Goal: Task Accomplishment & Management: Manage account settings

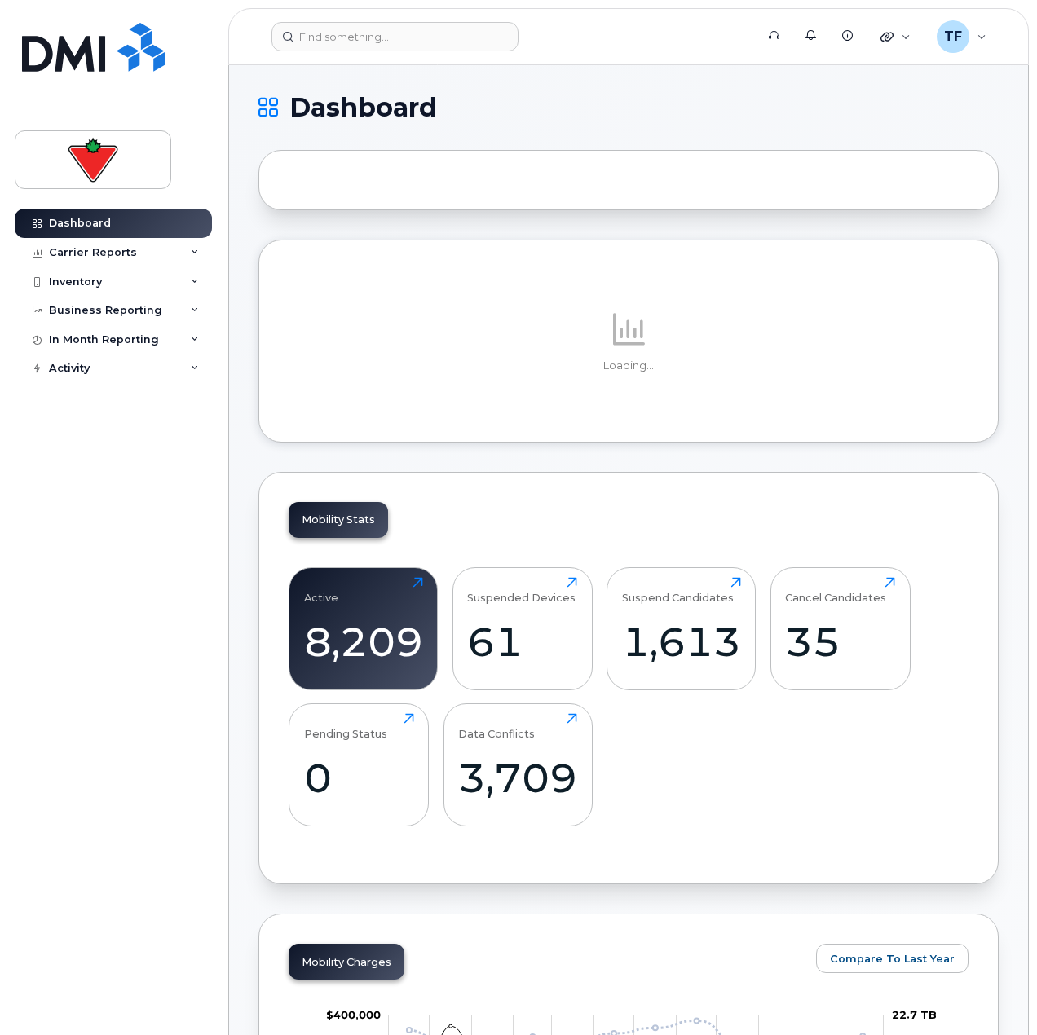
drag, startPoint x: 139, startPoint y: 466, endPoint x: 160, endPoint y: 456, distance: 23.0
click at [139, 466] on div "Dashboard Carrier Reports Monthly Billing Data Daily Data Pooling Data Behavior…" at bounding box center [115, 610] width 201 height 802
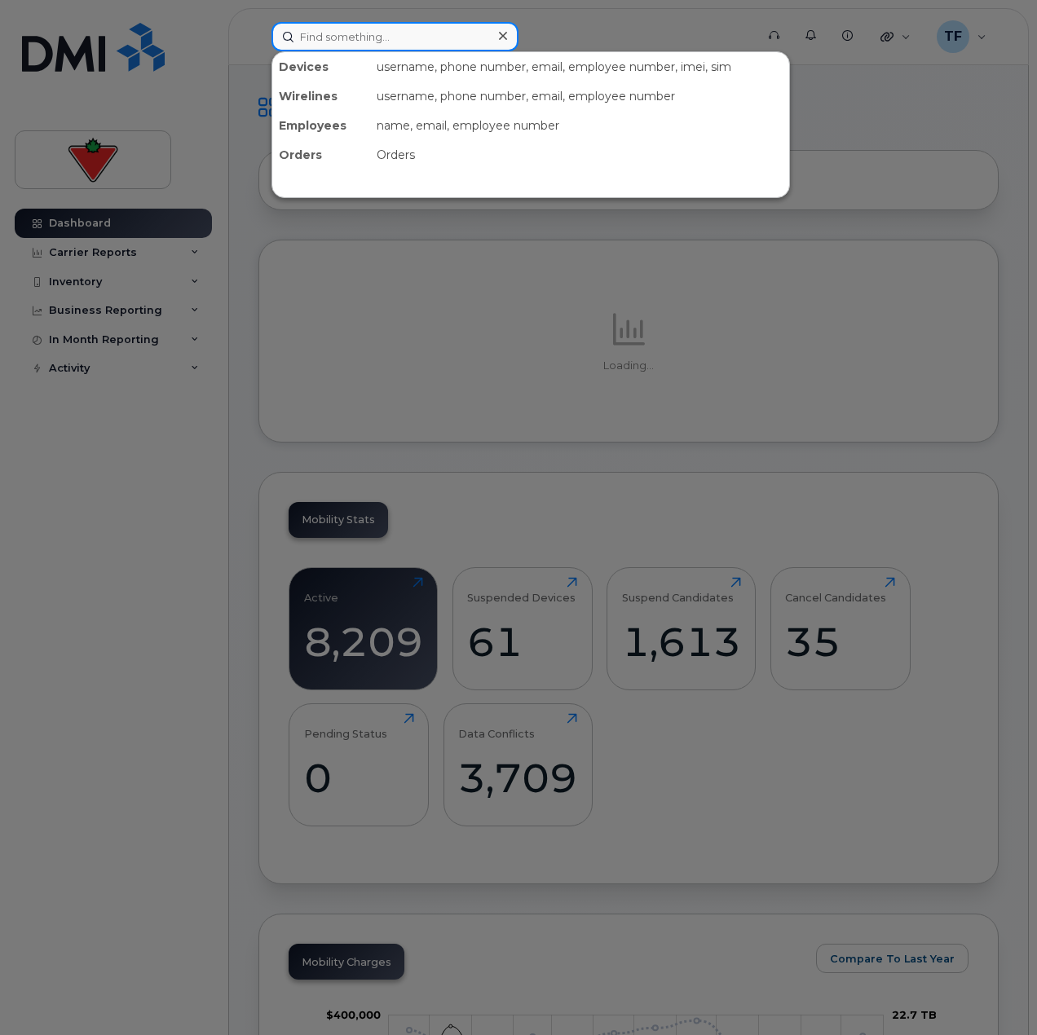
click at [379, 33] on input at bounding box center [395, 36] width 247 height 29
paste input "416 476 5728"
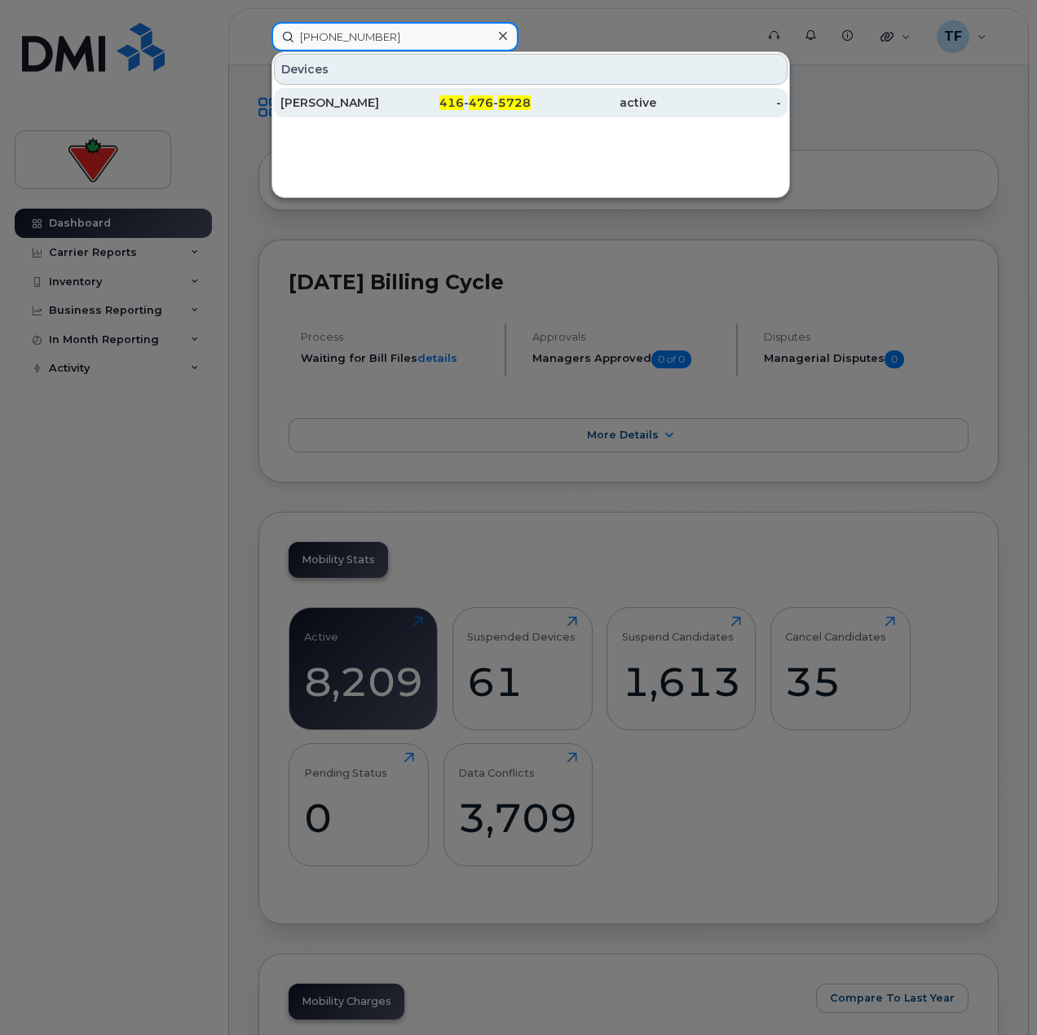
type input "416 476 5728"
click at [521, 115] on div "416 - 476 - 5728" at bounding box center [469, 102] width 126 height 29
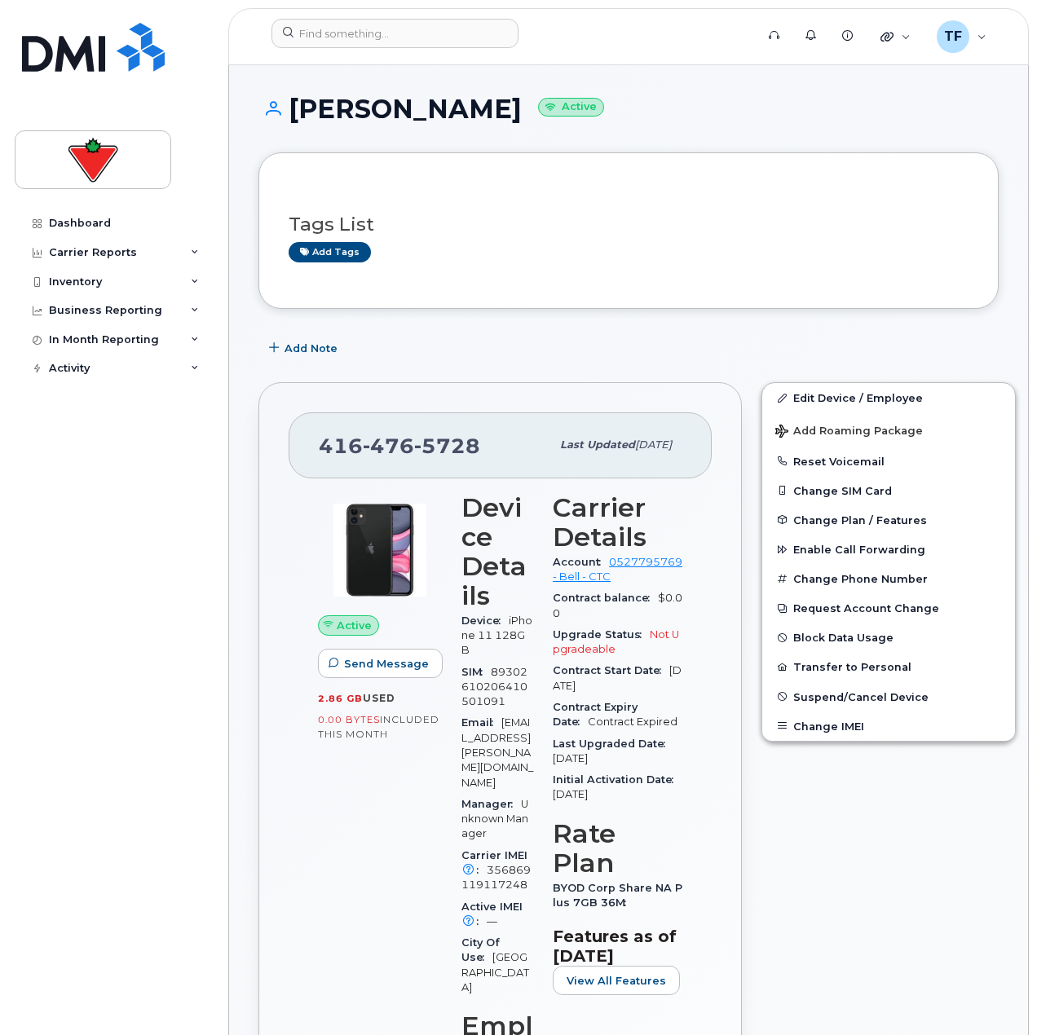
click at [216, 574] on div "Dashboard Carrier Reports Monthly Billing Data Daily Data Pooling Data Behavior…" at bounding box center [110, 517] width 221 height 1035
click at [835, 666] on button "Transfer to Personal" at bounding box center [888, 666] width 253 height 29
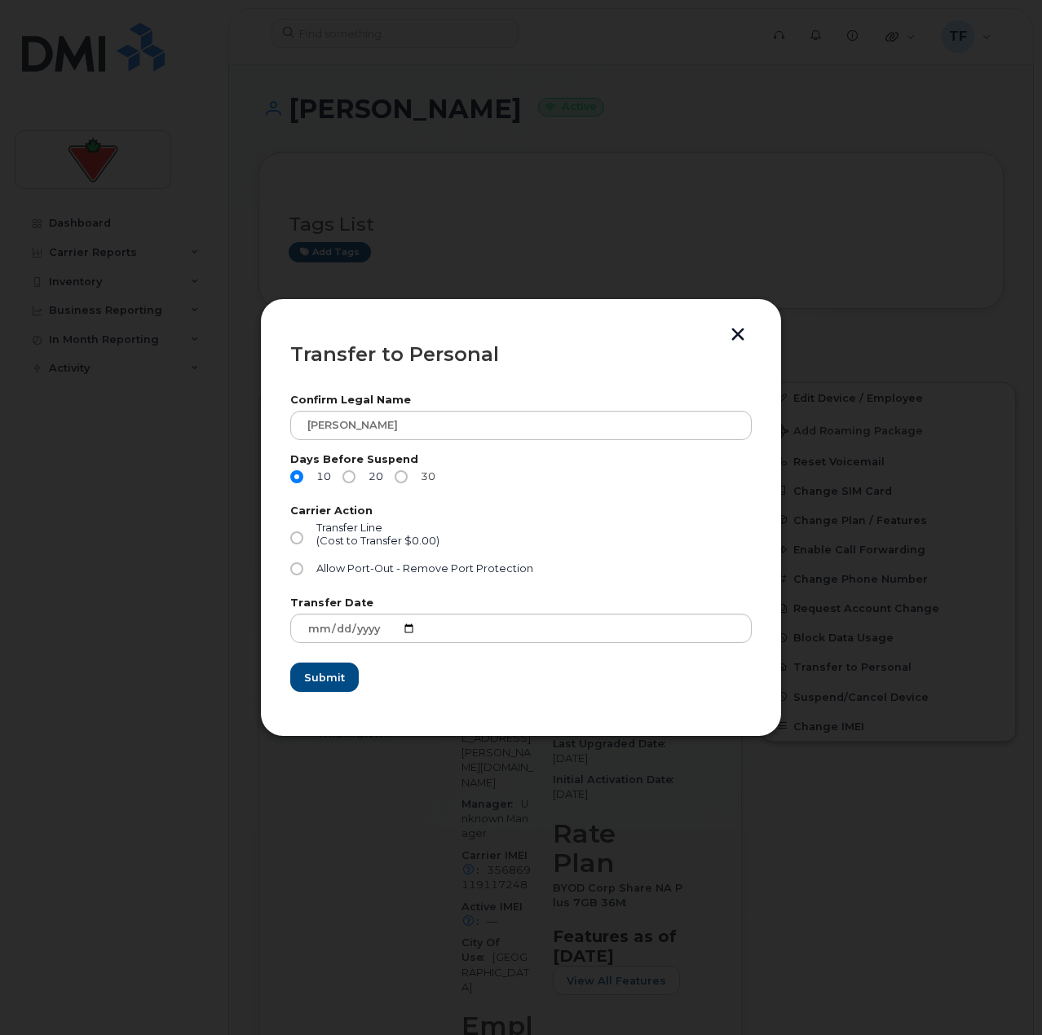
click at [404, 477] on input "30" at bounding box center [401, 476] width 13 height 13
radio input "true"
click at [341, 536] on div "(Cost to Transfer $0.00)" at bounding box center [377, 541] width 123 height 13
click at [303, 536] on input "Transfer Line (Cost to Transfer $0.00)" at bounding box center [296, 538] width 13 height 13
radio input "true"
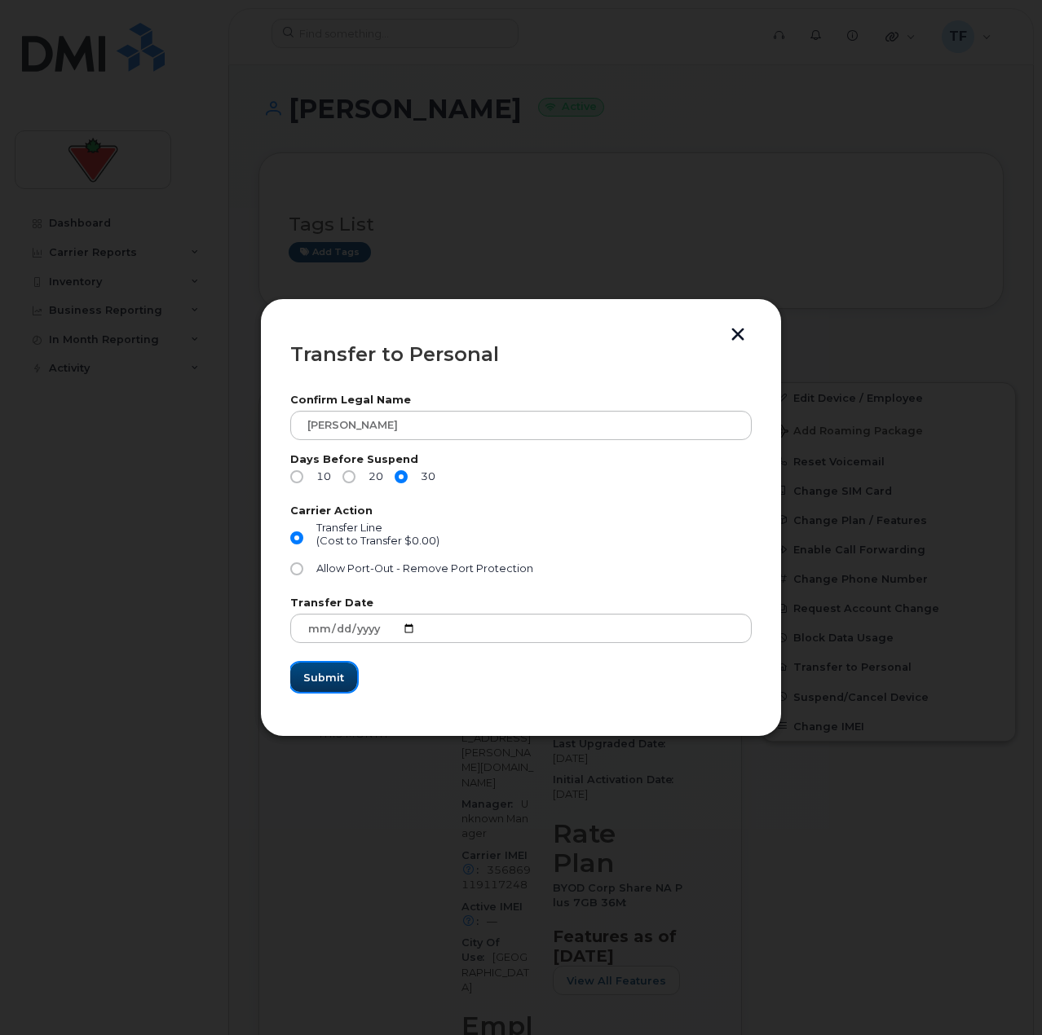
click at [324, 680] on span "Submit" at bounding box center [323, 677] width 41 height 15
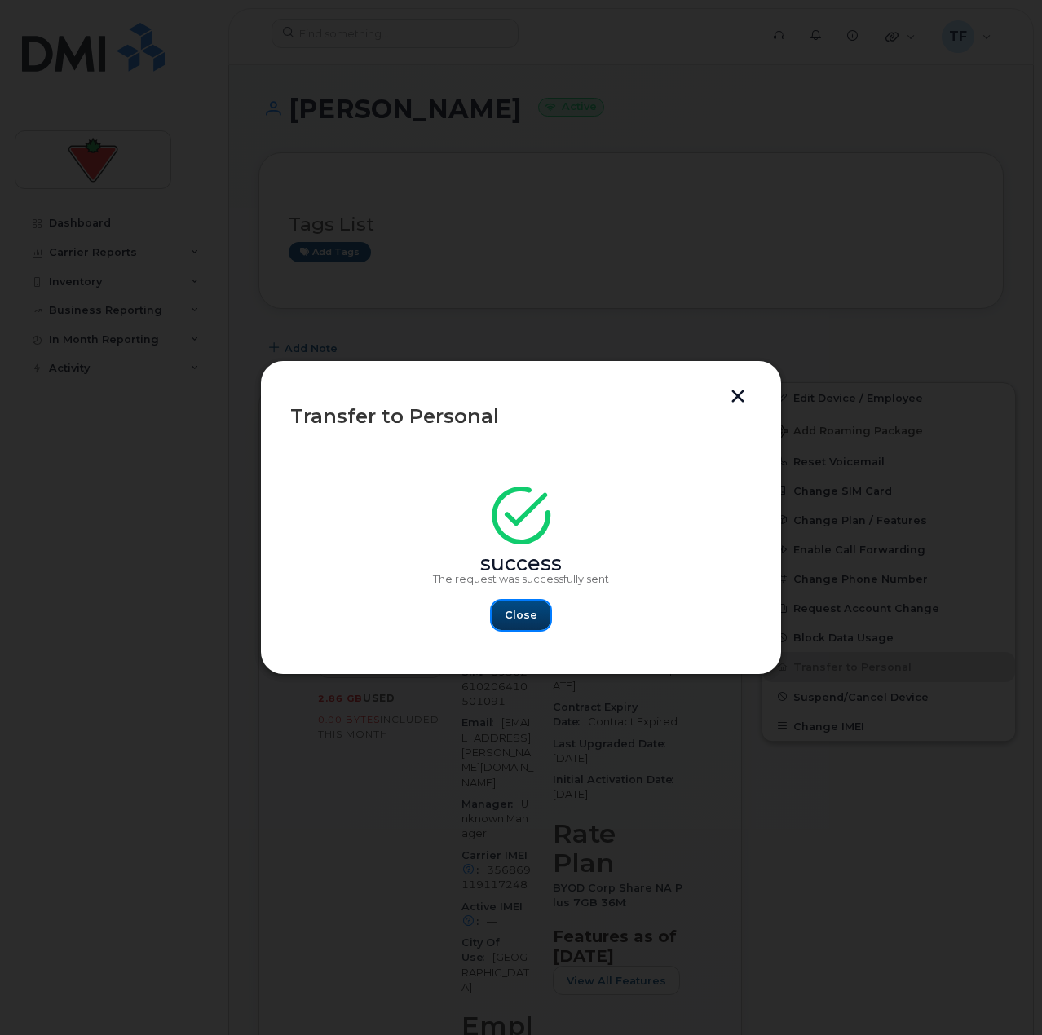
click at [510, 619] on span "Close" at bounding box center [521, 614] width 33 height 15
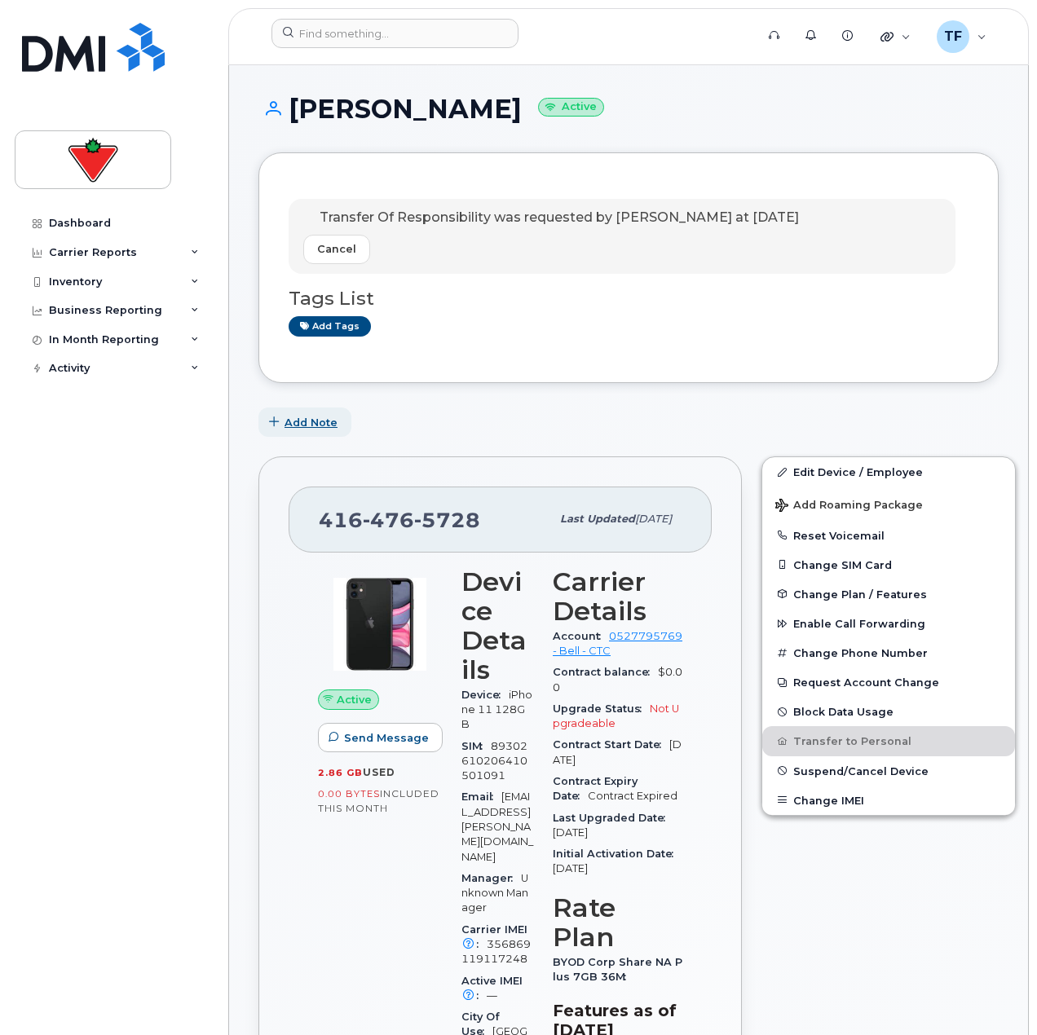
click at [310, 423] on span "Add Note" at bounding box center [311, 422] width 53 height 15
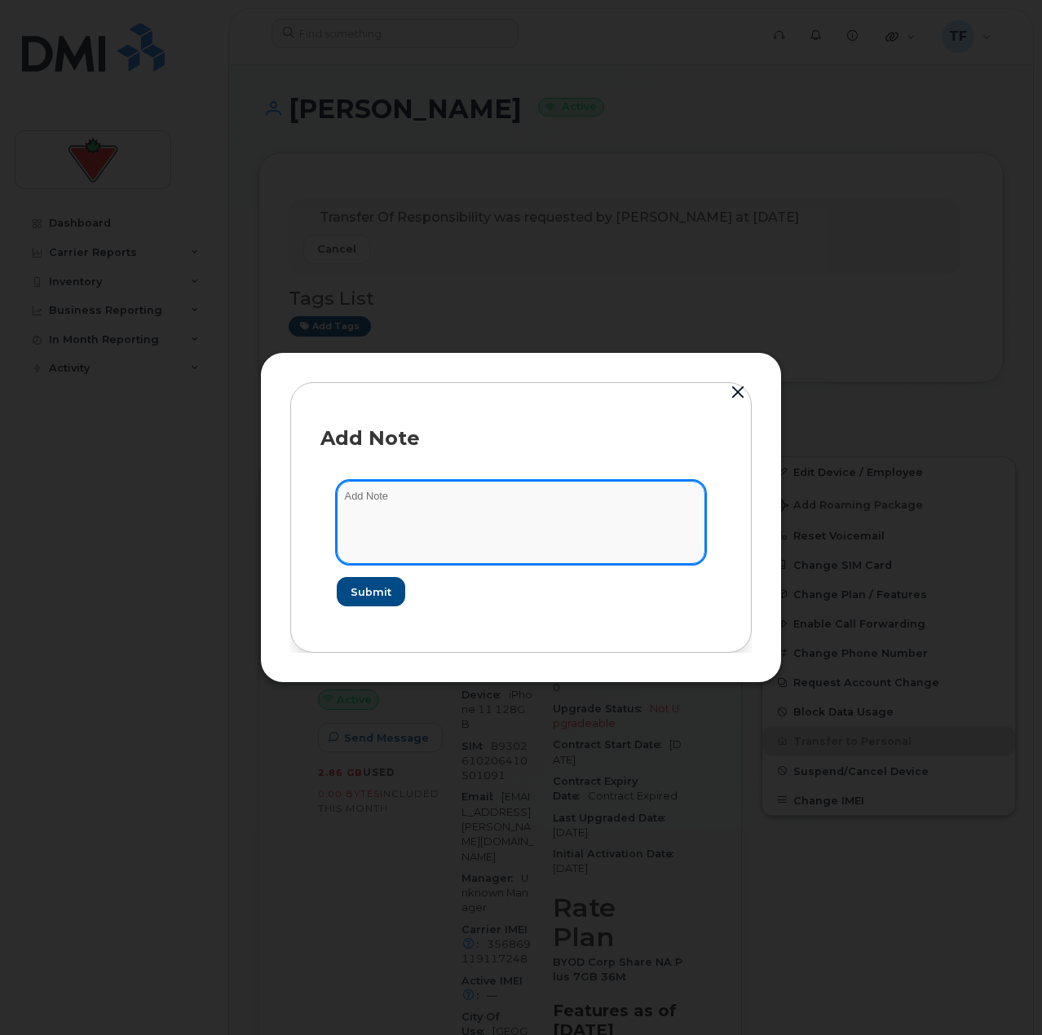
drag, startPoint x: 413, startPoint y: 536, endPoint x: 441, endPoint y: 523, distance: 30.3
click at [416, 536] on textarea at bounding box center [521, 522] width 369 height 83
type textarea "Requested TOR per [PERSON_NAME]"
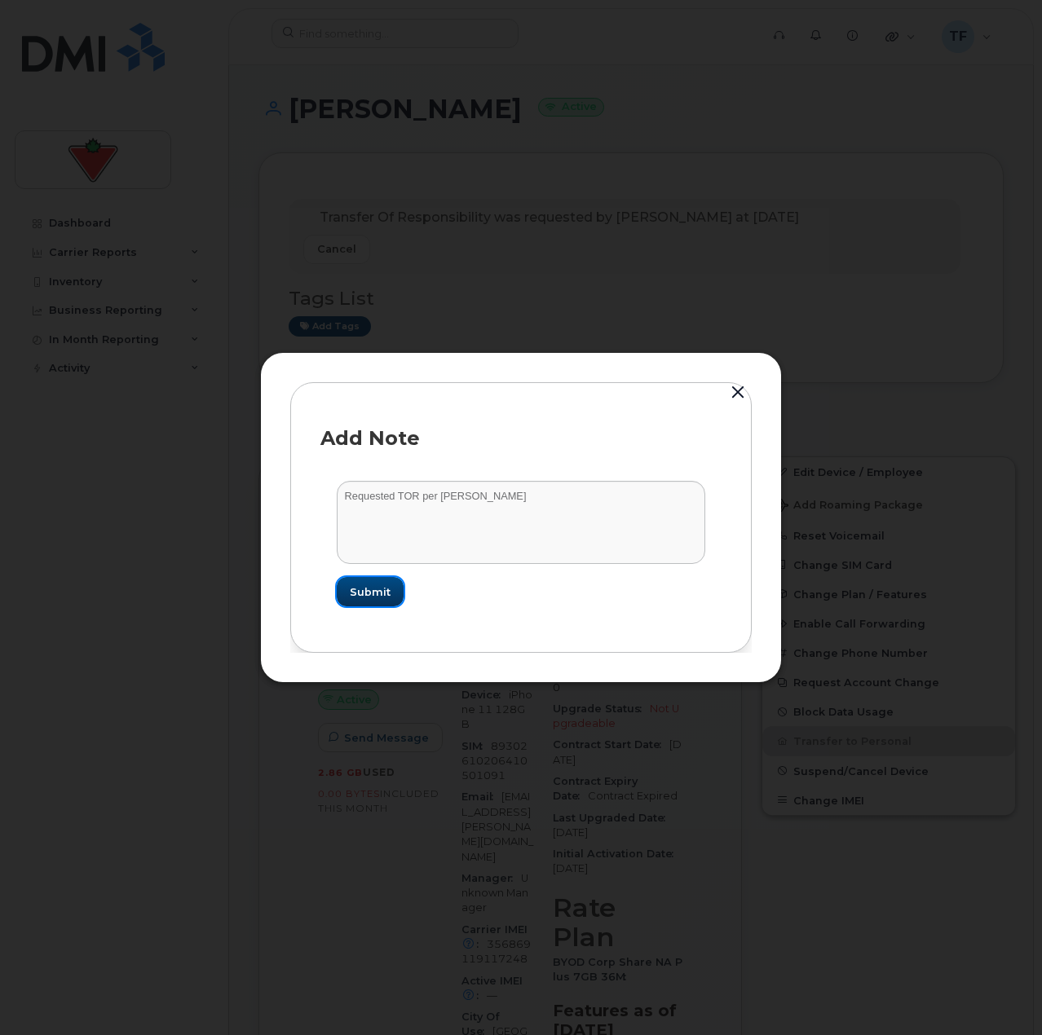
click at [360, 592] on span "Submit" at bounding box center [370, 592] width 41 height 15
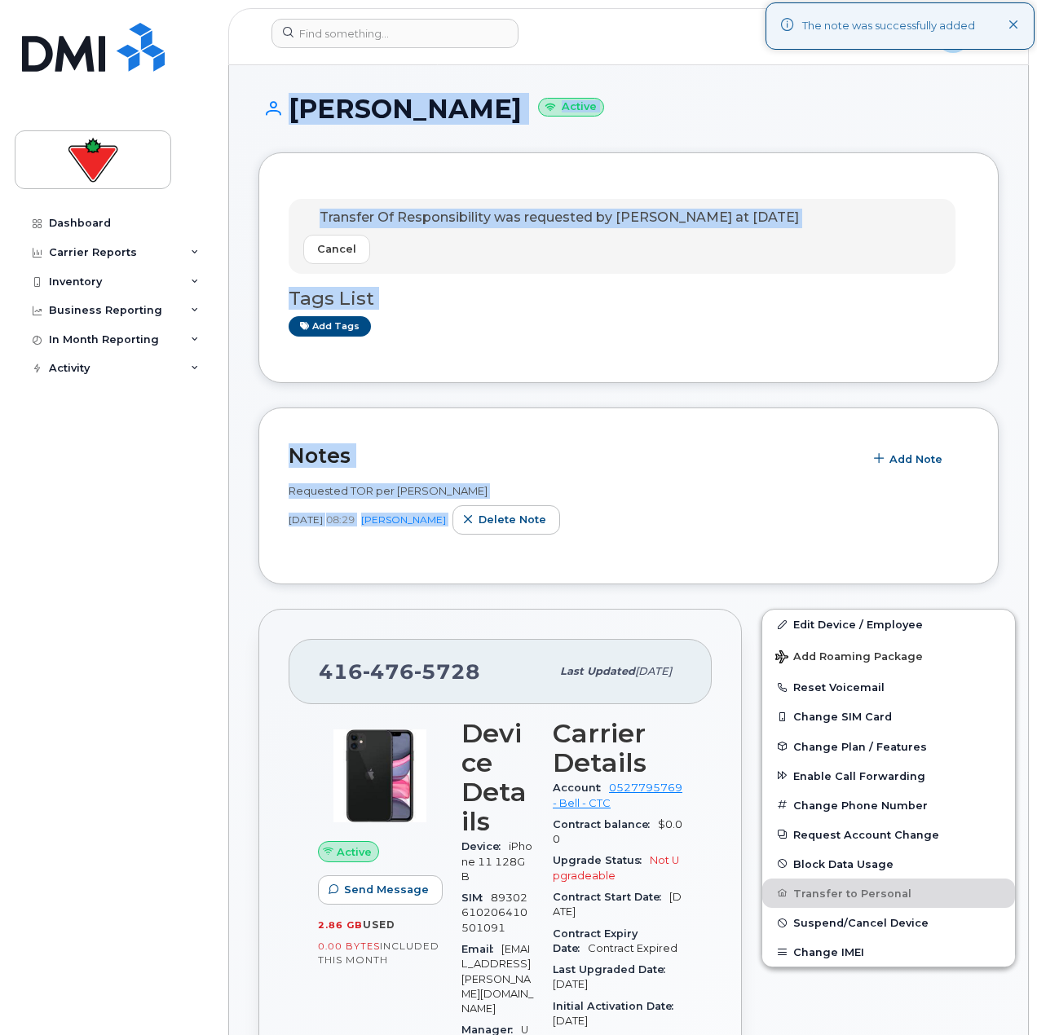
click at [217, 625] on div "Dashboard Carrier Reports Monthly Billing Data Daily Data Pooling Data Behavior…" at bounding box center [110, 517] width 221 height 1035
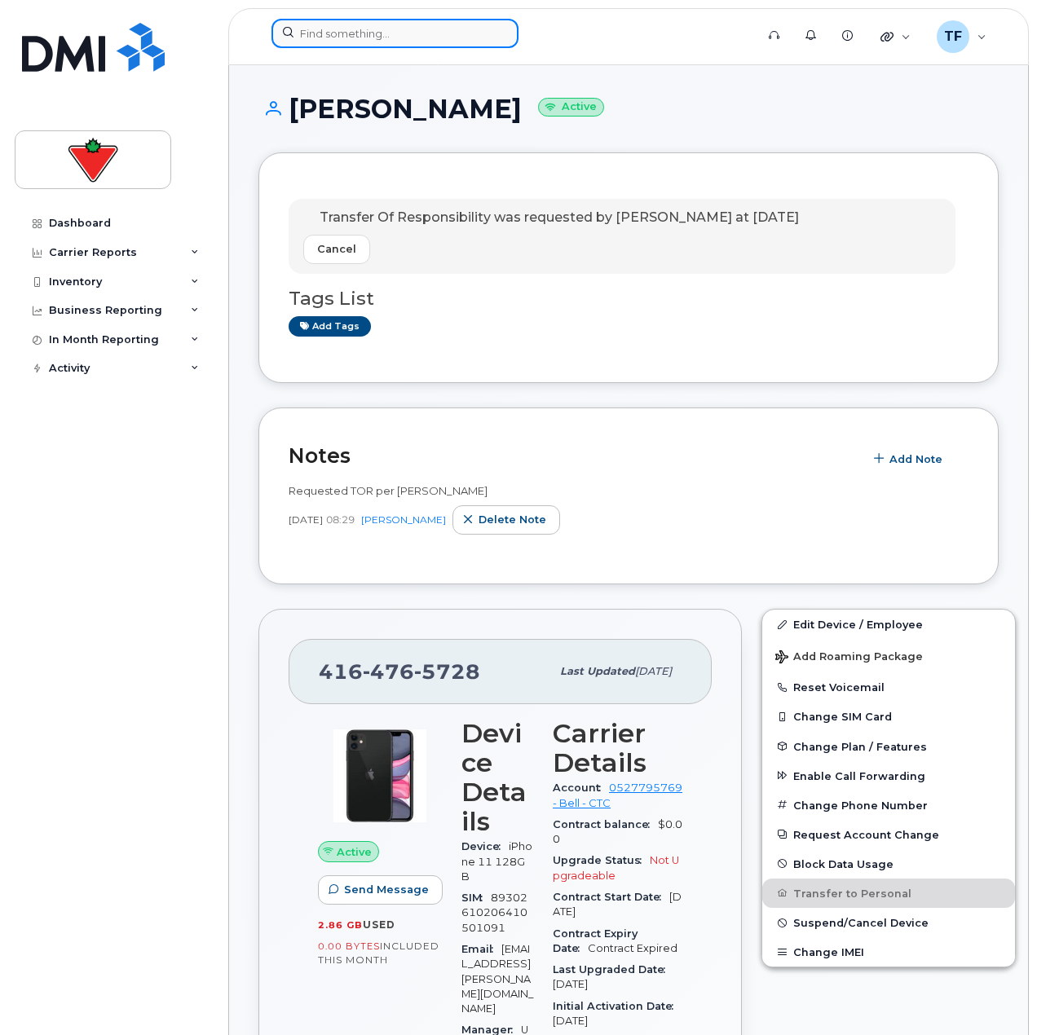
click at [439, 46] on input at bounding box center [395, 33] width 247 height 29
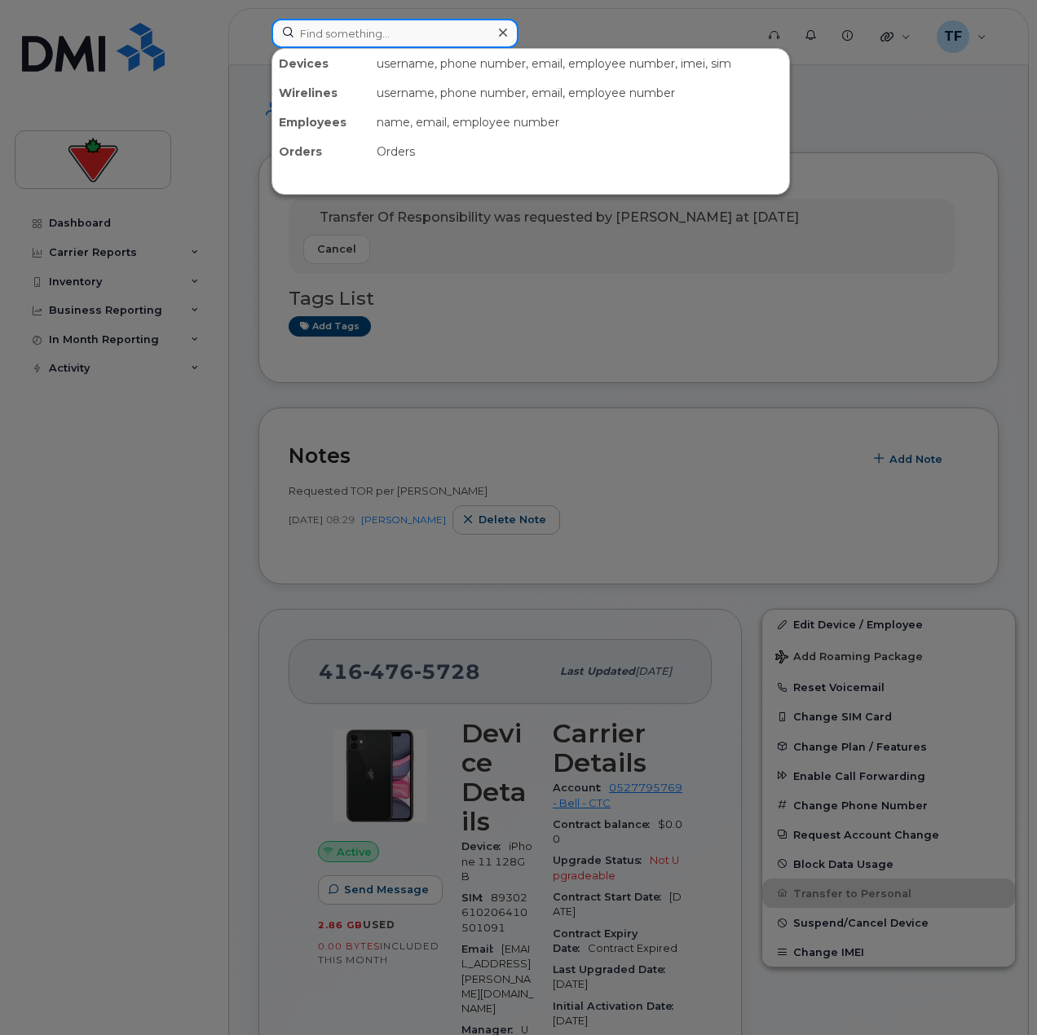
paste input "343-553-7062"
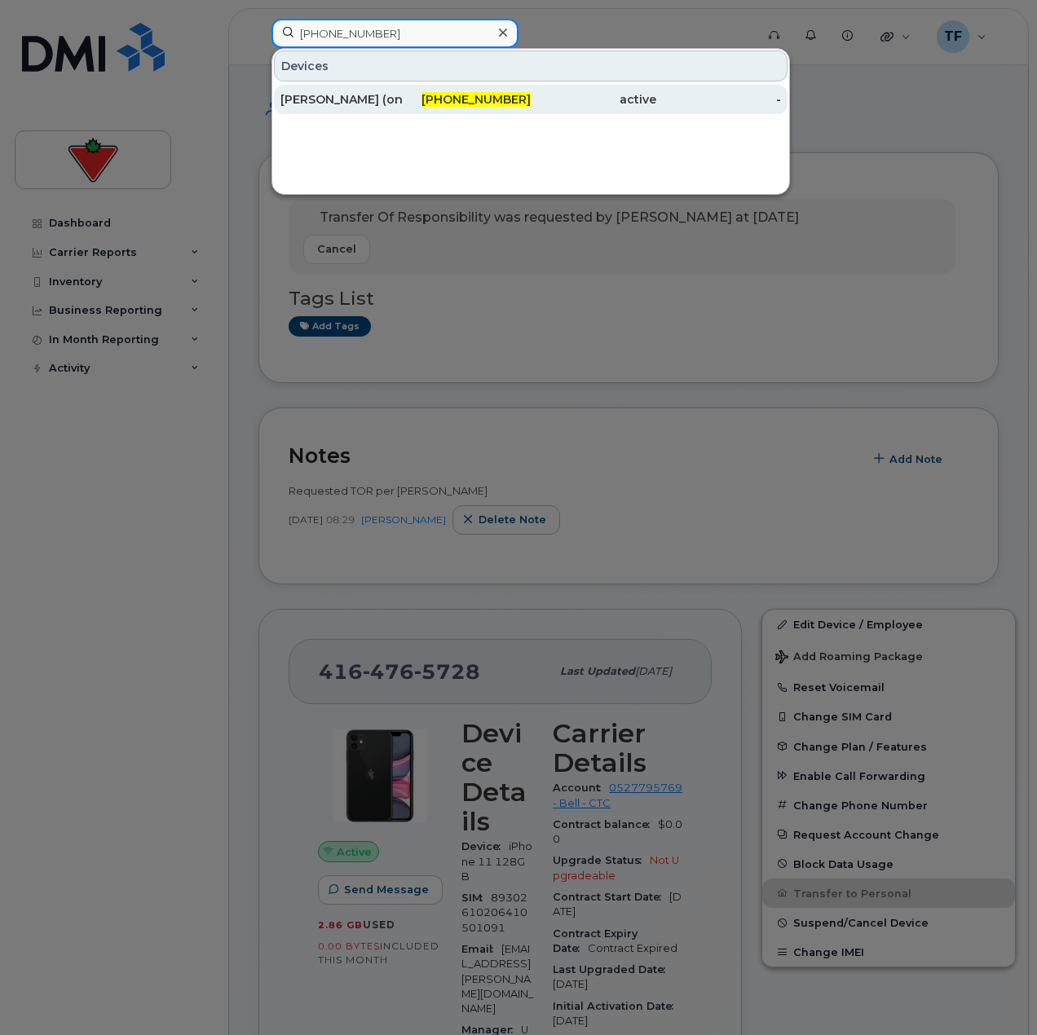
type input "343-553-7062"
click at [476, 99] on span "343-553-7062" at bounding box center [476, 99] width 109 height 15
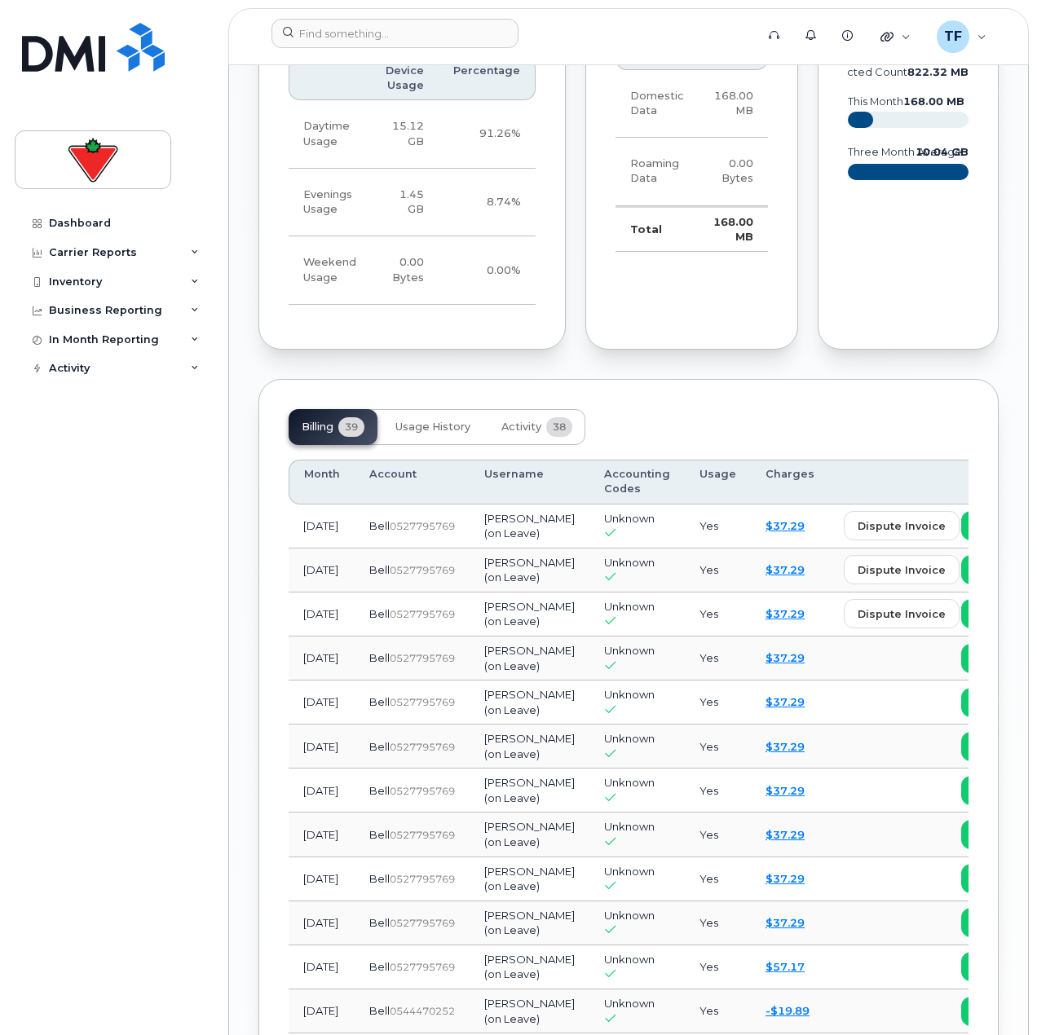
scroll to position [1386, 0]
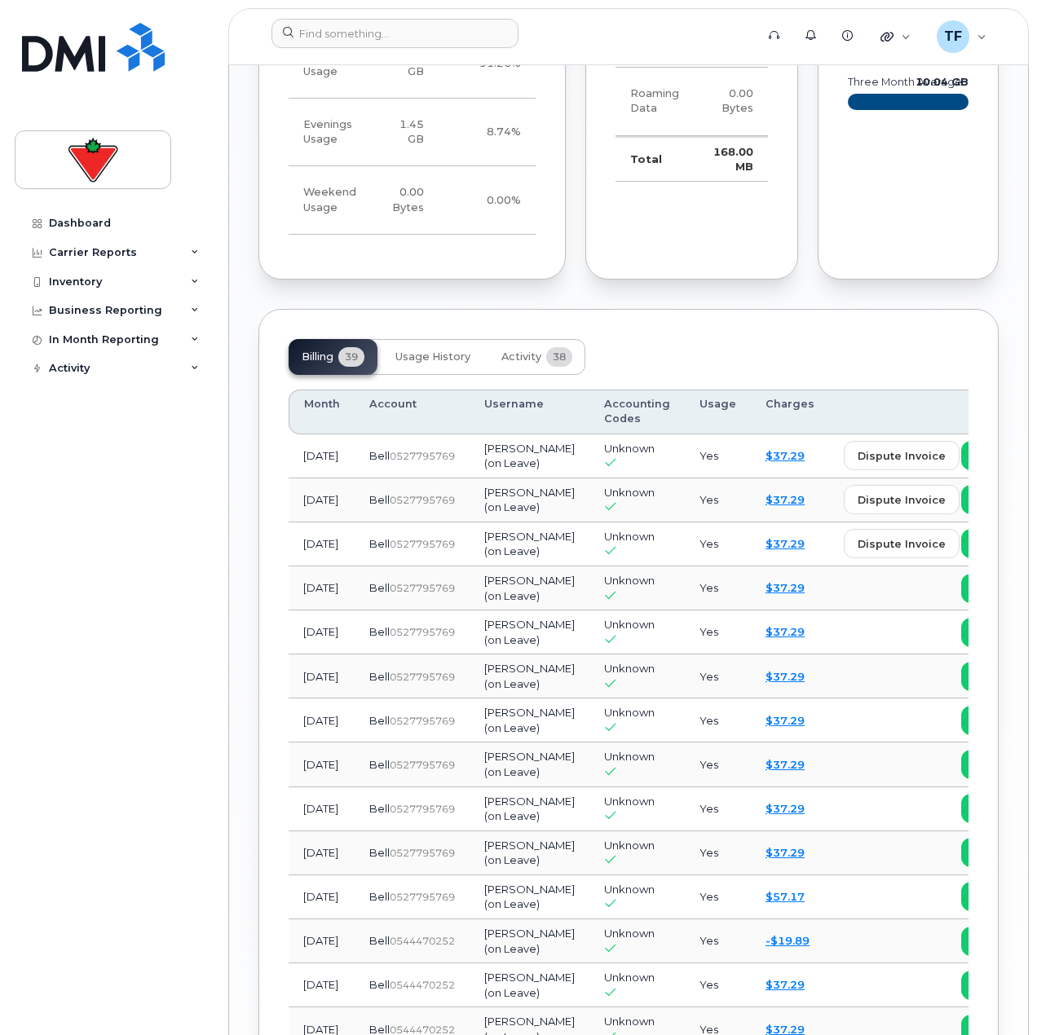
click at [130, 662] on div "Dashboard Carrier Reports Monthly Billing Data Daily Data Pooling Data Behavior…" at bounding box center [115, 610] width 201 height 802
click at [103, 361] on div "Activity" at bounding box center [113, 368] width 197 height 29
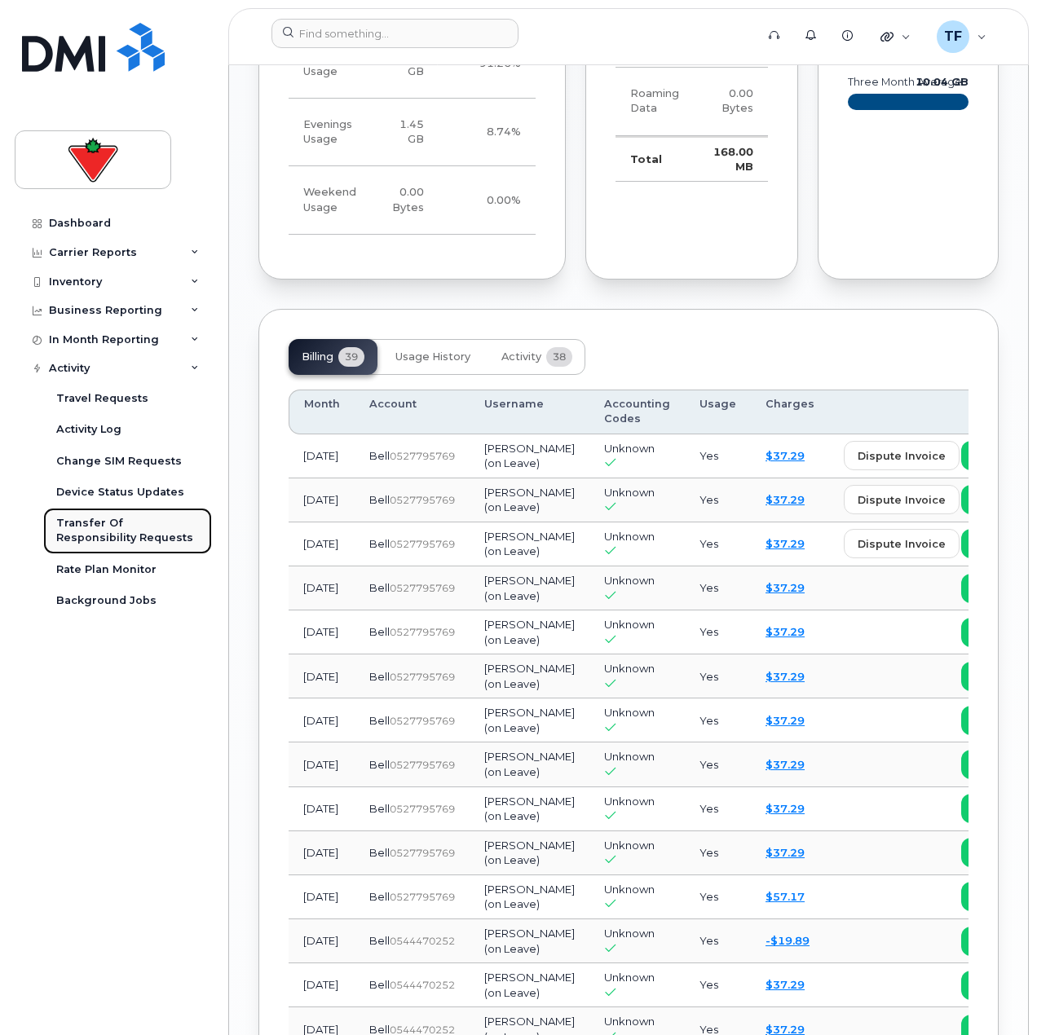
click at [137, 525] on div "Transfer Of Responsibility Requests" at bounding box center [127, 531] width 143 height 30
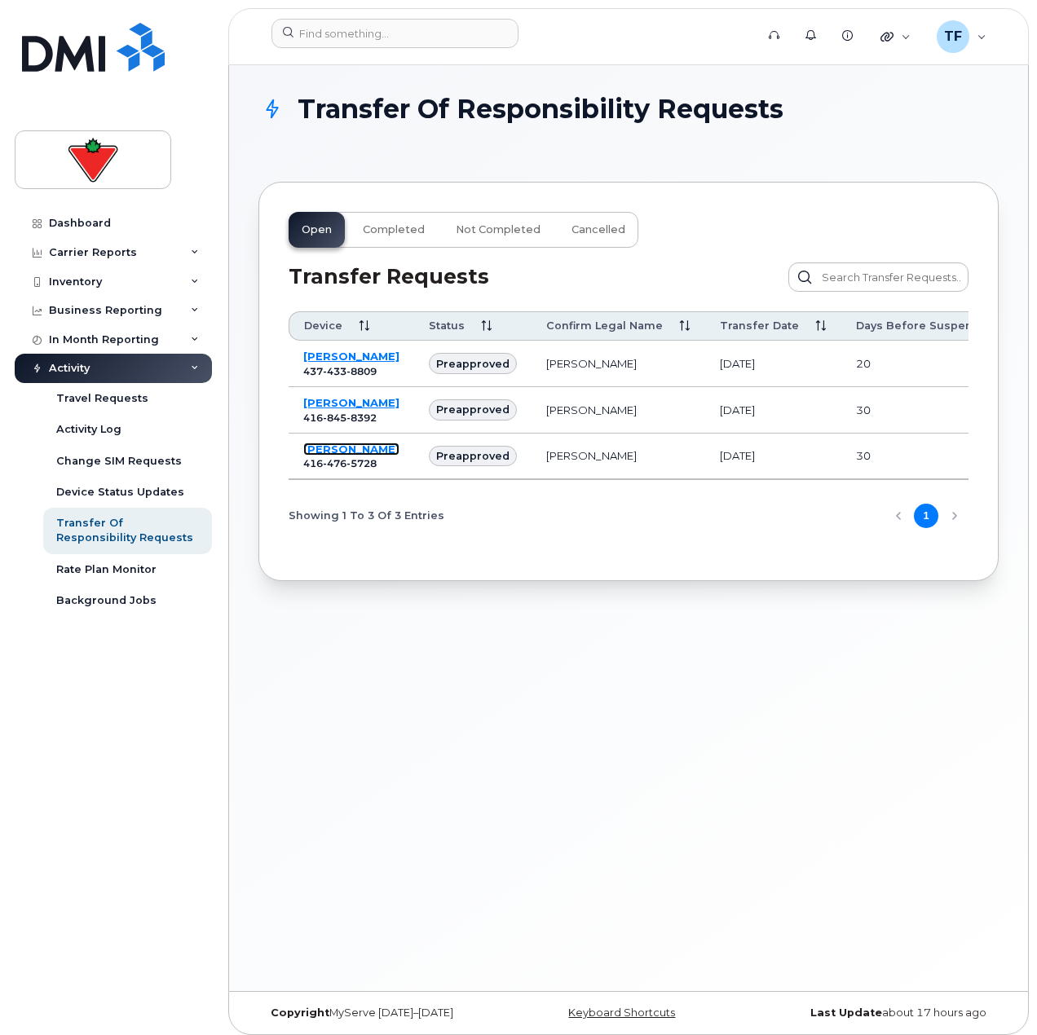
click at [326, 456] on link "[PERSON_NAME]" at bounding box center [351, 449] width 96 height 13
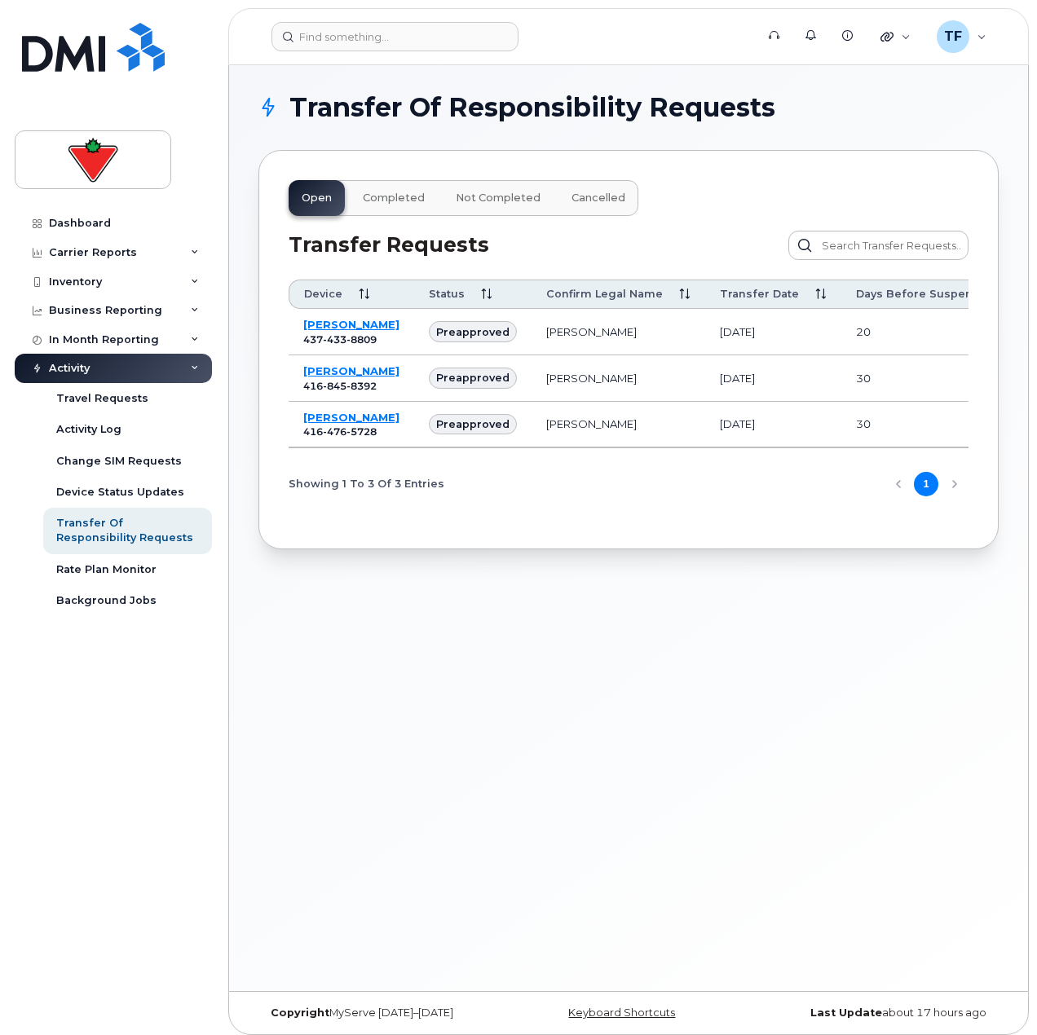
click at [398, 208] on button "Completed" at bounding box center [394, 198] width 88 height 36
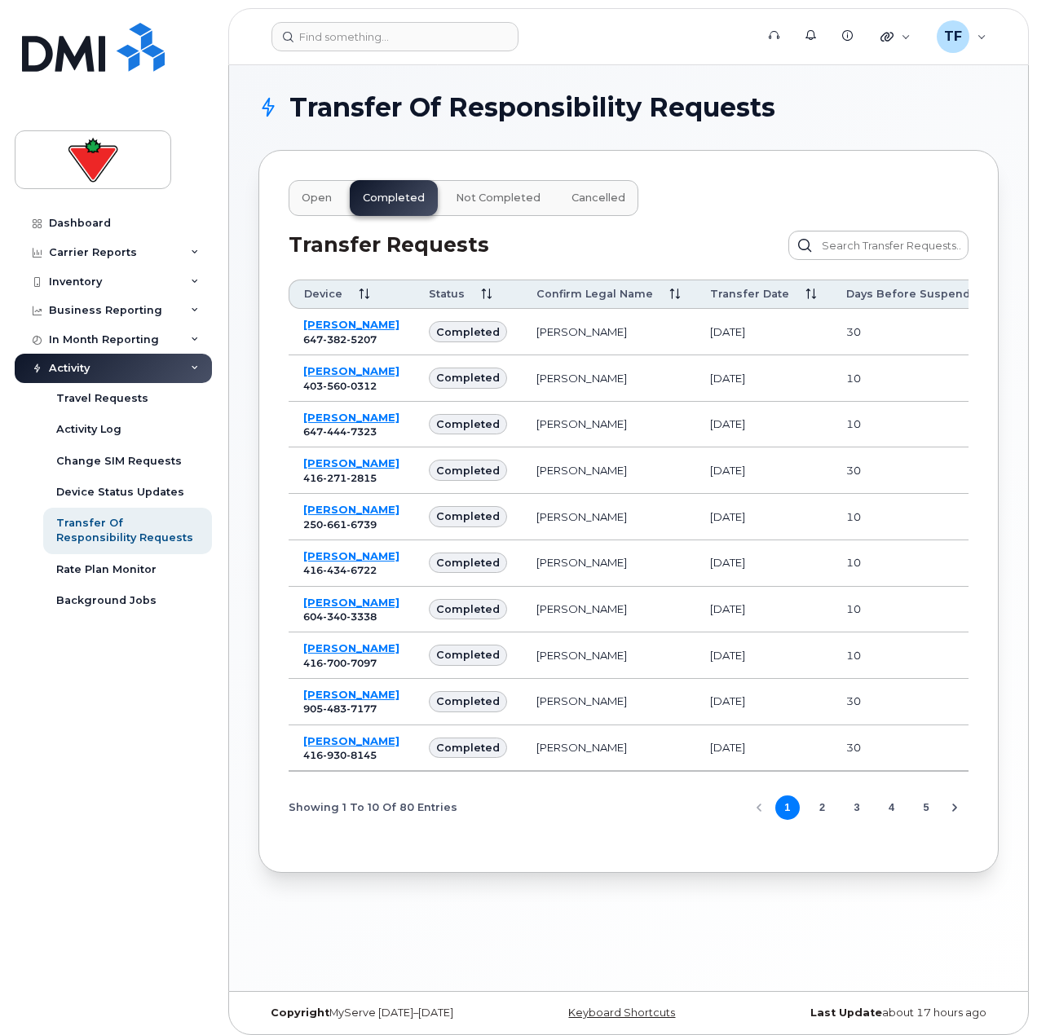
click at [466, 196] on span "Not Completed" at bounding box center [498, 198] width 85 height 13
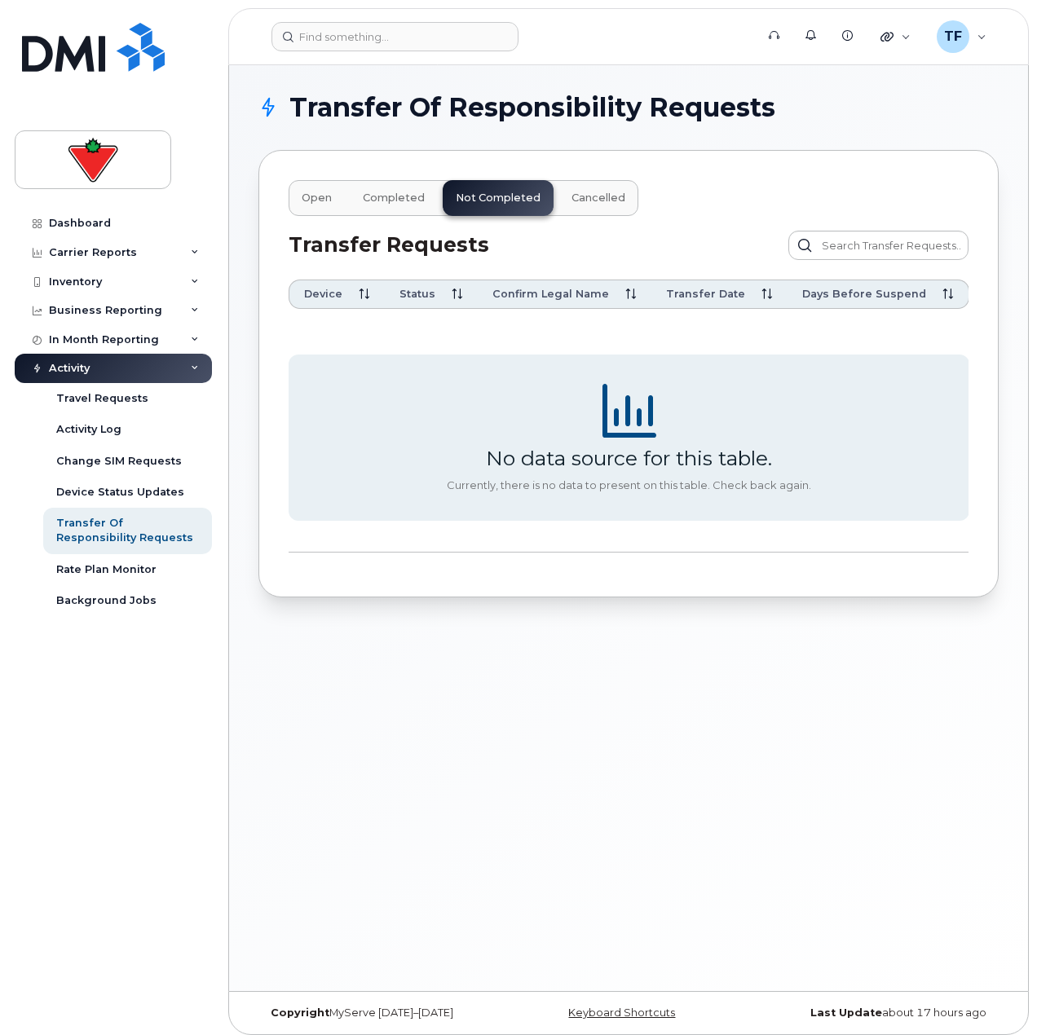
click at [572, 193] on span "Cancelled" at bounding box center [599, 198] width 54 height 13
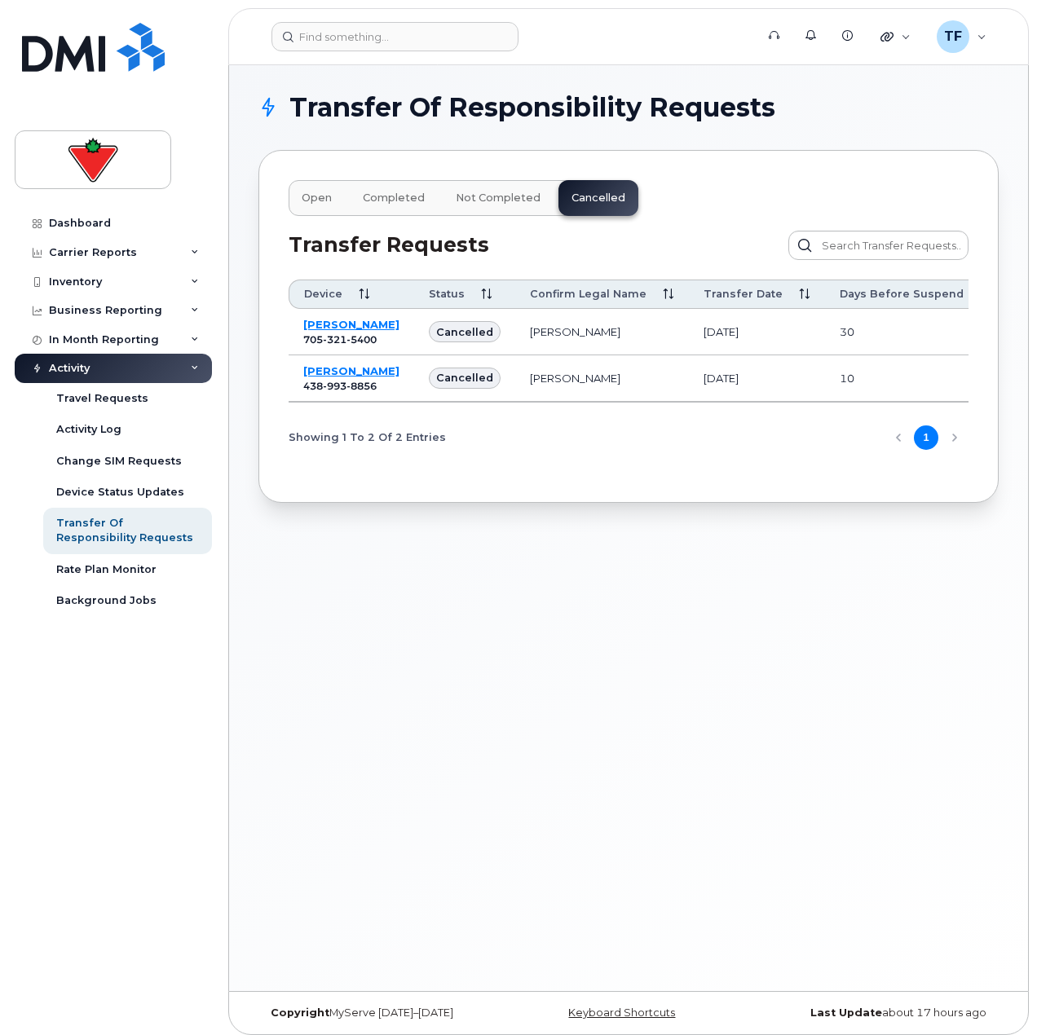
click at [462, 184] on button "Not Completed" at bounding box center [498, 198] width 111 height 36
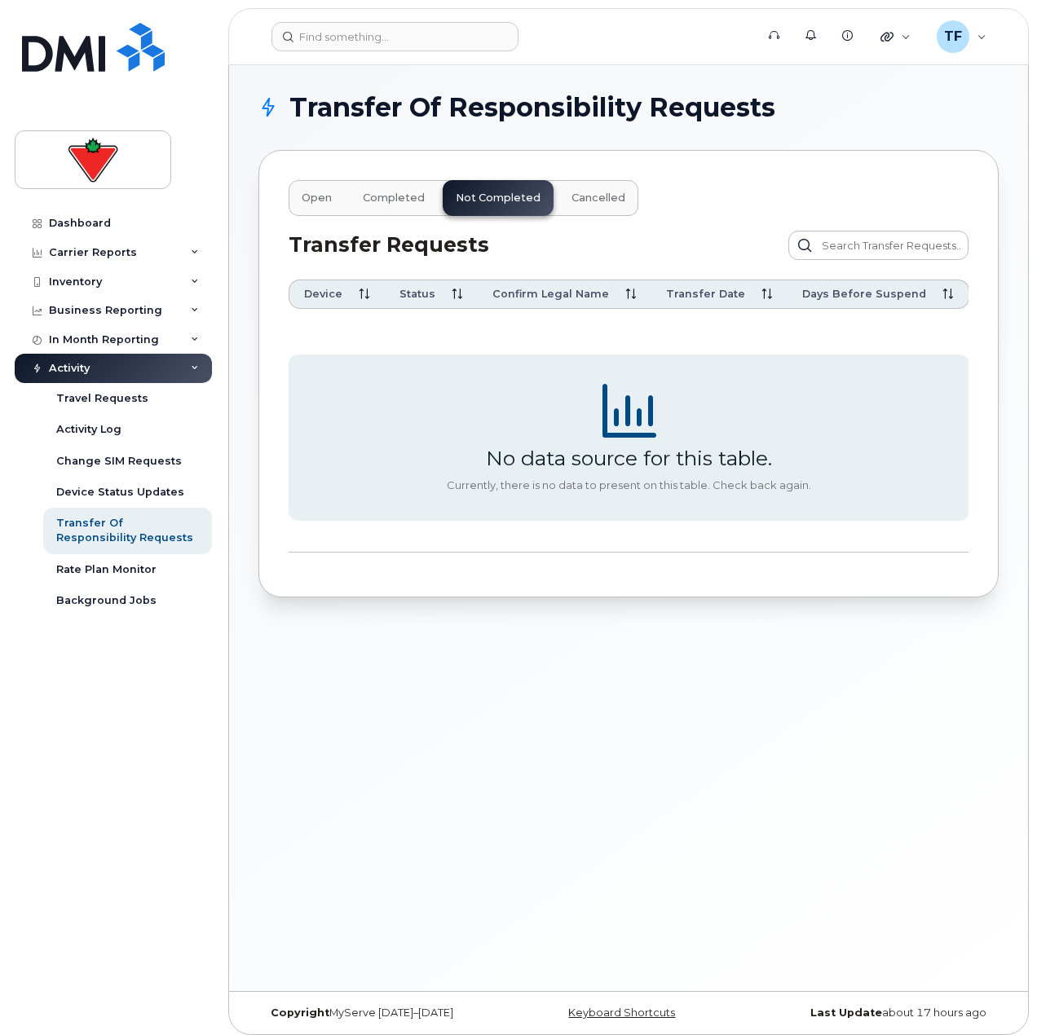
click at [400, 202] on span "Completed" at bounding box center [394, 198] width 62 height 13
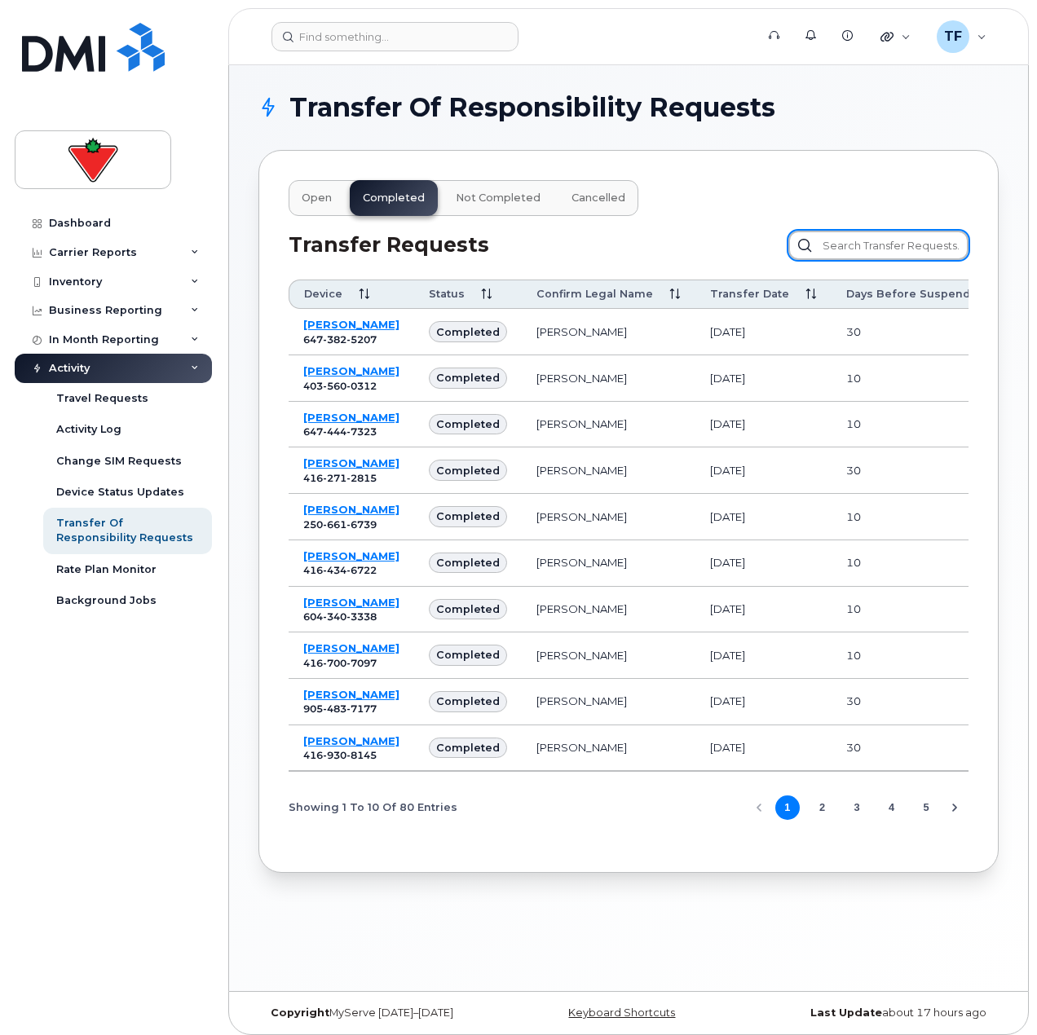
click at [828, 235] on input "text" at bounding box center [878, 245] width 180 height 29
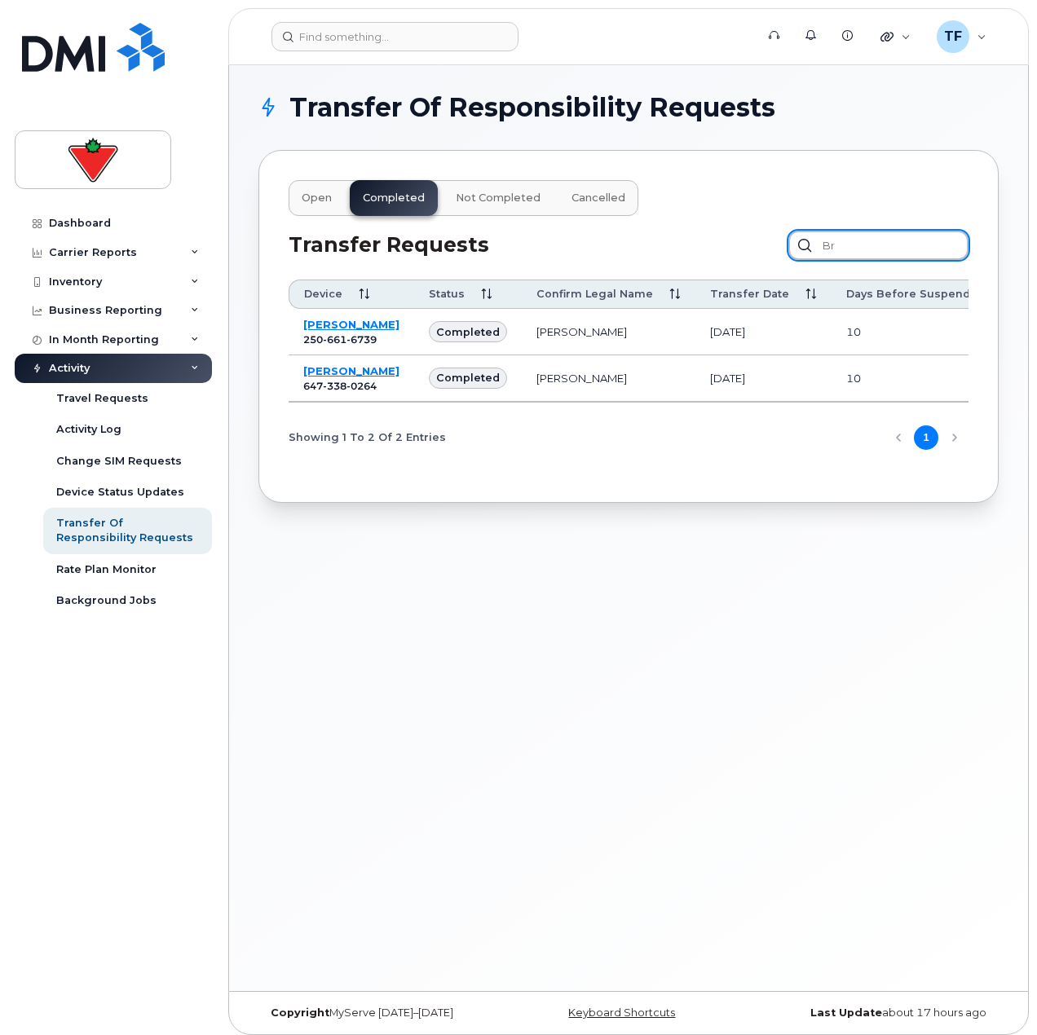
type input "br"
click at [351, 373] on link "[PERSON_NAME]" at bounding box center [351, 370] width 96 height 13
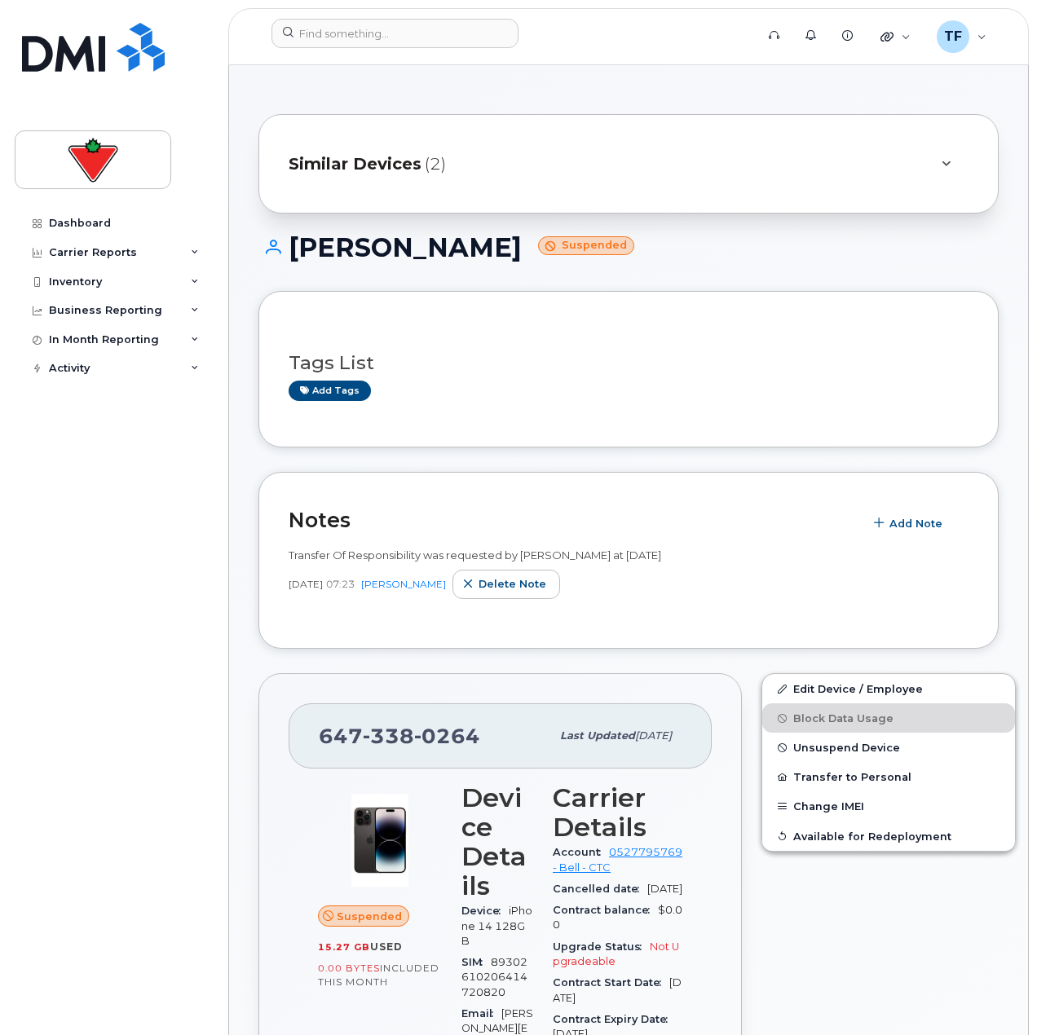
click at [137, 628] on div "Dashboard Carrier Reports Monthly Billing Data Daily Data Pooling Data Behavior…" at bounding box center [115, 610] width 201 height 802
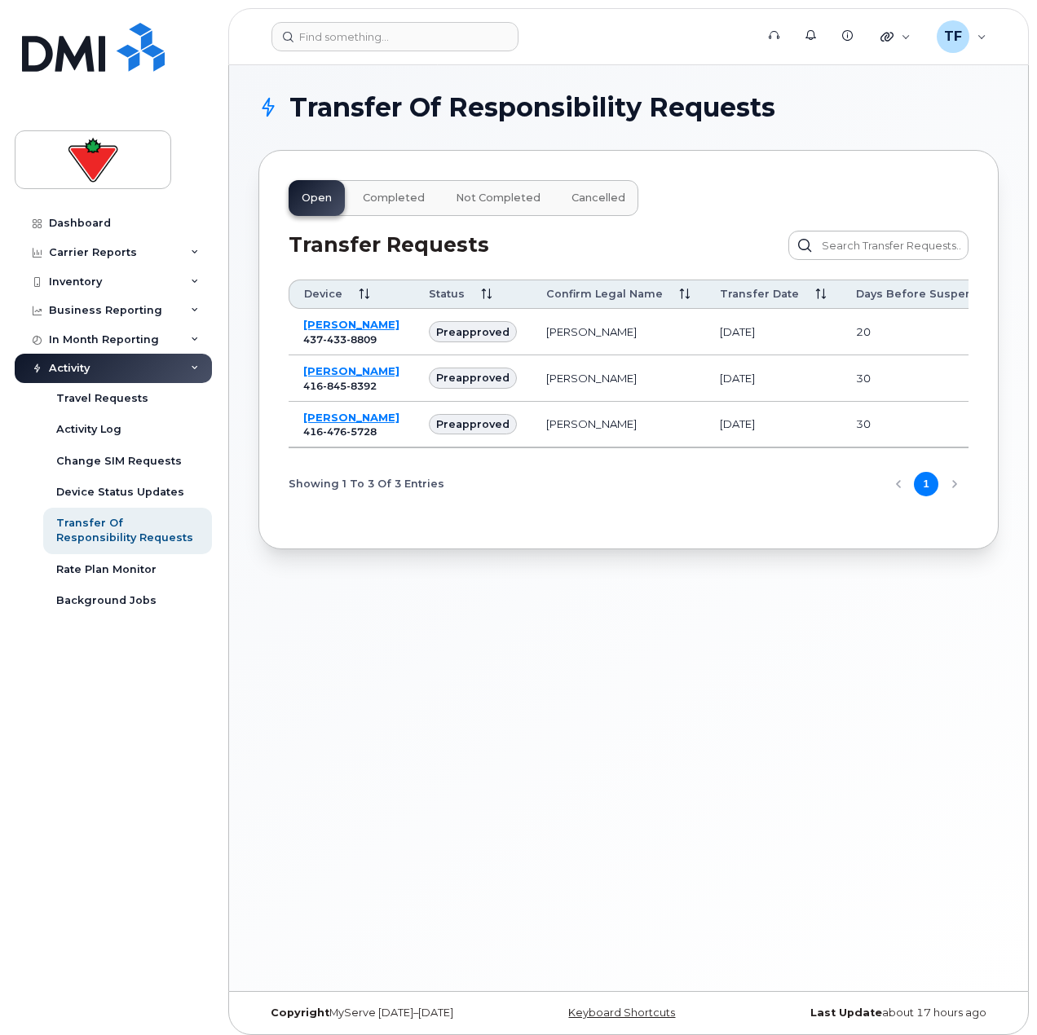
click at [24, 771] on div "Dashboard Carrier Reports Monthly Billing Data Daily Data Pooling Data Behavior…" at bounding box center [115, 610] width 201 height 802
click at [330, 424] on link "[PERSON_NAME]" at bounding box center [351, 417] width 96 height 13
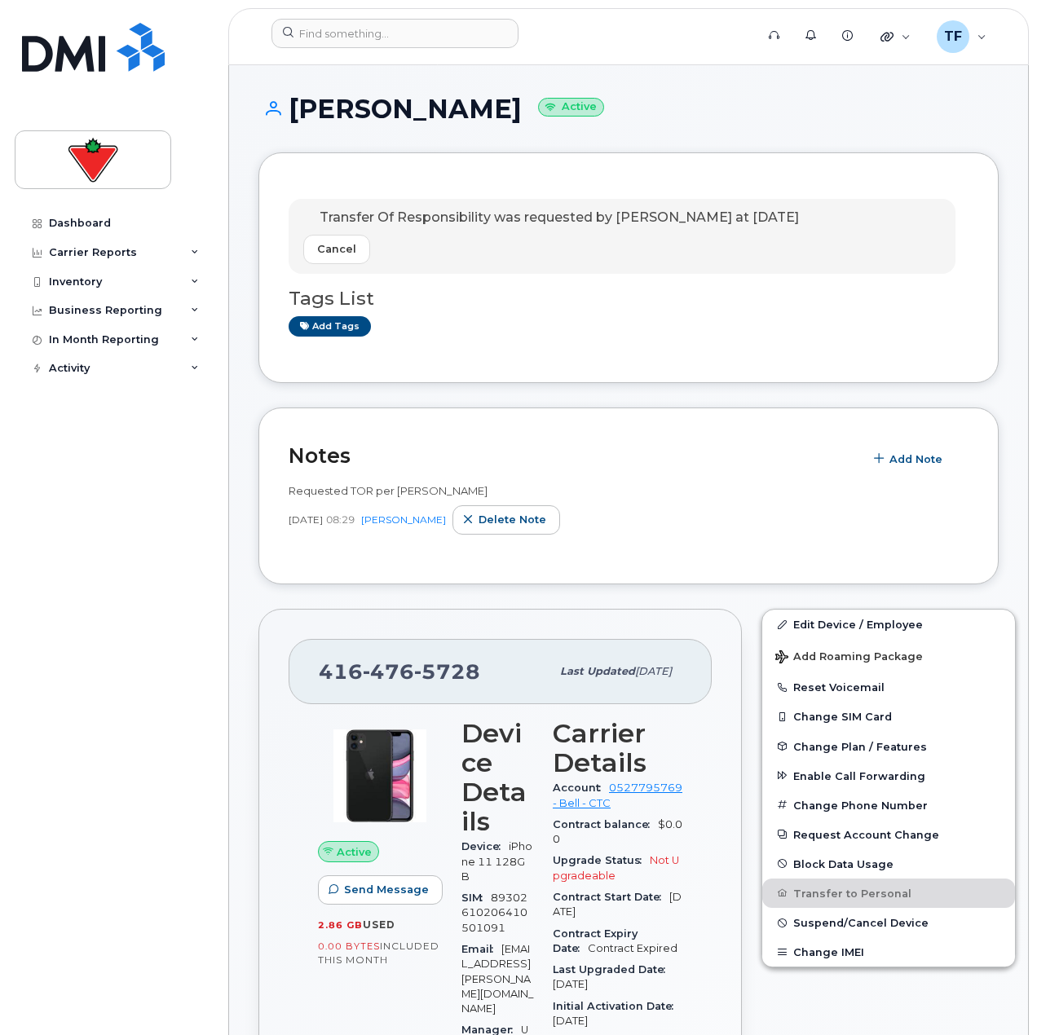
drag, startPoint x: 489, startPoint y: 108, endPoint x: 295, endPoint y: 121, distance: 194.5
click at [295, 121] on h1 "Savio Da Costa Active" at bounding box center [628, 109] width 740 height 29
copy h1 "Savio Da Costa"
drag, startPoint x: 470, startPoint y: 667, endPoint x: 320, endPoint y: 669, distance: 150.8
click at [320, 669] on span "416 476 5728" at bounding box center [399, 672] width 161 height 24
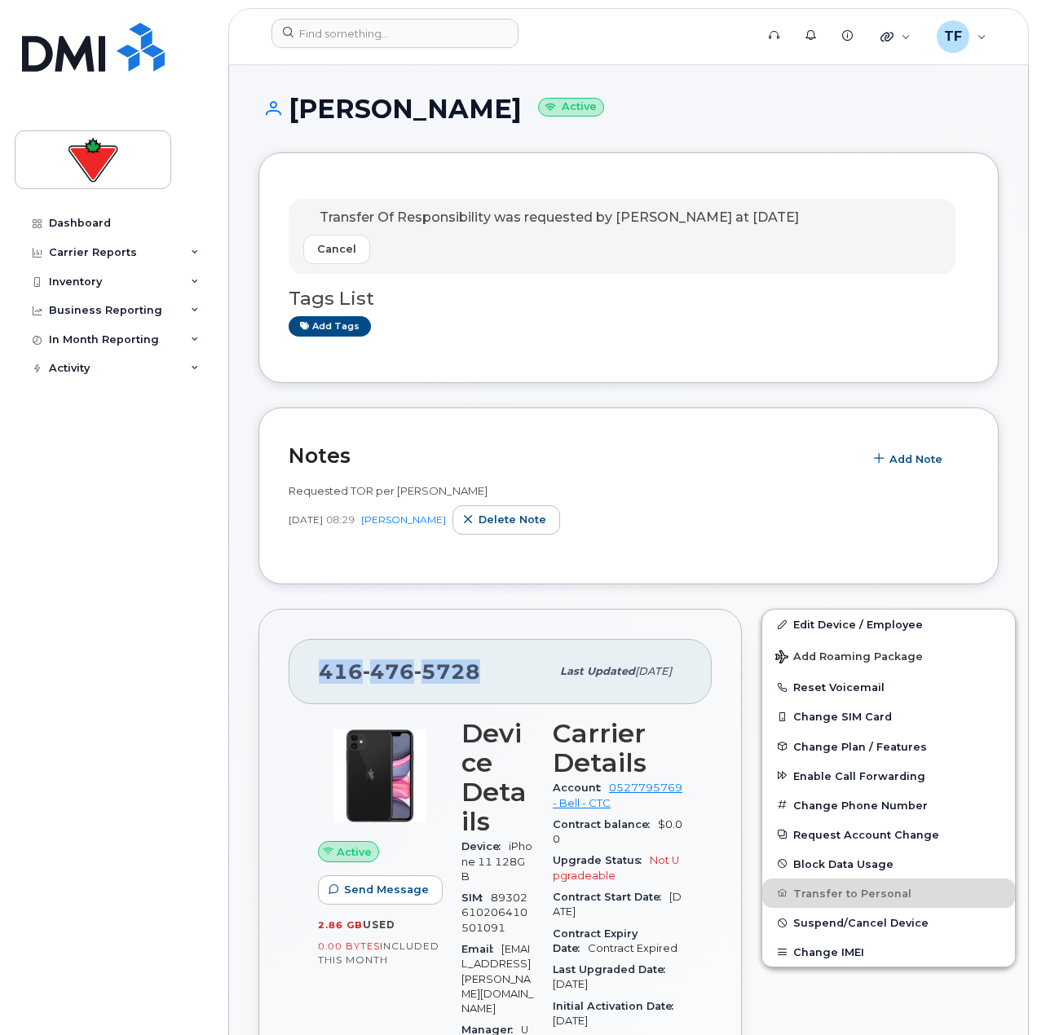
copy span "416 476 5728"
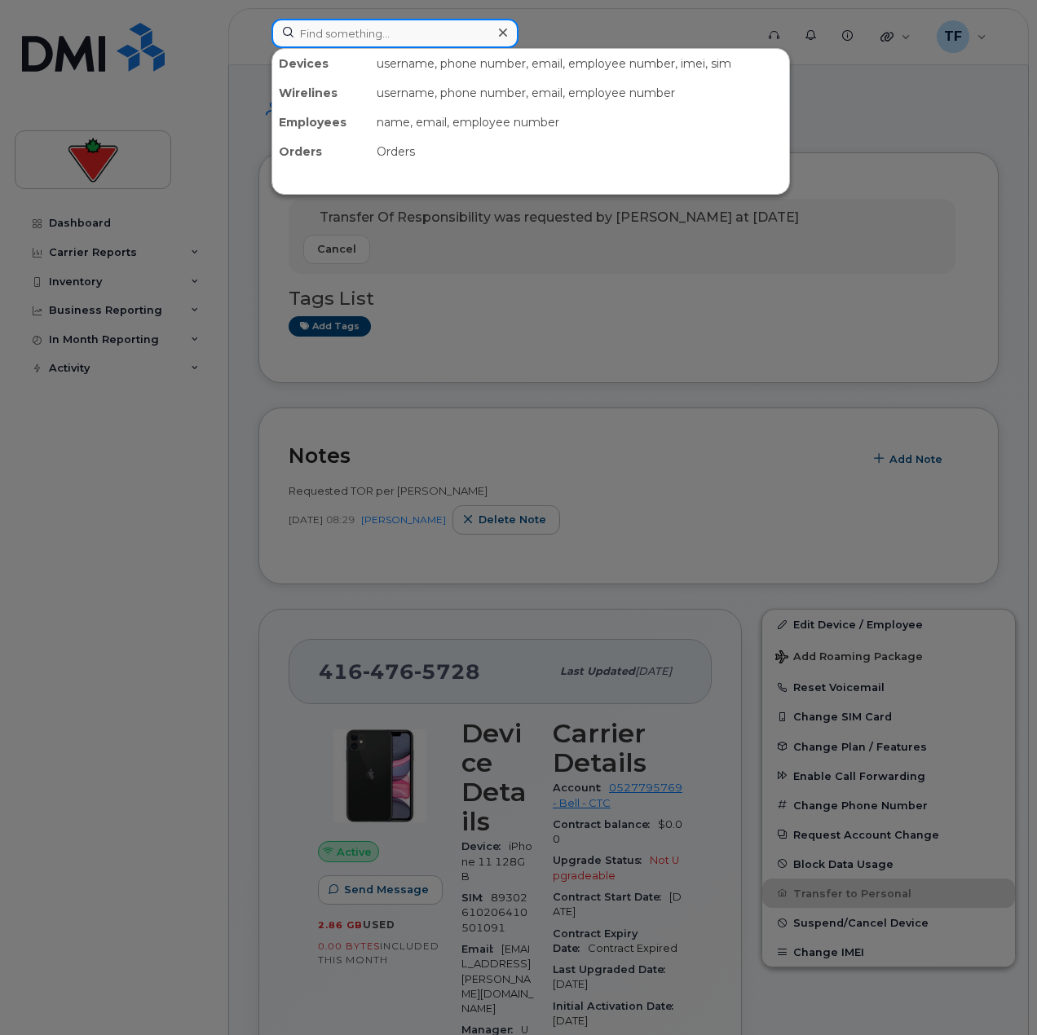
click at [487, 20] on input at bounding box center [395, 33] width 247 height 29
paste input "6475545961"
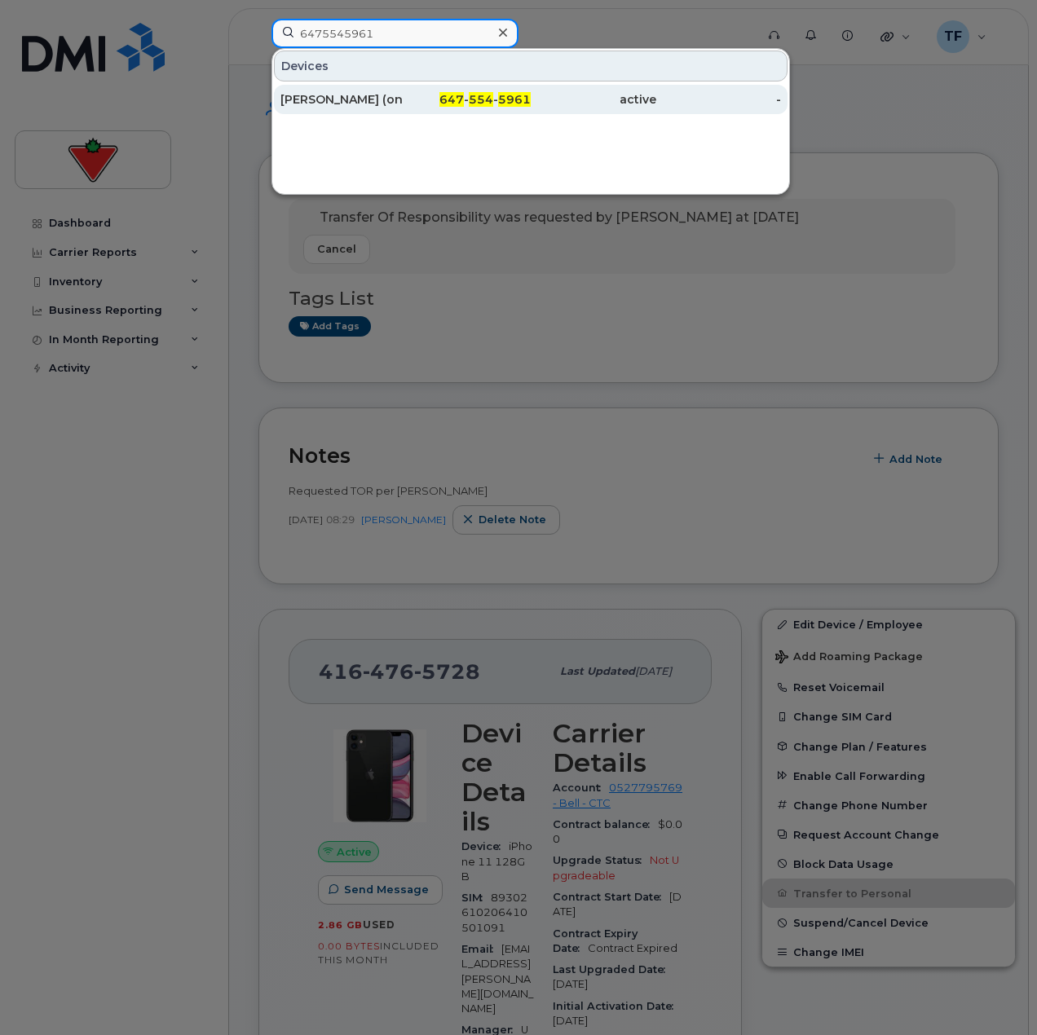
type input "6475545961"
click at [318, 94] on div "Holly Romaniuk (on Leave)" at bounding box center [343, 99] width 126 height 16
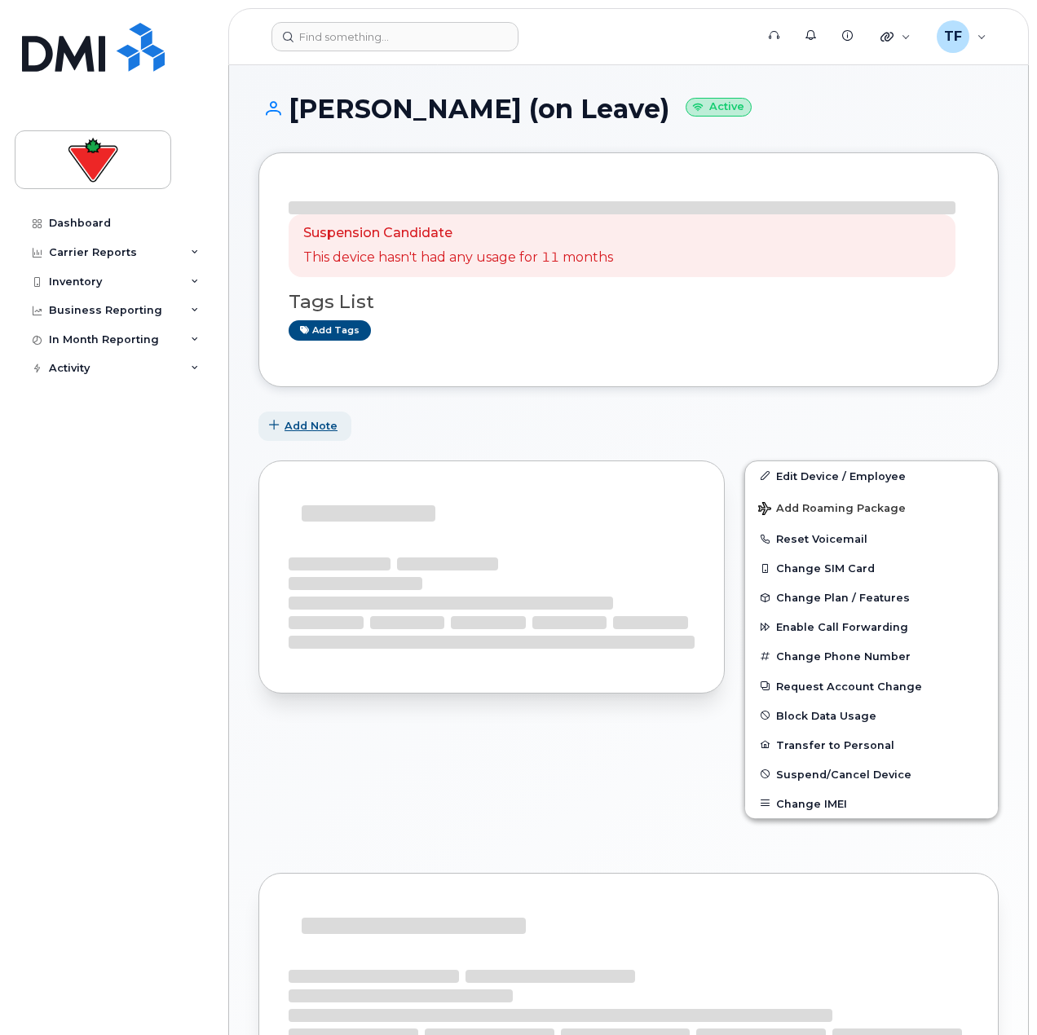
click at [312, 369] on div "Suspension Candidate This device hasn't had any usage for 11 months Tags List A…" at bounding box center [628, 269] width 740 height 235
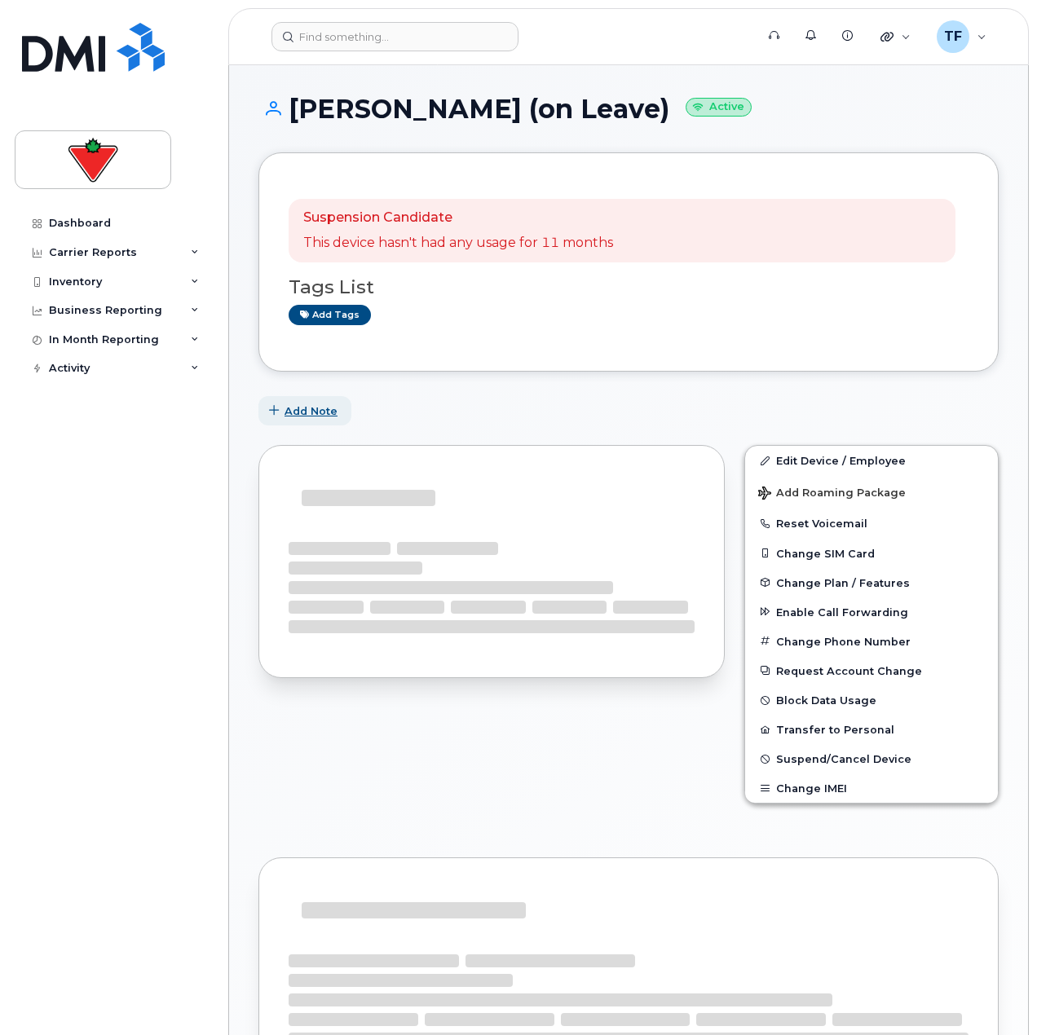
click at [316, 419] on button "Add Note" at bounding box center [304, 410] width 93 height 29
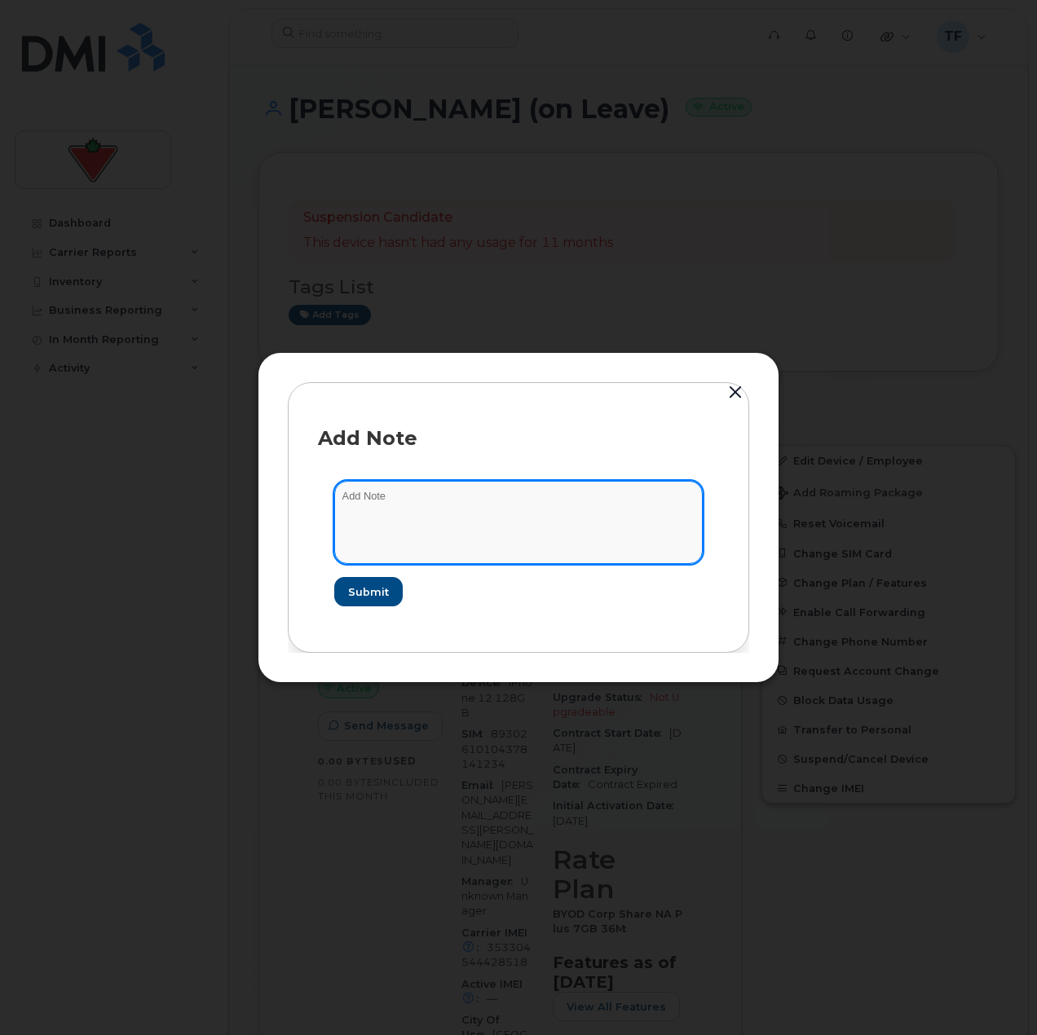
click at [415, 506] on textarea at bounding box center [518, 522] width 369 height 83
type textarea "Cancelling - [PERSON_NAME] confirmed it is no longer required,"
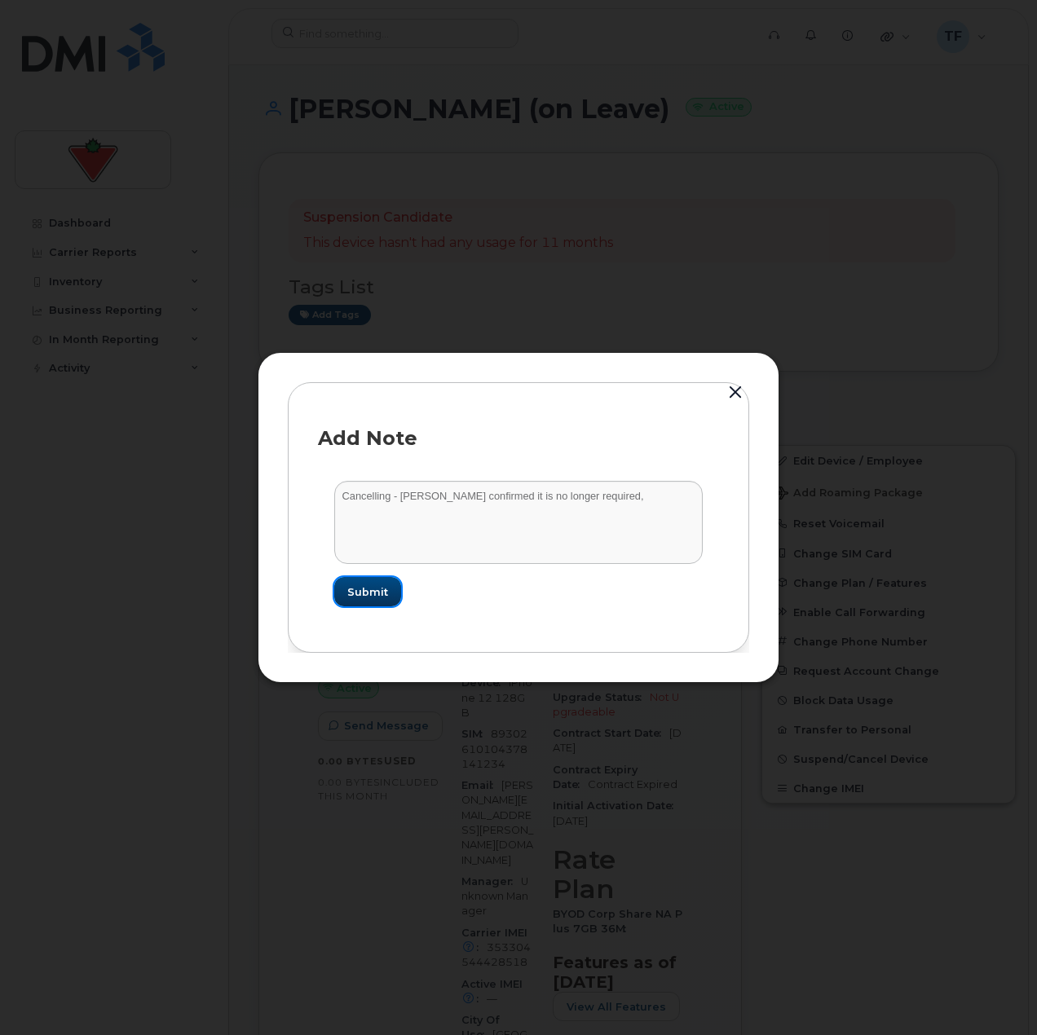
click at [384, 588] on span "Submit" at bounding box center [367, 592] width 41 height 15
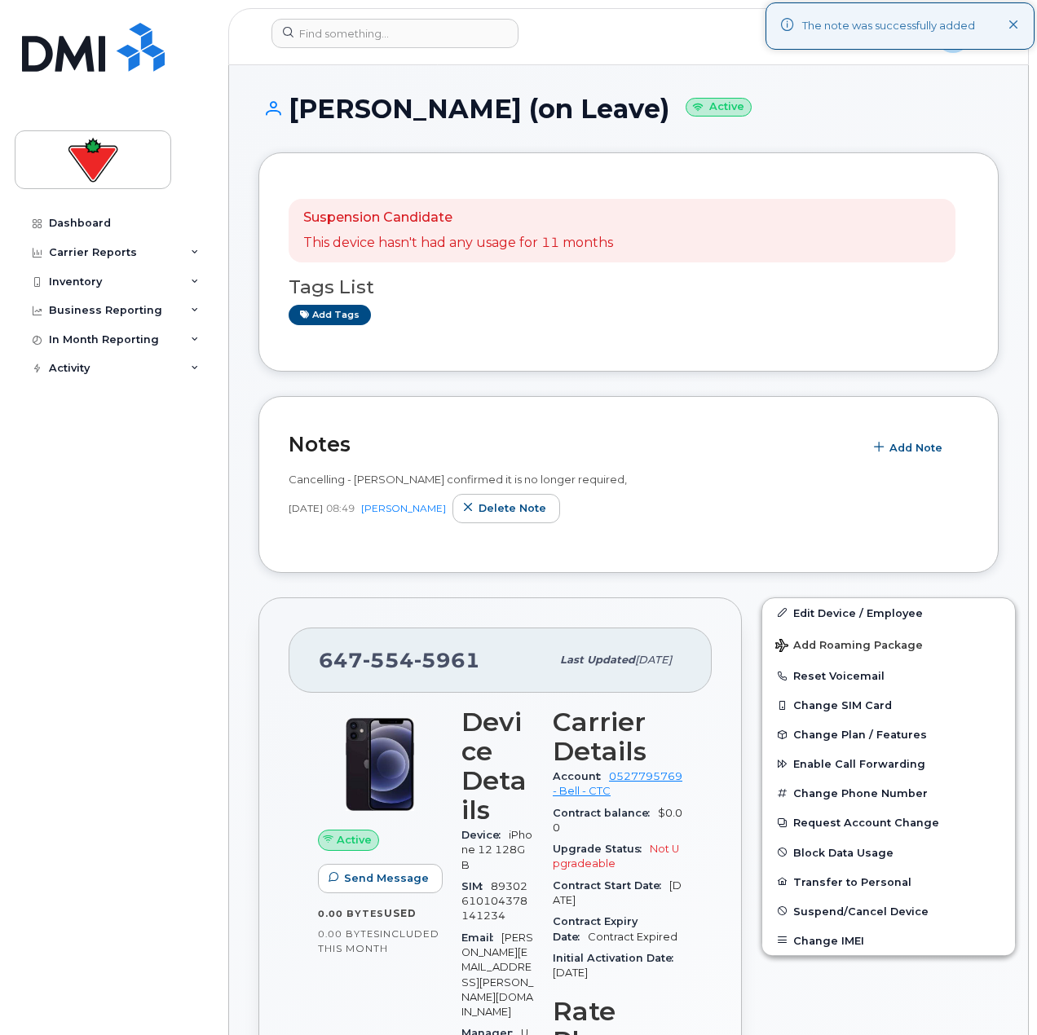
click at [105, 605] on div "Dashboard Carrier Reports Monthly Billing Data Daily Data Pooling Data Behavior…" at bounding box center [115, 610] width 201 height 802
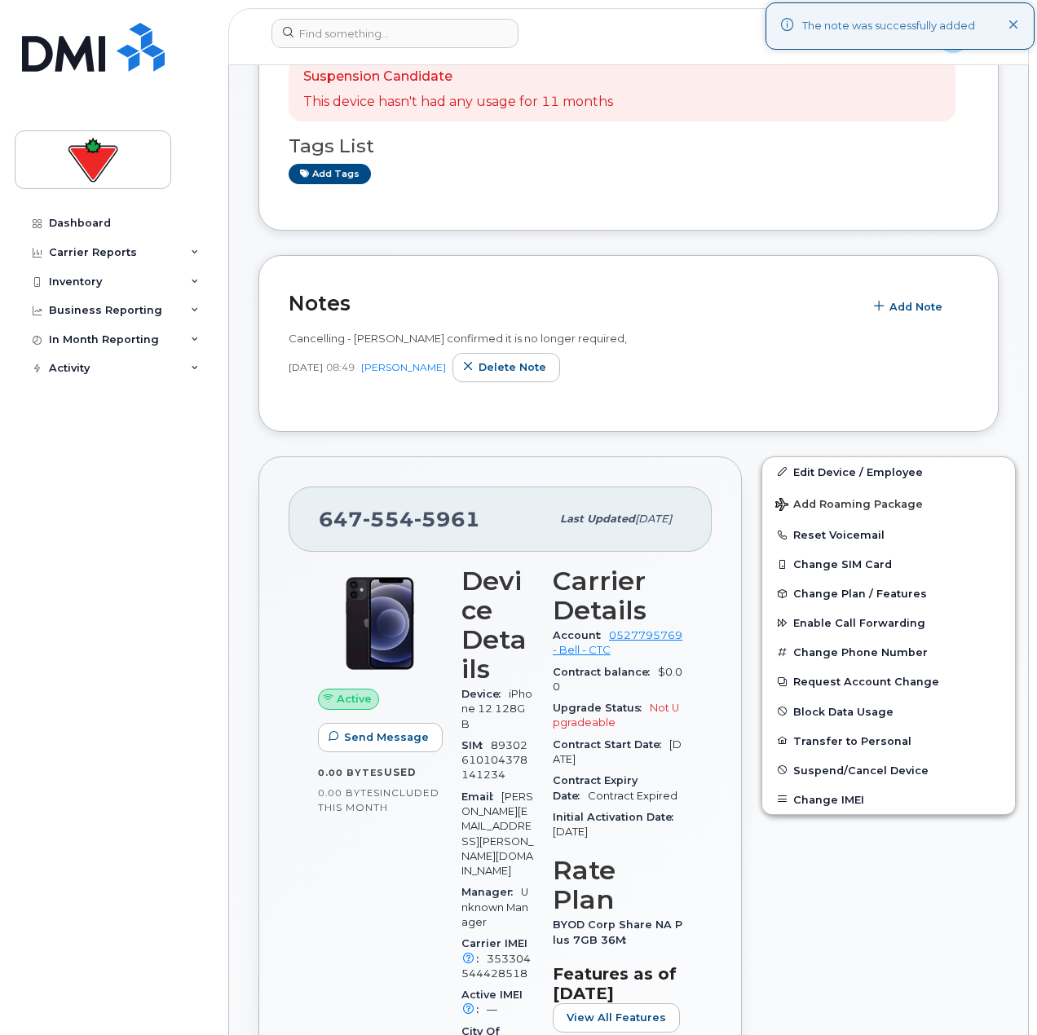
scroll to position [245, 0]
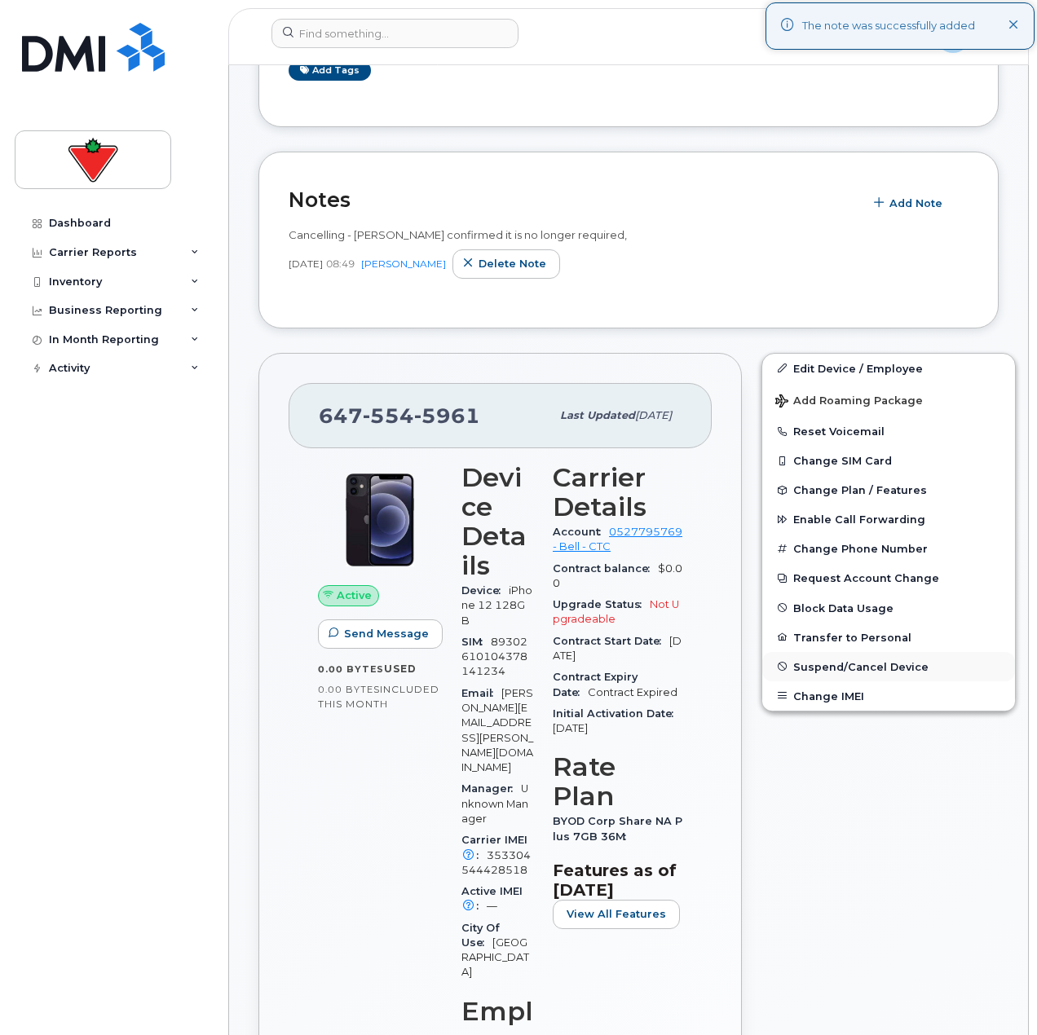
click at [845, 673] on span "Suspend/Cancel Device" at bounding box center [860, 666] width 135 height 12
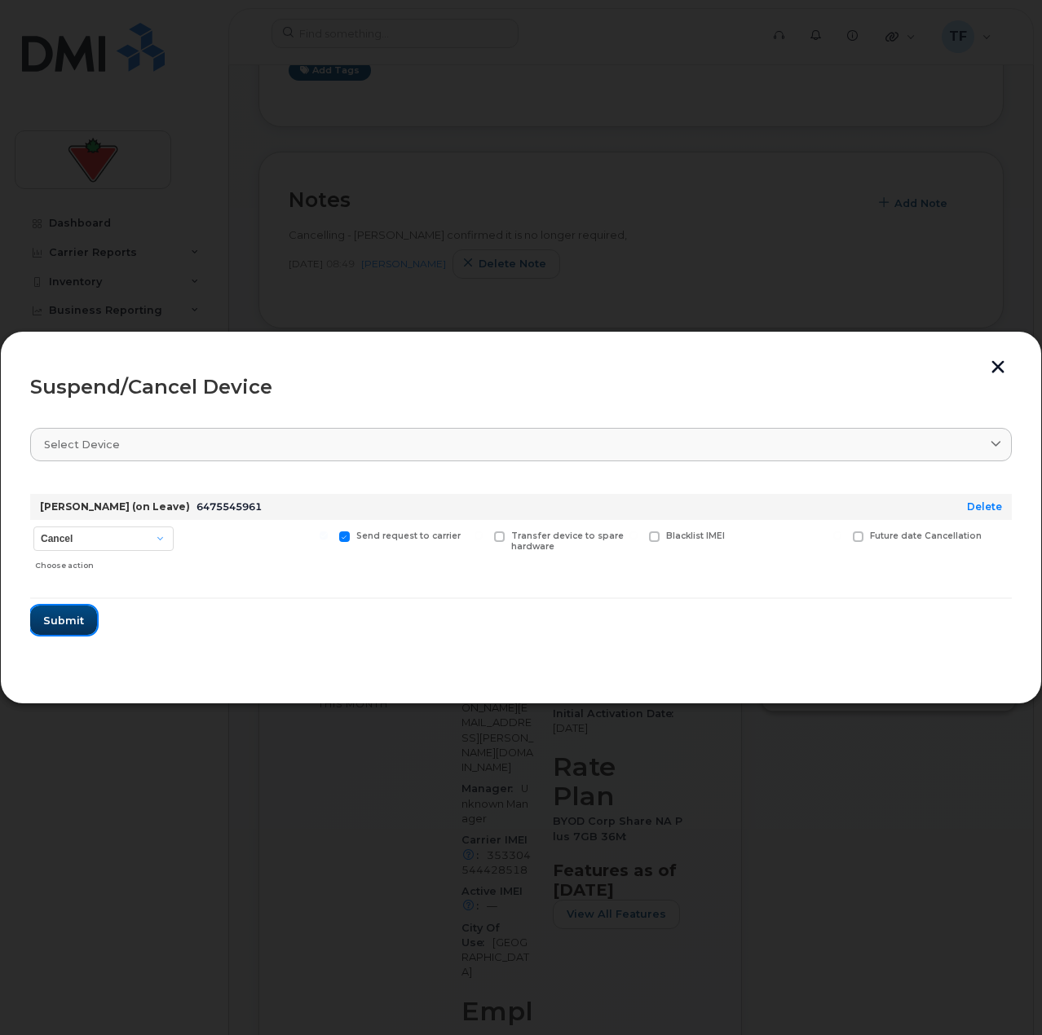
click at [74, 620] on span "Submit" at bounding box center [63, 620] width 41 height 15
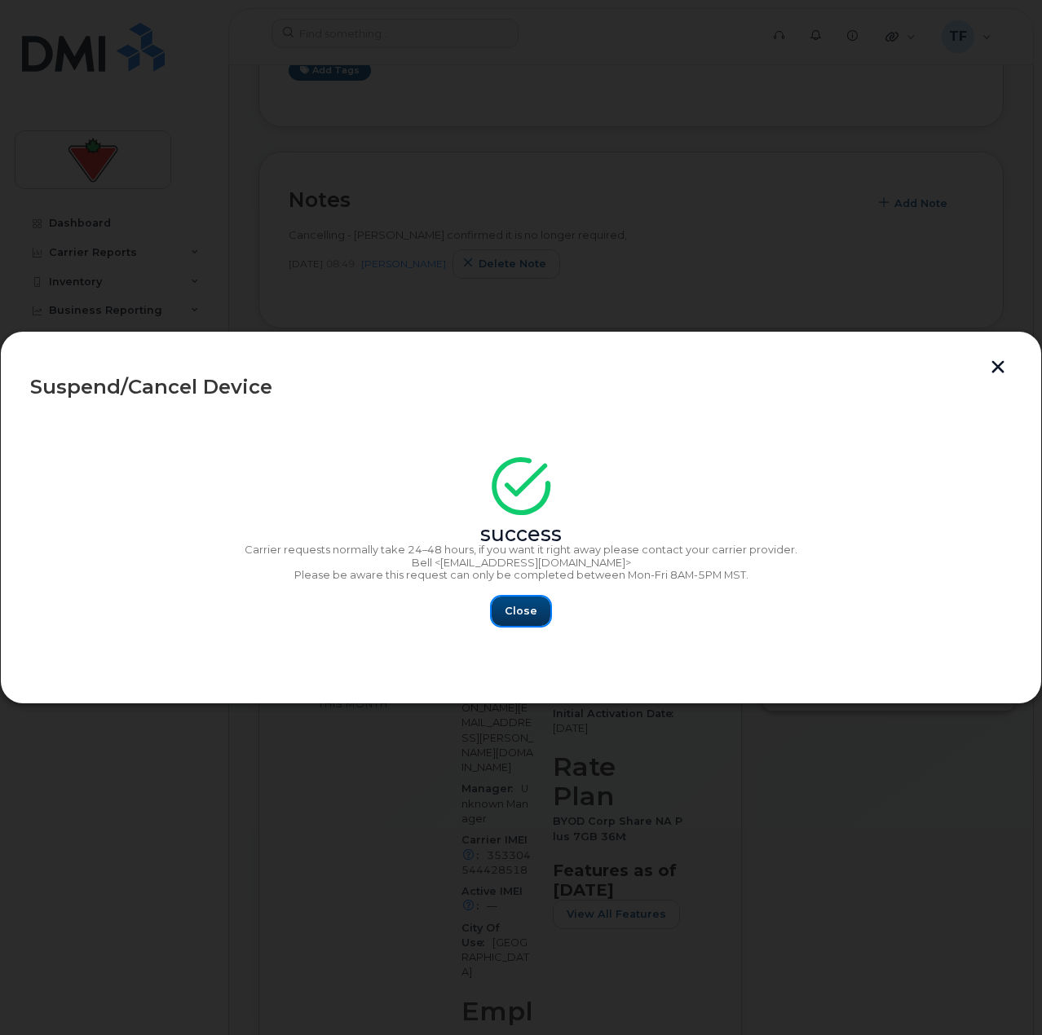
click at [514, 611] on span "Close" at bounding box center [521, 610] width 33 height 15
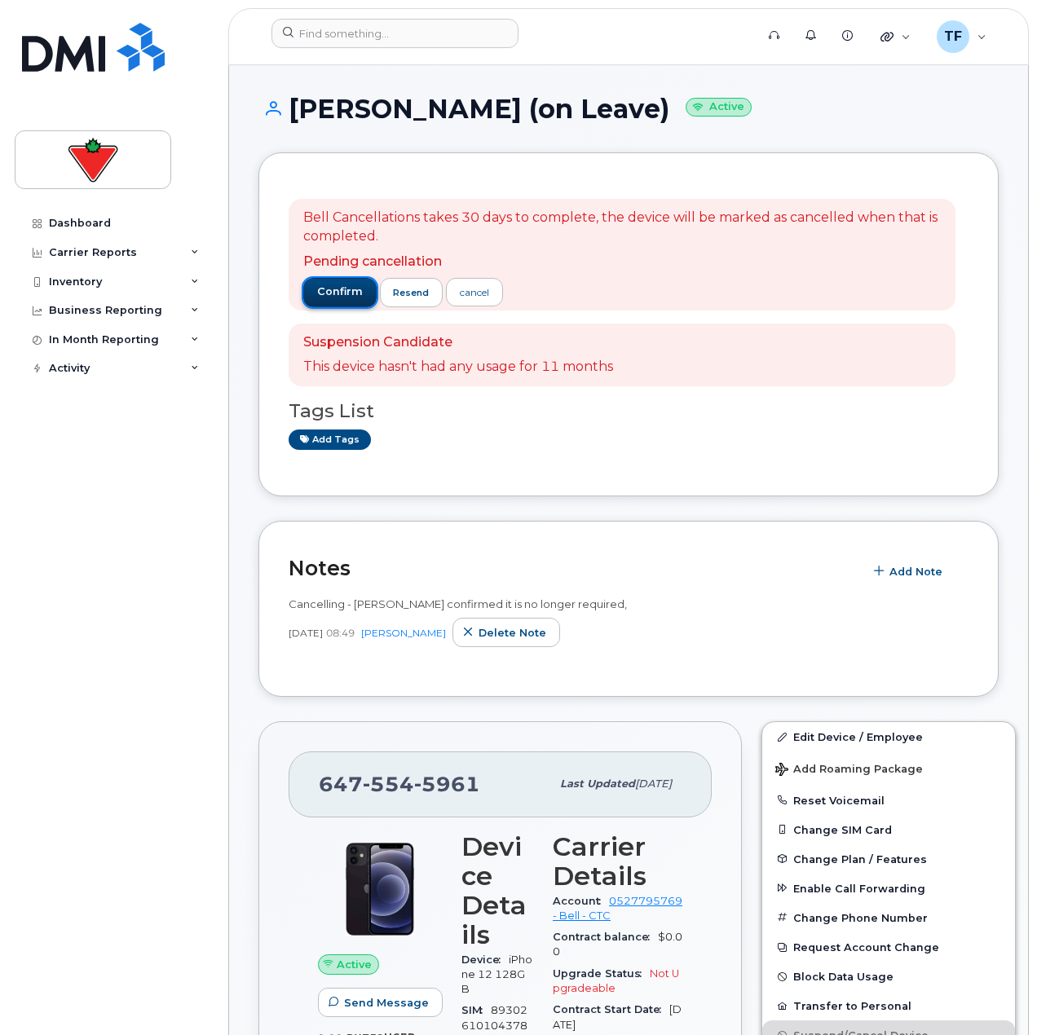
click at [355, 306] on button "confirm" at bounding box center [339, 292] width 73 height 29
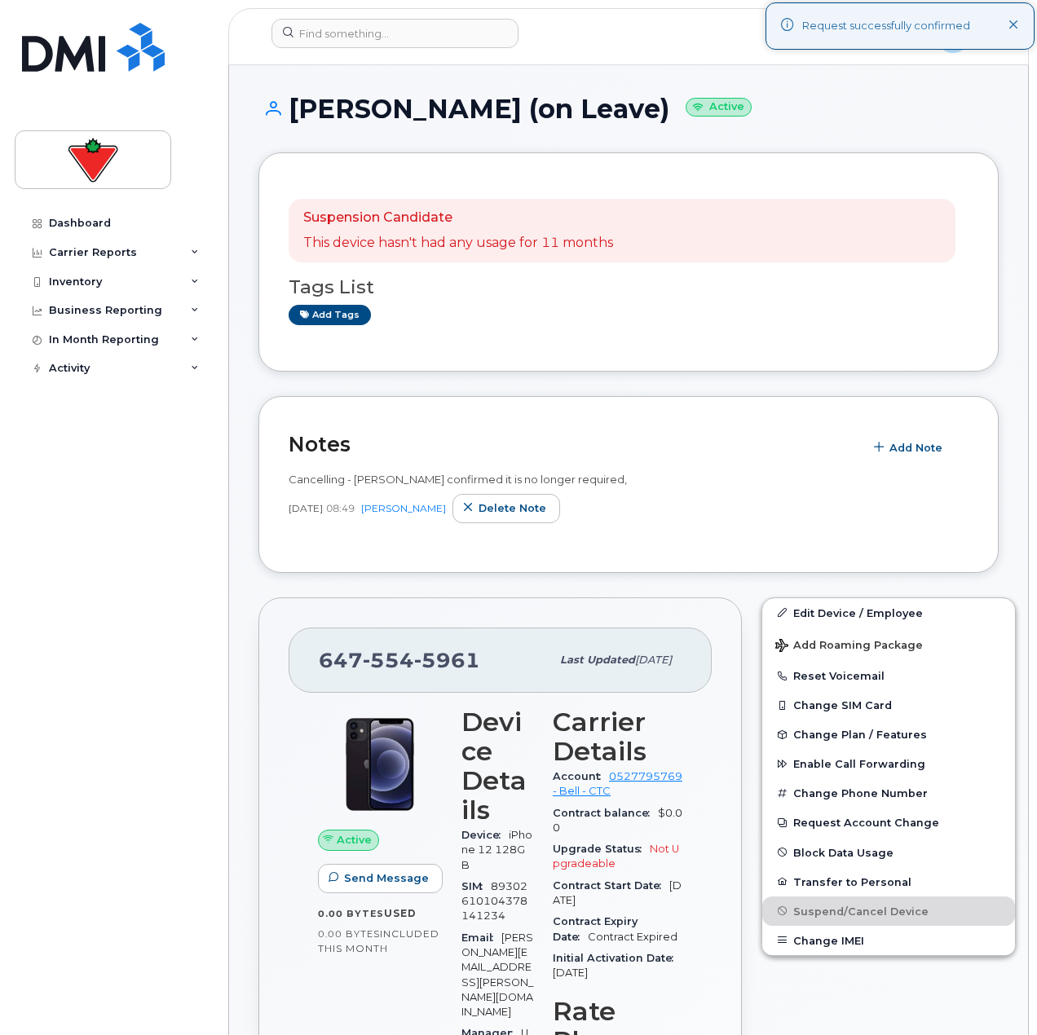
drag, startPoint x: 162, startPoint y: 678, endPoint x: 157, endPoint y: 664, distance: 14.7
click at [162, 676] on div "Dashboard Carrier Reports Monthly Billing Data Daily Data Pooling Data Behavior…" at bounding box center [115, 610] width 201 height 802
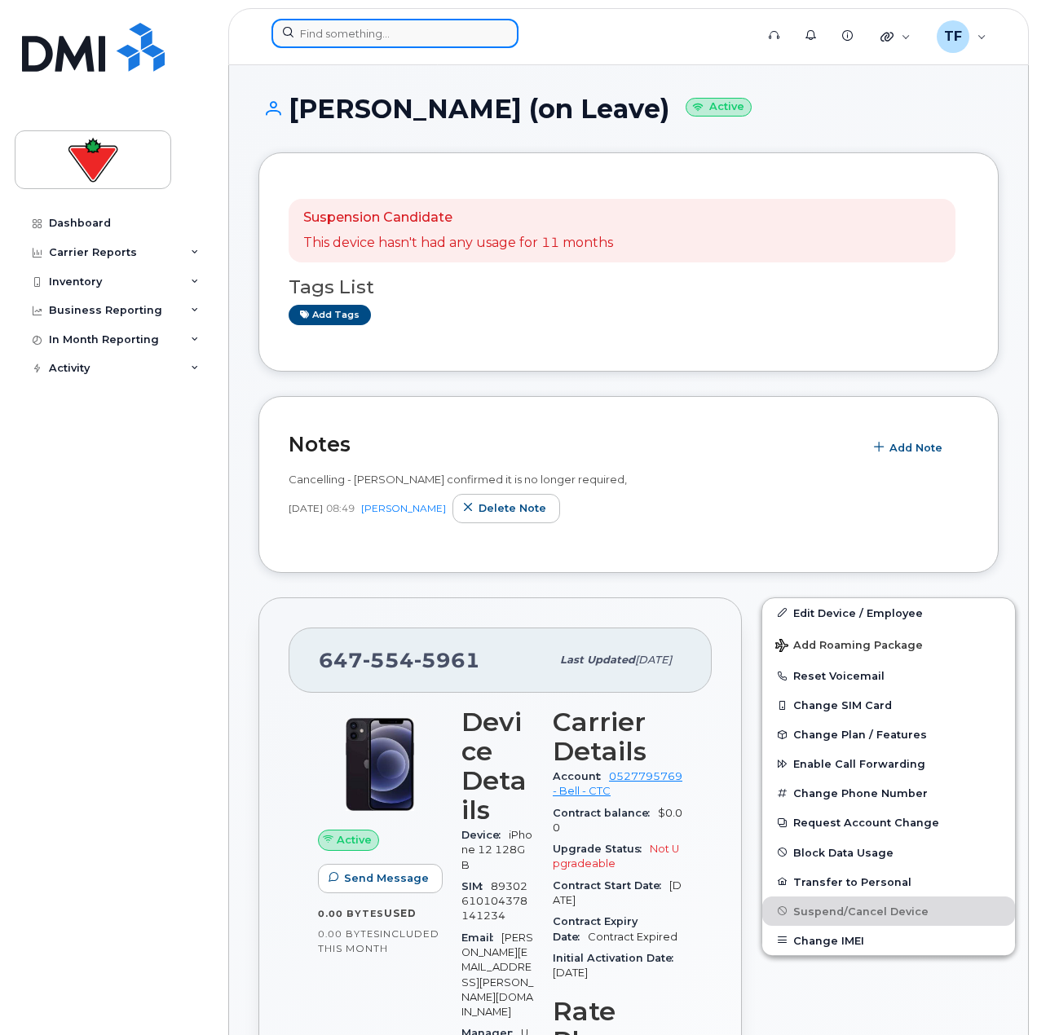
click at [360, 39] on input at bounding box center [395, 33] width 247 height 29
paste input "4167796054"
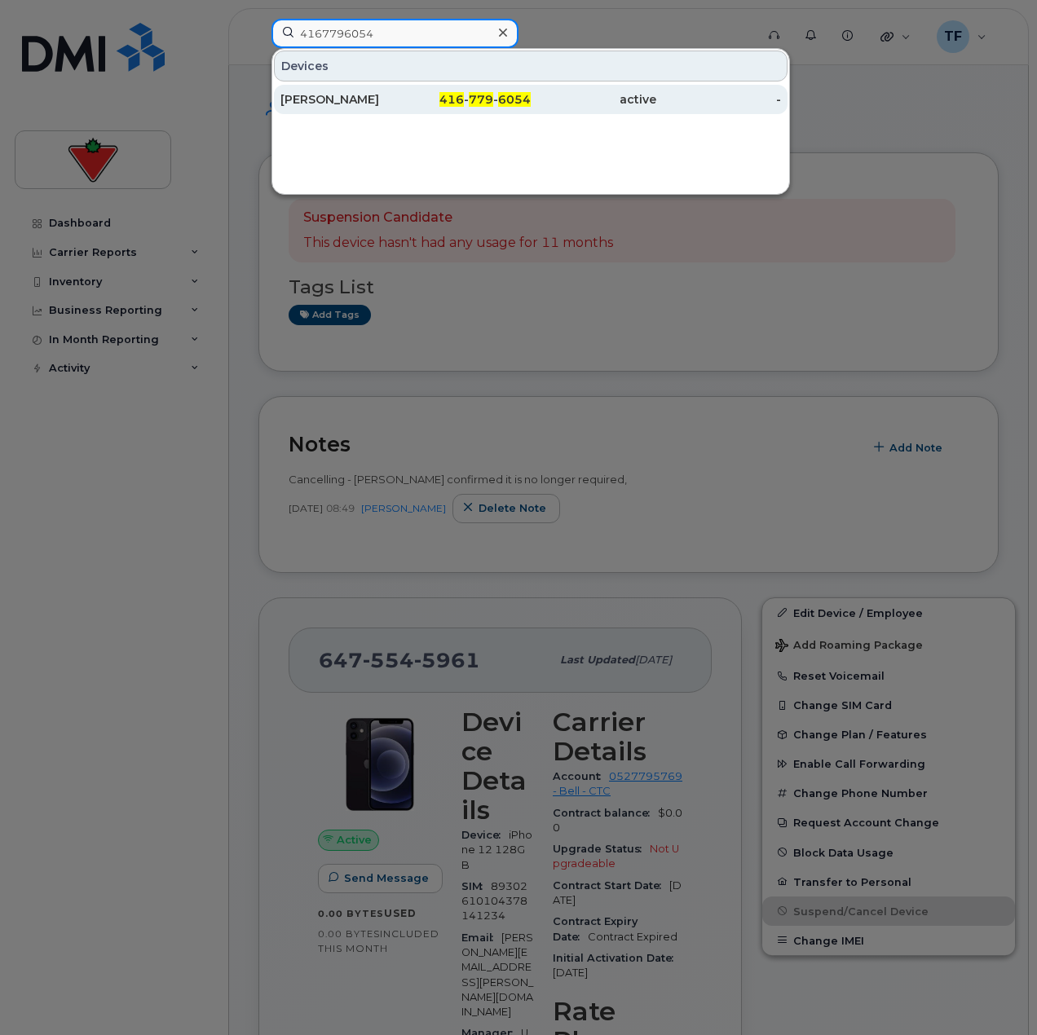
type input "4167796054"
click at [391, 99] on div "[PERSON_NAME]" at bounding box center [343, 99] width 126 height 16
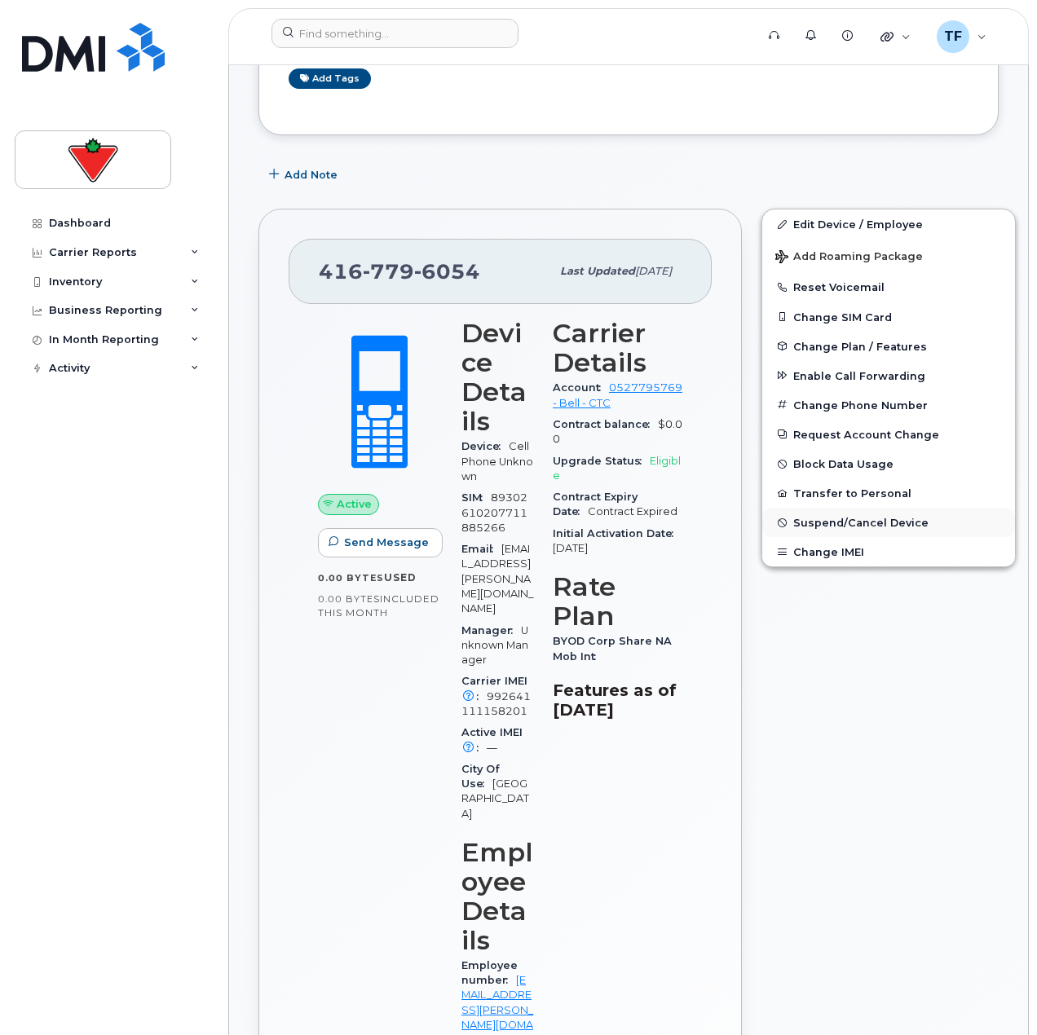
scroll to position [241, 0]
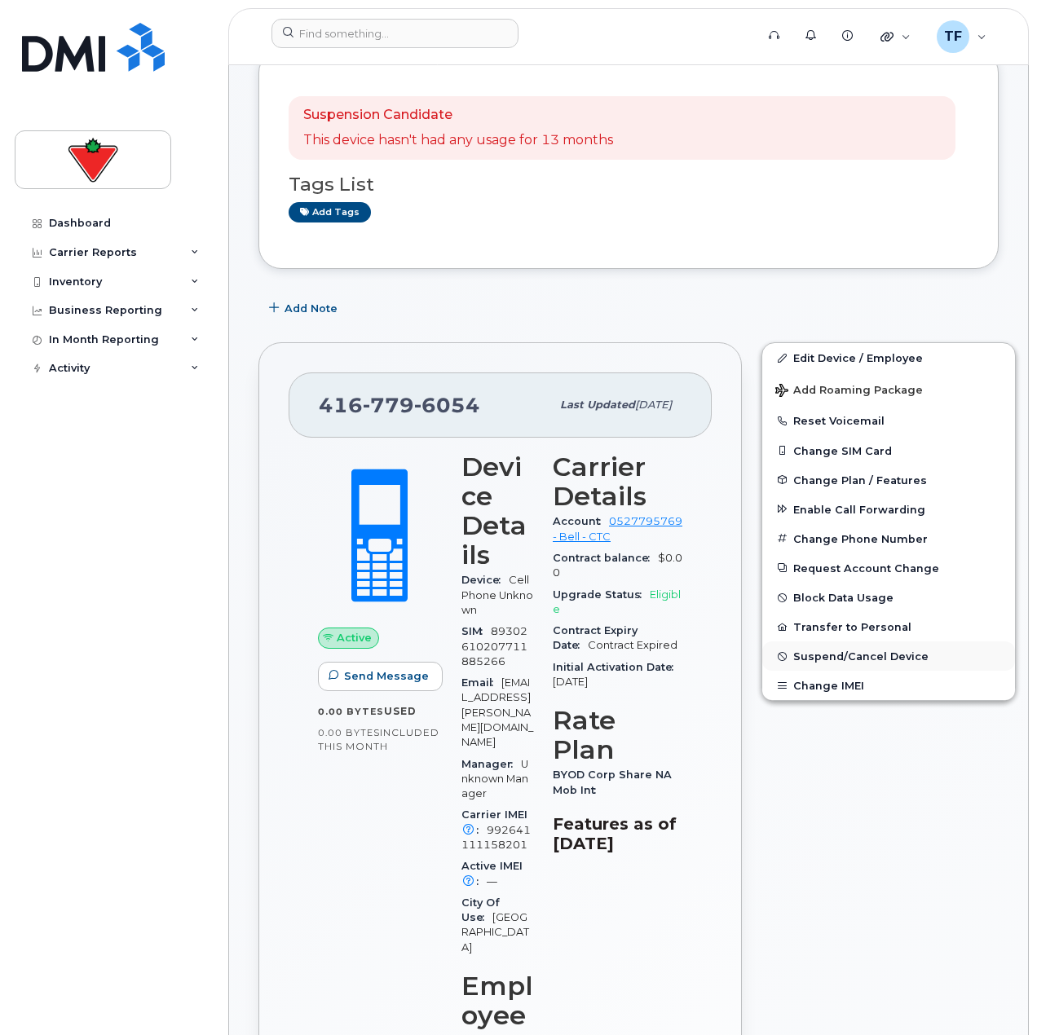
click at [803, 657] on span "Suspend/Cancel Device" at bounding box center [860, 657] width 135 height 12
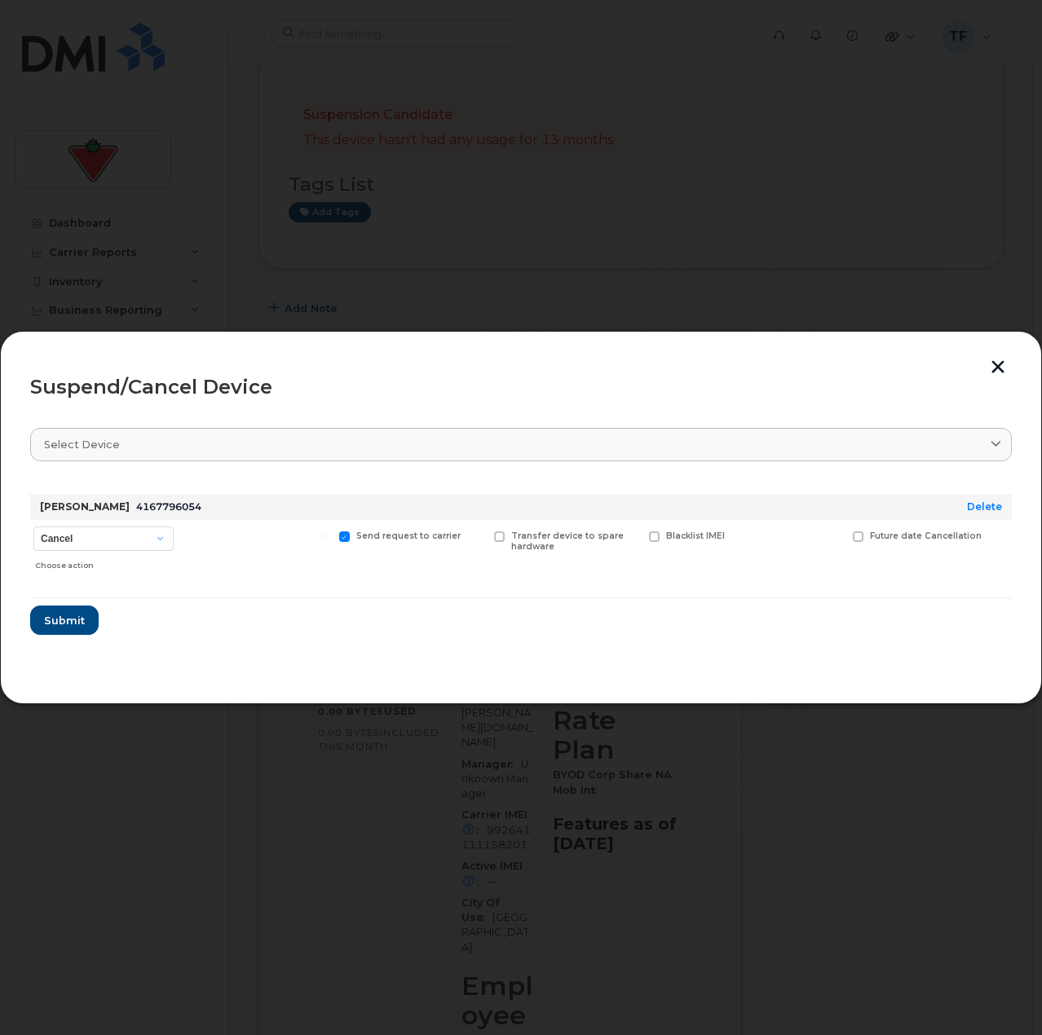
click at [159, 522] on div "Cancel Suspend - Extend Suspension Suspend - Reduced Rate Suspend - Full Rate S…" at bounding box center [103, 549] width 147 height 58
click at [150, 536] on select "Cancel Suspend - Extend Suspension Suspend - Reduced Rate Suspend - Full Rate S…" at bounding box center [103, 539] width 140 height 24
select select "[object Object]"
click at [33, 527] on select "Cancel Suspend - Extend Suspension Suspend - Reduced Rate Suspend - Full Rate S…" at bounding box center [103, 539] width 140 height 24
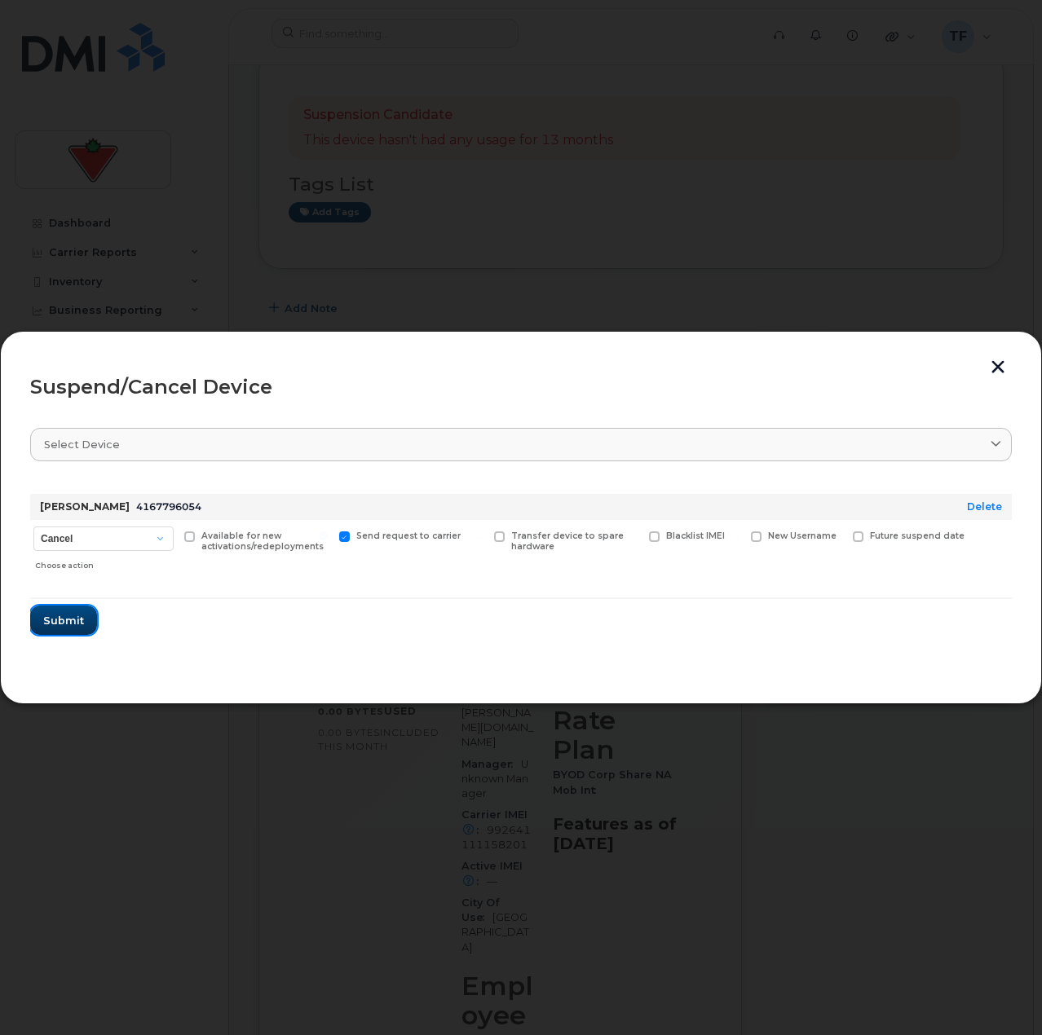
click at [80, 614] on span "Submit" at bounding box center [63, 620] width 41 height 15
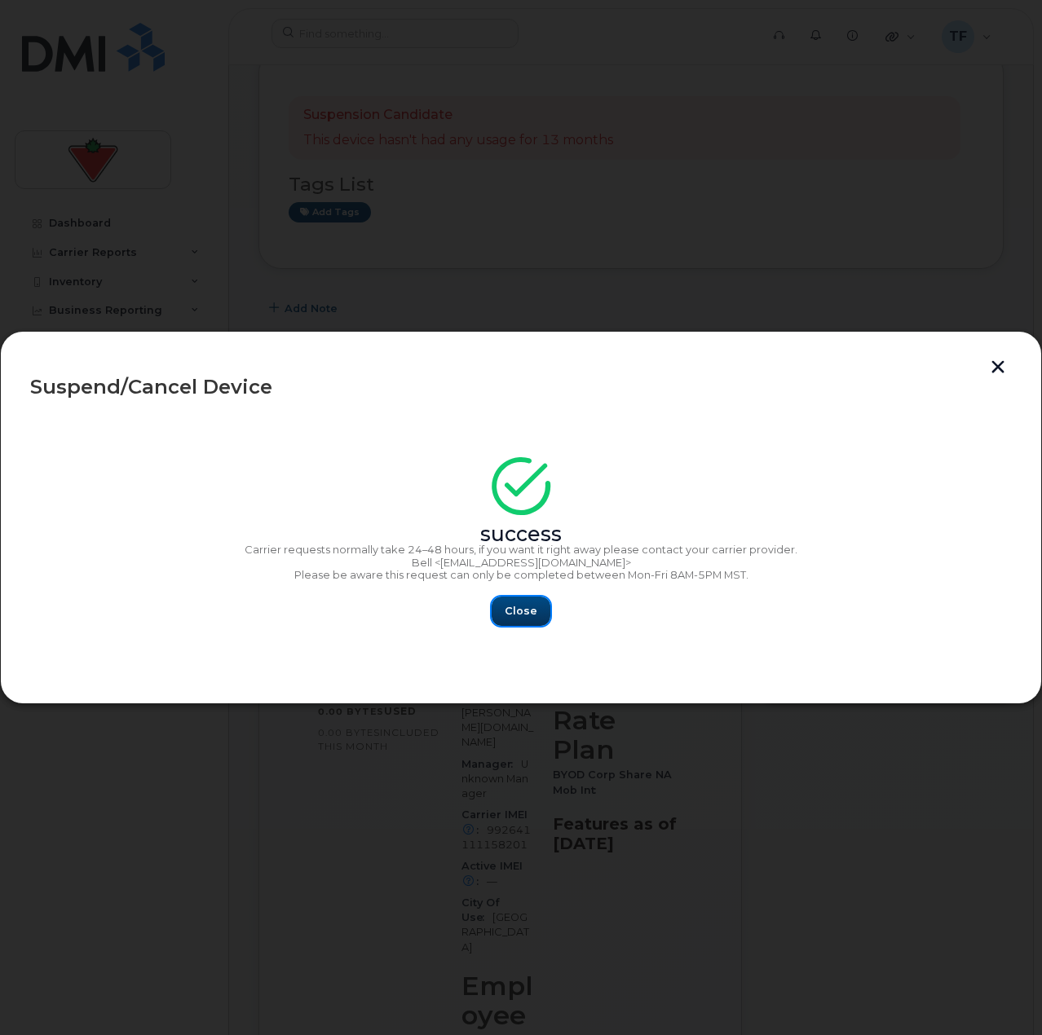
drag, startPoint x: 535, startPoint y: 606, endPoint x: 549, endPoint y: 598, distance: 15.7
click at [535, 605] on span "Close" at bounding box center [521, 610] width 33 height 15
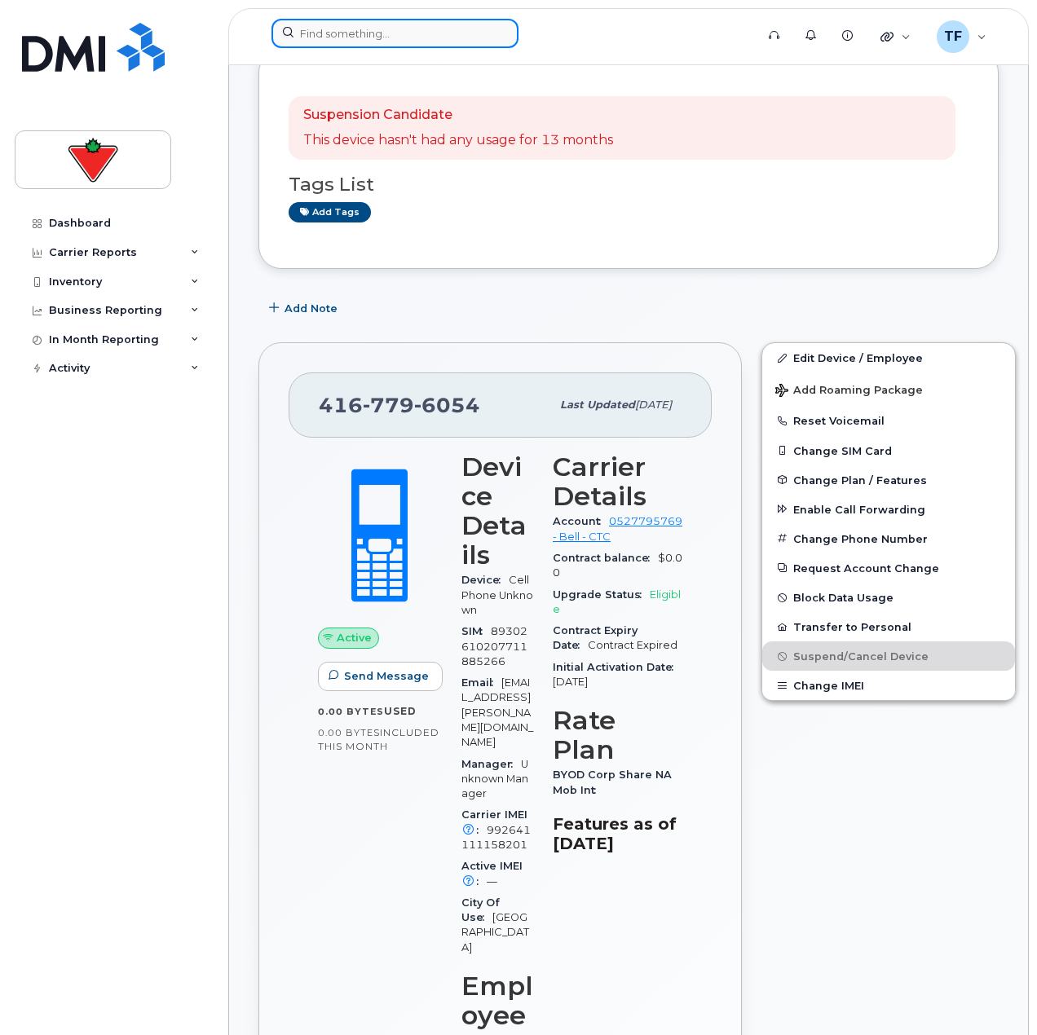
click at [399, 28] on input at bounding box center [395, 33] width 247 height 29
paste input "4374324399"
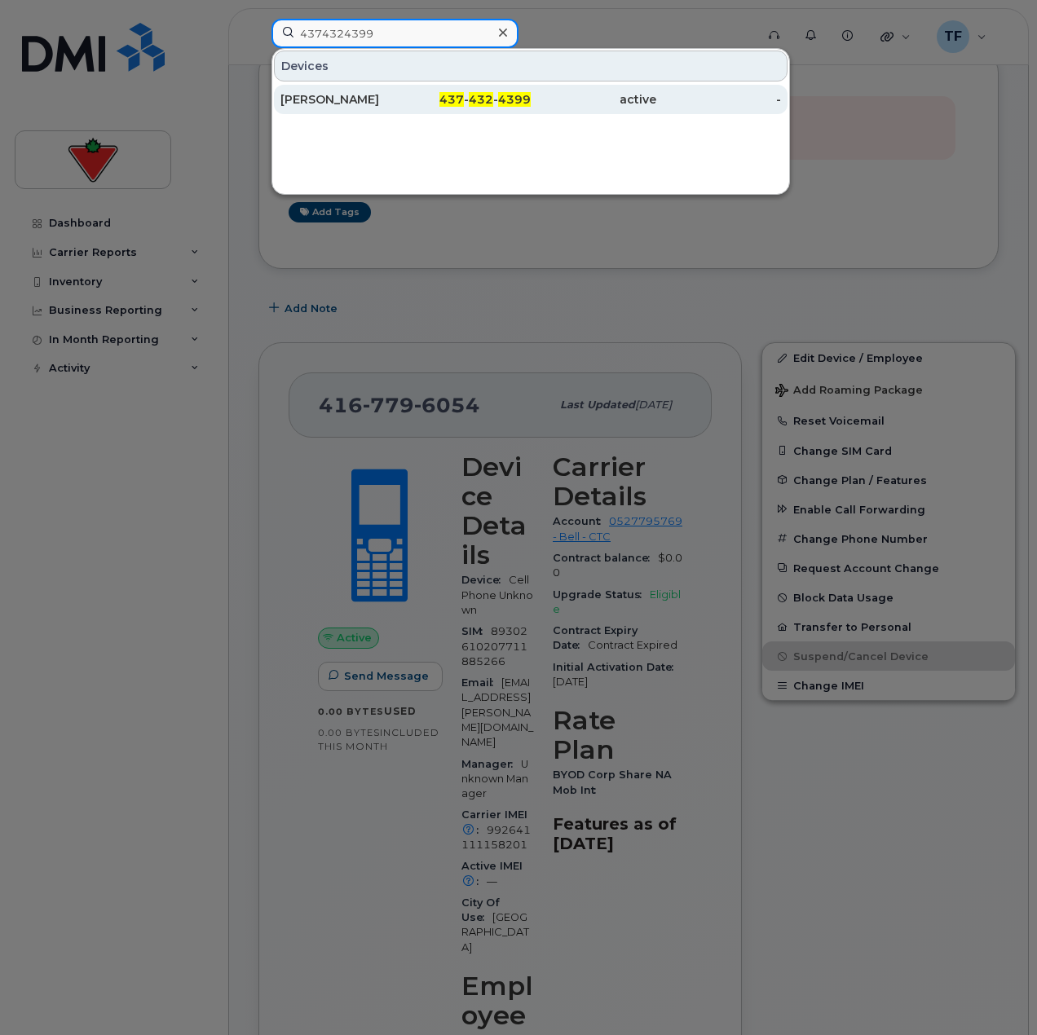
type input "4374324399"
click at [416, 94] on div "437 - 432 - 4399" at bounding box center [469, 99] width 126 height 16
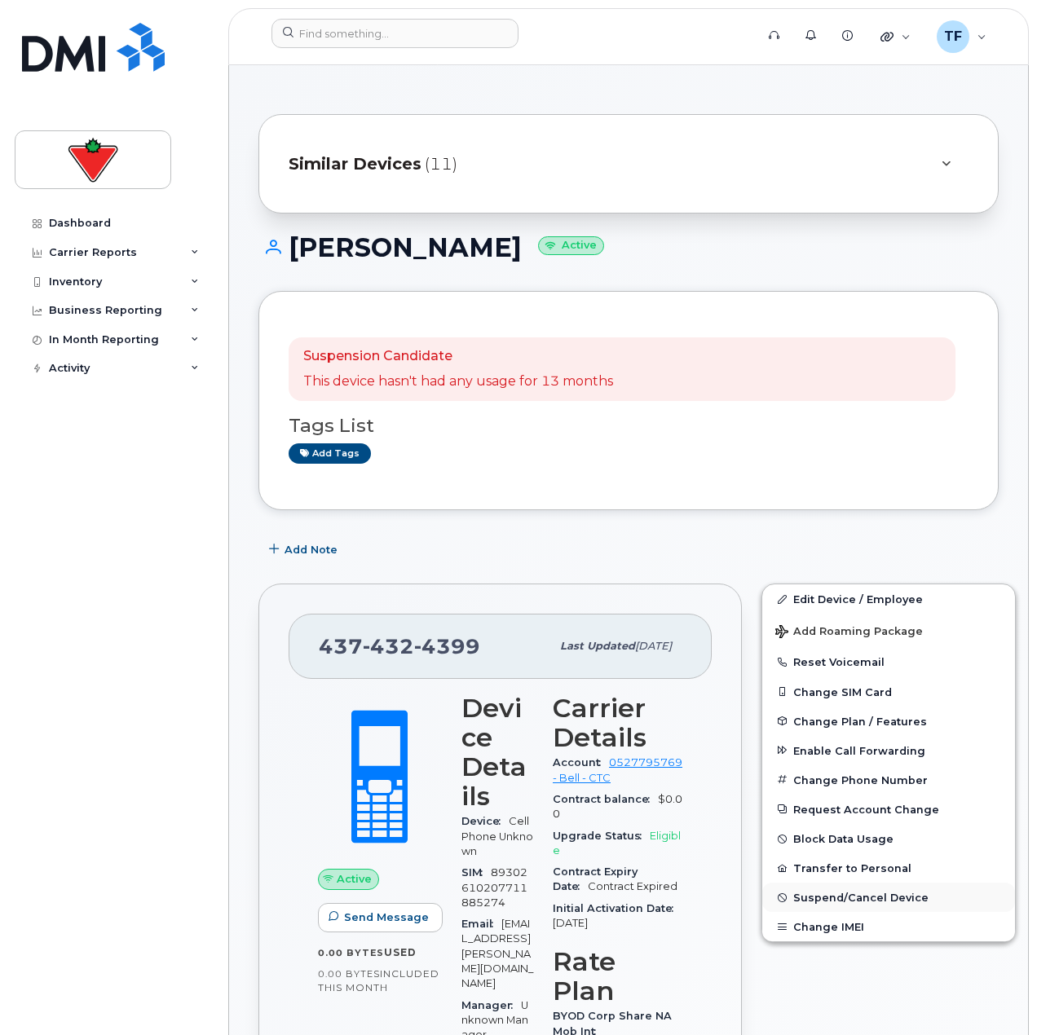
click at [833, 900] on span "Suspend/Cancel Device" at bounding box center [860, 898] width 135 height 12
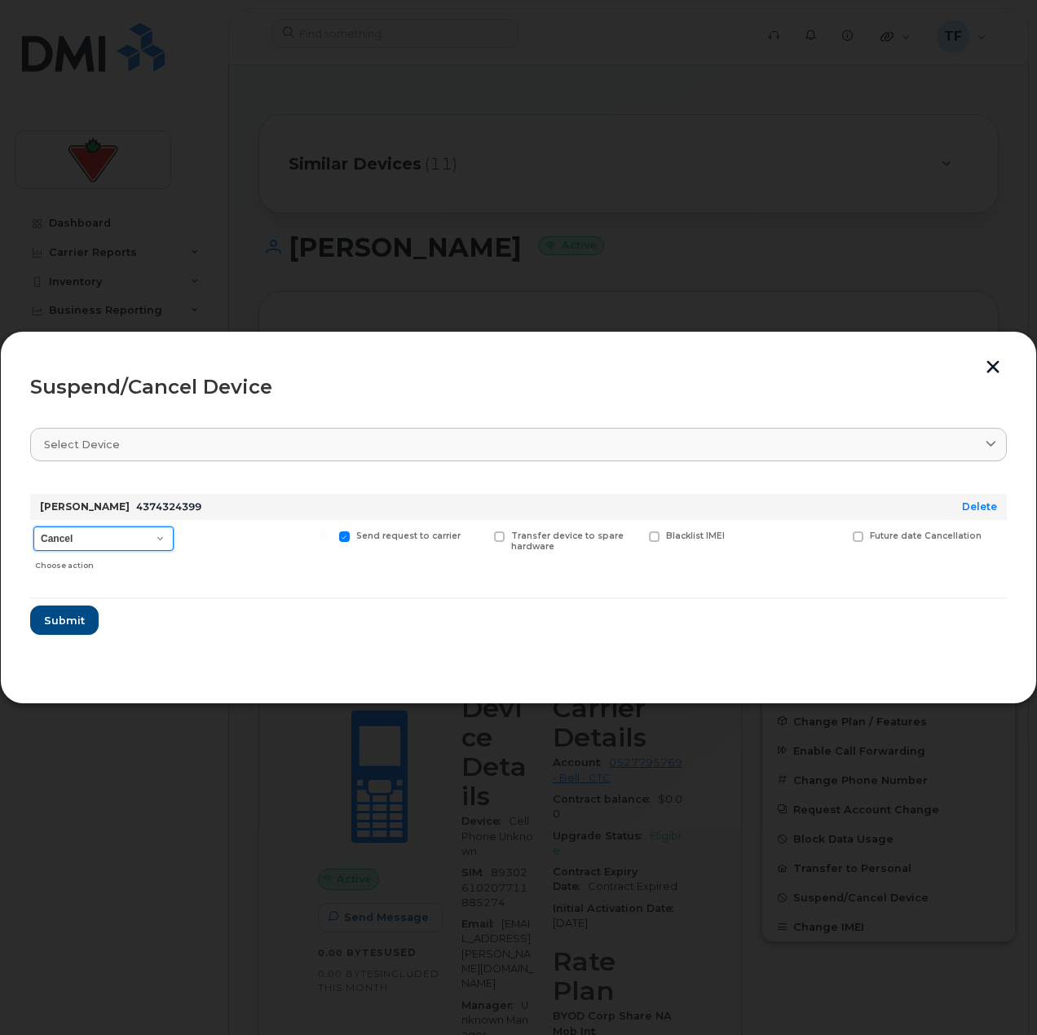
click at [131, 541] on select "Cancel Suspend - Extend Suspension Suspend - Reduced Rate Suspend - Full Rate S…" at bounding box center [103, 539] width 140 height 24
select select "[object Object]"
click at [33, 527] on select "Cancel Suspend - Extend Suspension Suspend - Reduced Rate Suspend - Full Rate S…" at bounding box center [103, 539] width 140 height 24
click at [67, 624] on span "Submit" at bounding box center [63, 620] width 41 height 15
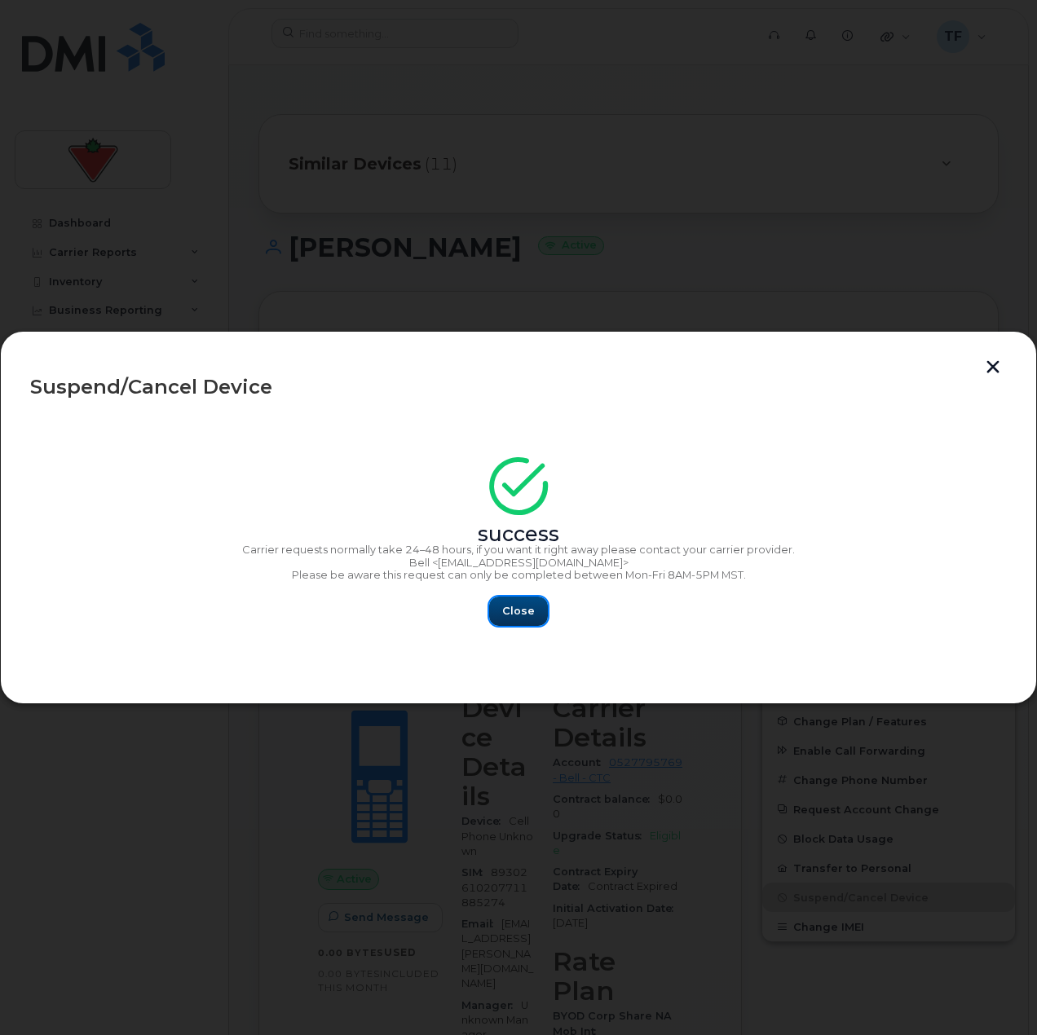
click at [515, 603] on span "Close" at bounding box center [518, 610] width 33 height 15
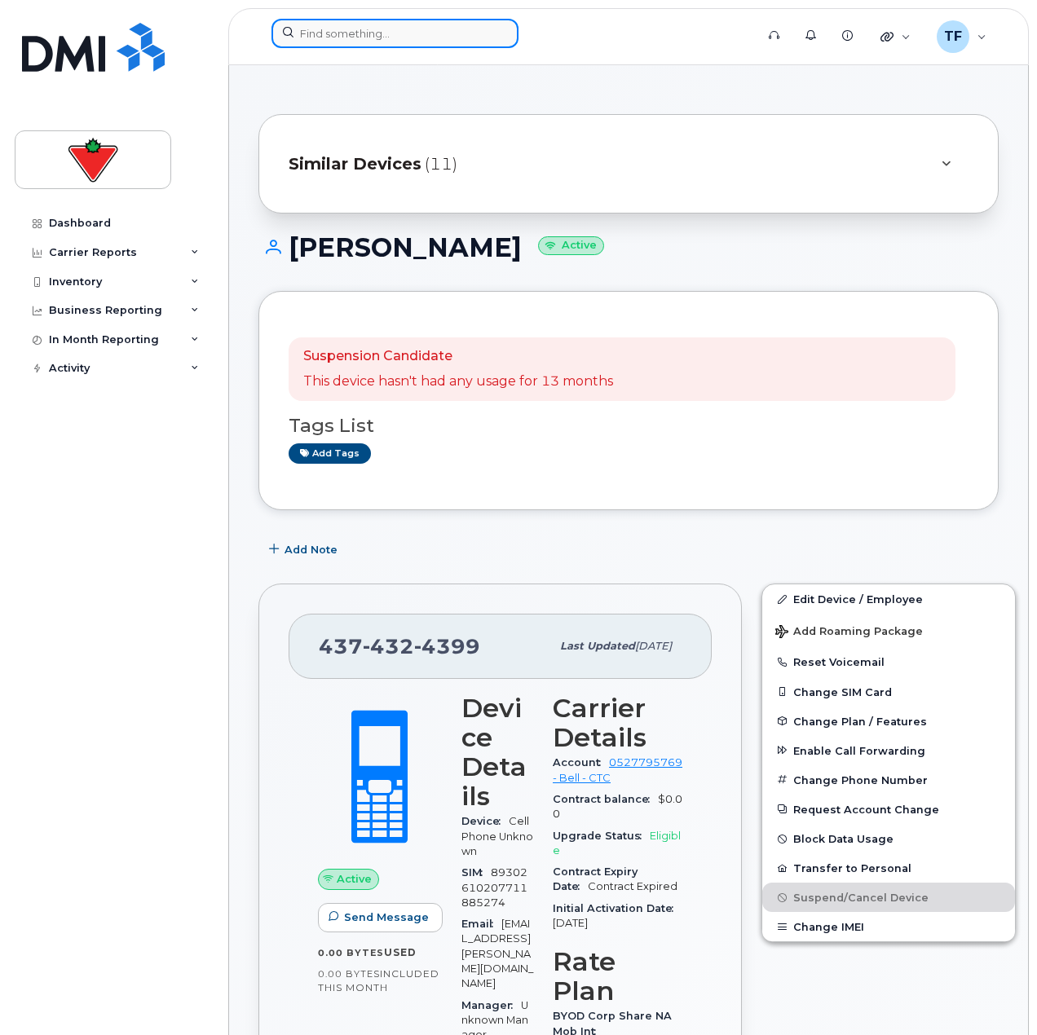
click at [386, 27] on input at bounding box center [395, 33] width 247 height 29
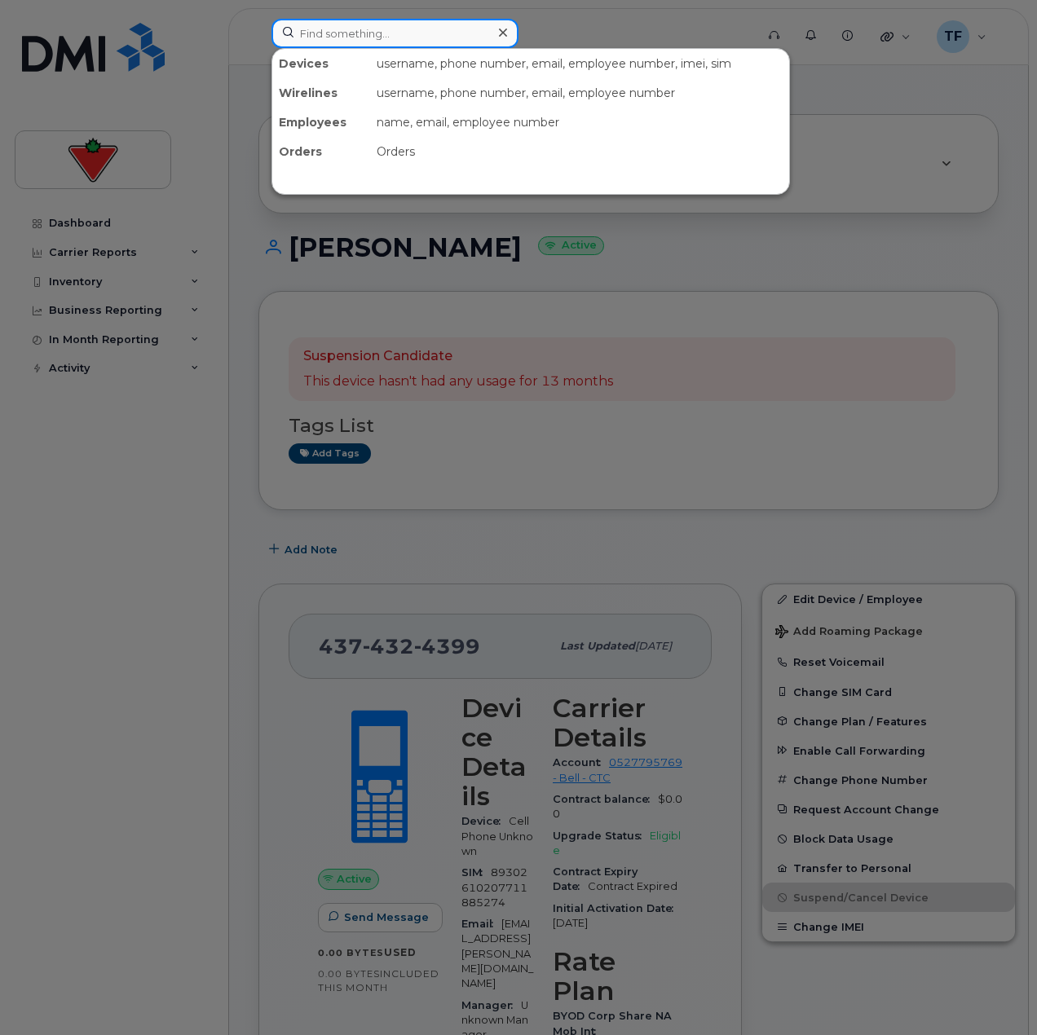
paste input "4374324720"
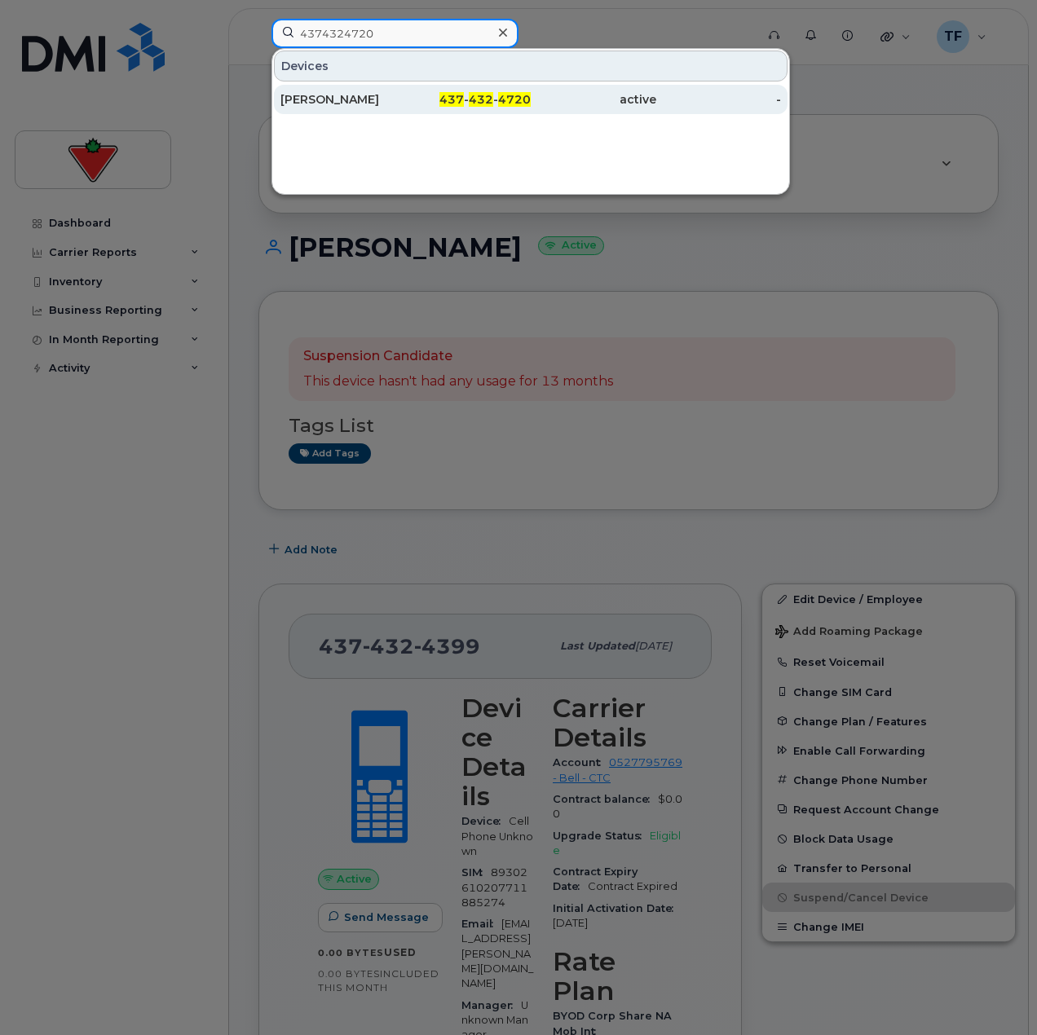
type input "4374324720"
click at [447, 92] on div "437 - 432 - 4720" at bounding box center [469, 99] width 126 height 16
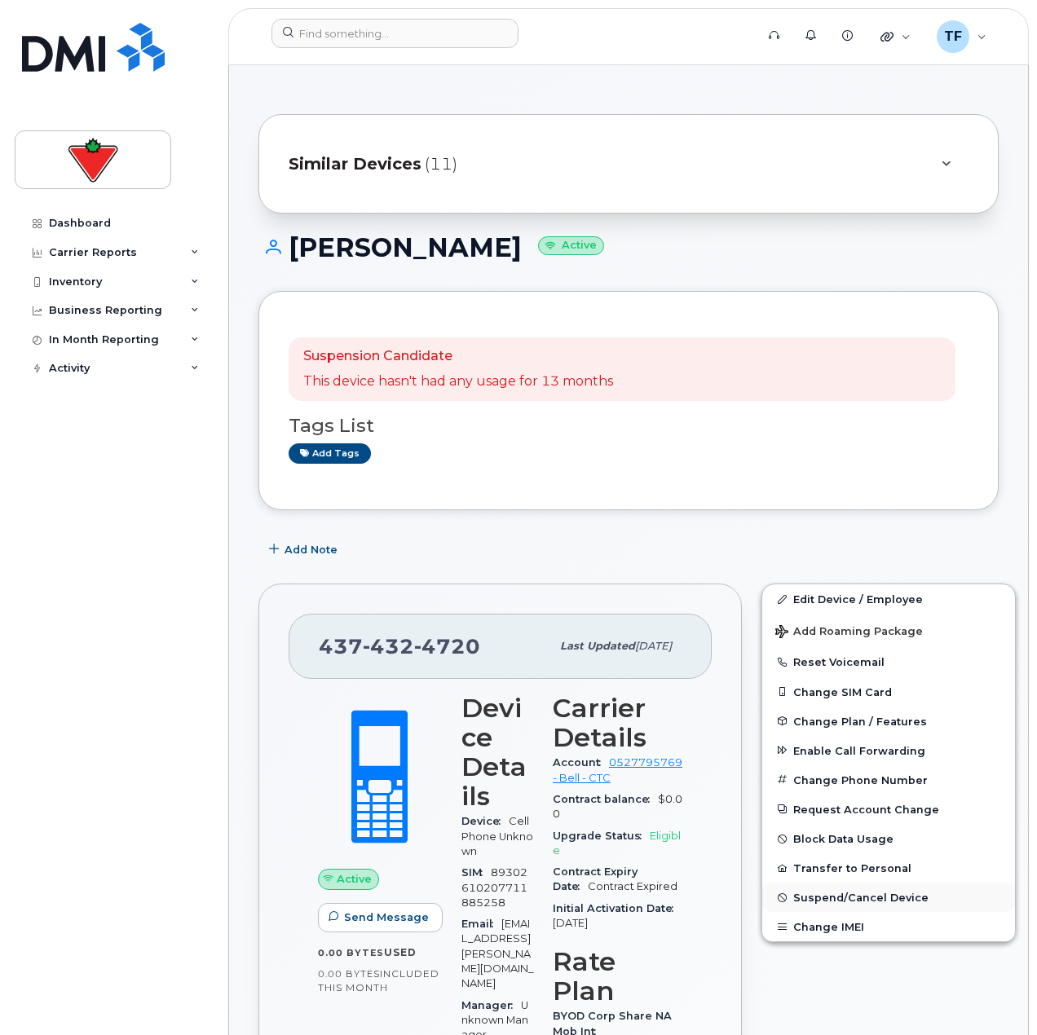
click at [845, 898] on span "Suspend/Cancel Device" at bounding box center [860, 898] width 135 height 12
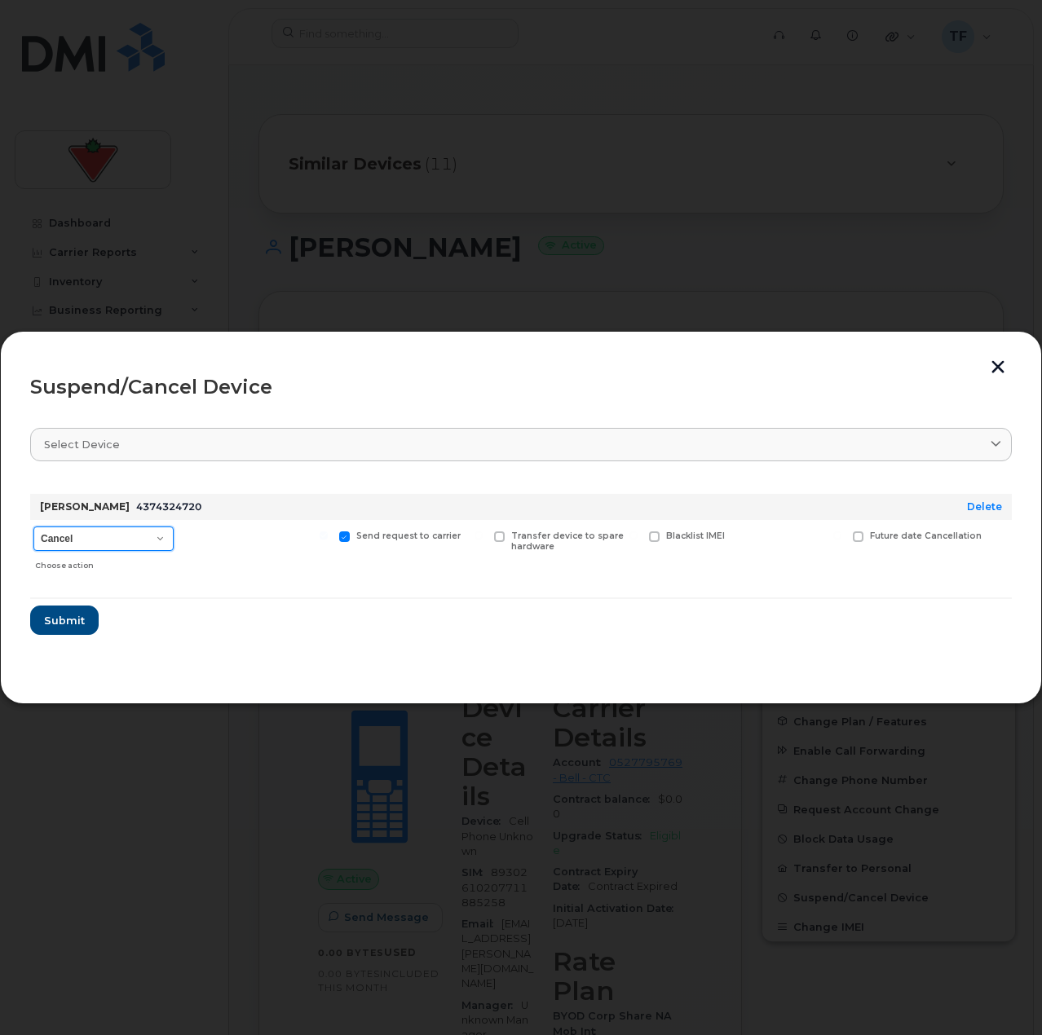
click at [99, 540] on select "Cancel Suspend - Extend Suspension Suspend - Reduced Rate Suspend - Full Rate S…" at bounding box center [103, 539] width 140 height 24
select select "[object Object]"
click at [33, 527] on select "Cancel Suspend - Extend Suspension Suspend - Reduced Rate Suspend - Full Rate S…" at bounding box center [103, 539] width 140 height 24
click at [90, 620] on button "Submit" at bounding box center [63, 620] width 67 height 29
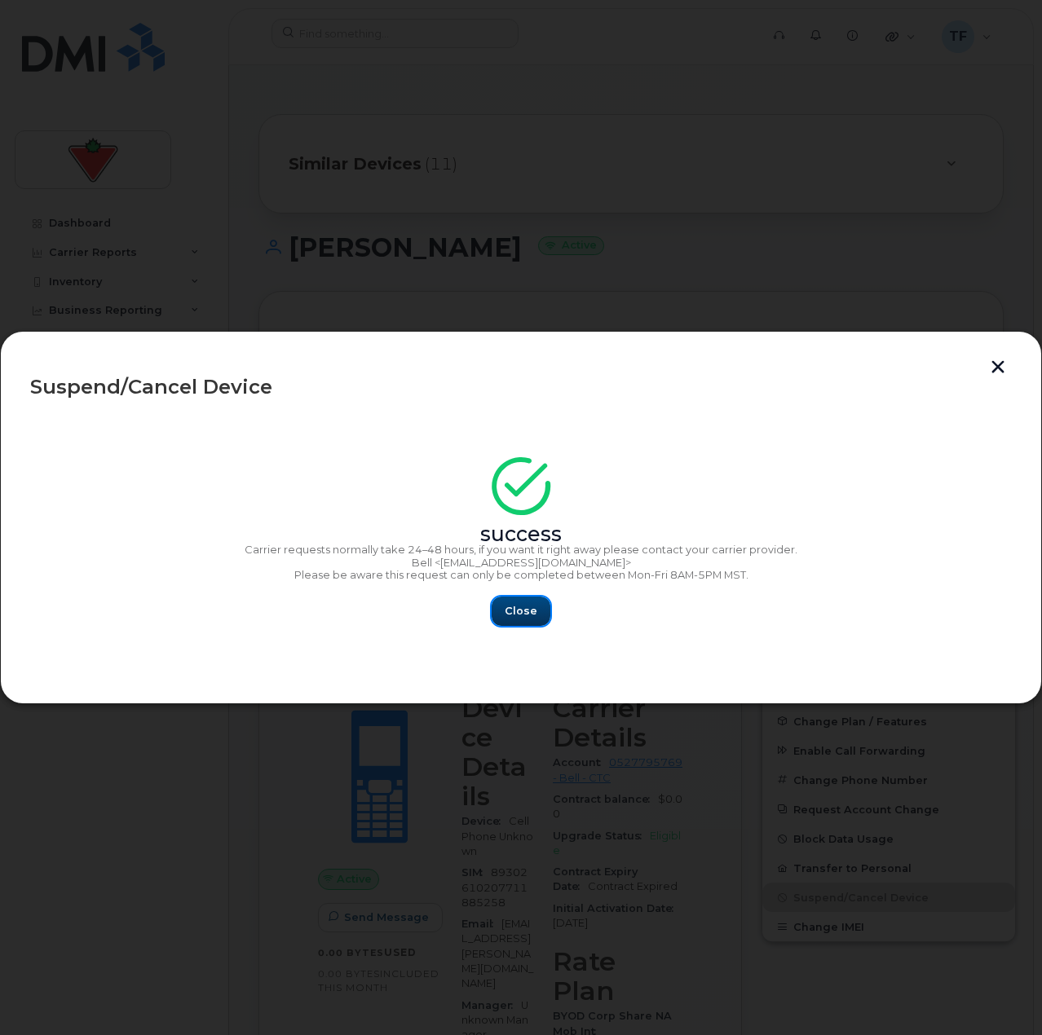
click at [506, 620] on button "Close" at bounding box center [521, 611] width 59 height 29
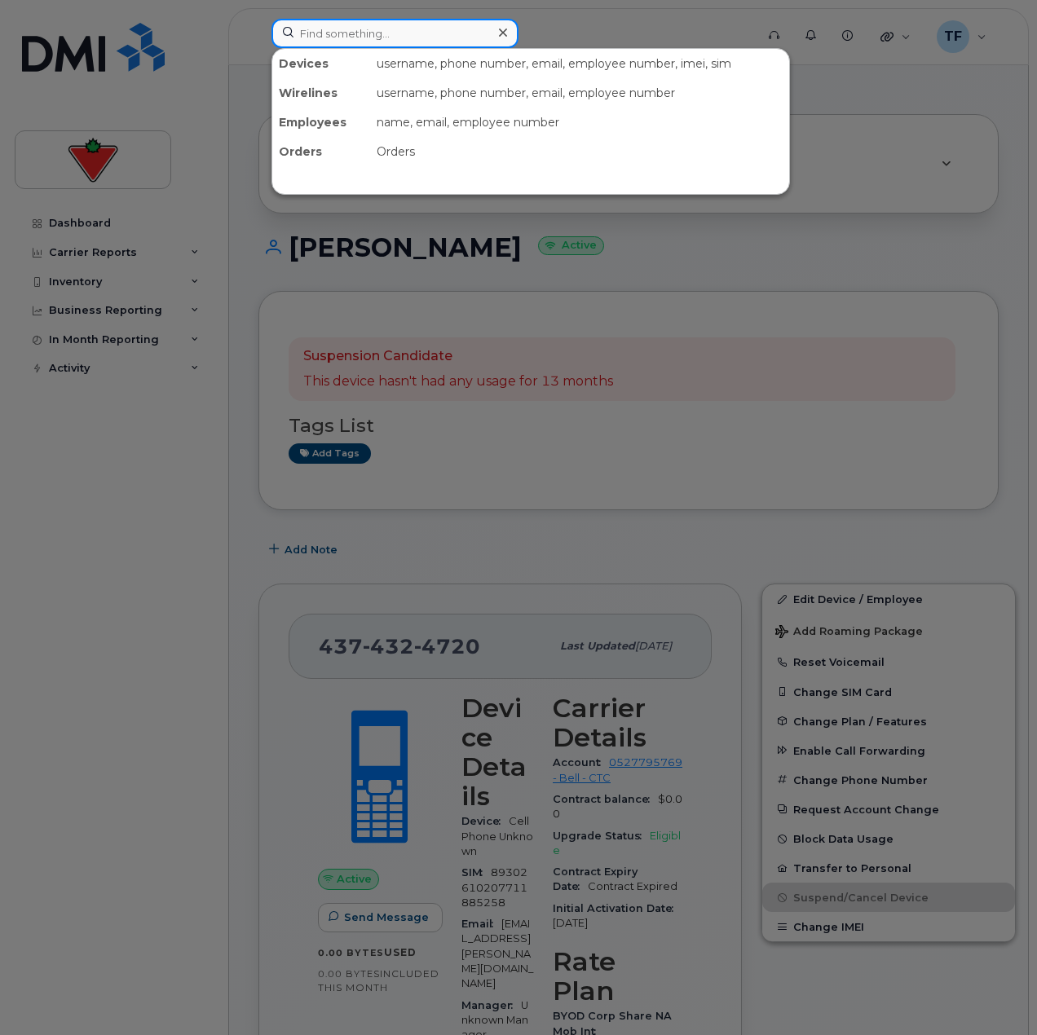
click at [404, 39] on input at bounding box center [395, 33] width 247 height 29
paste input "4374333672"
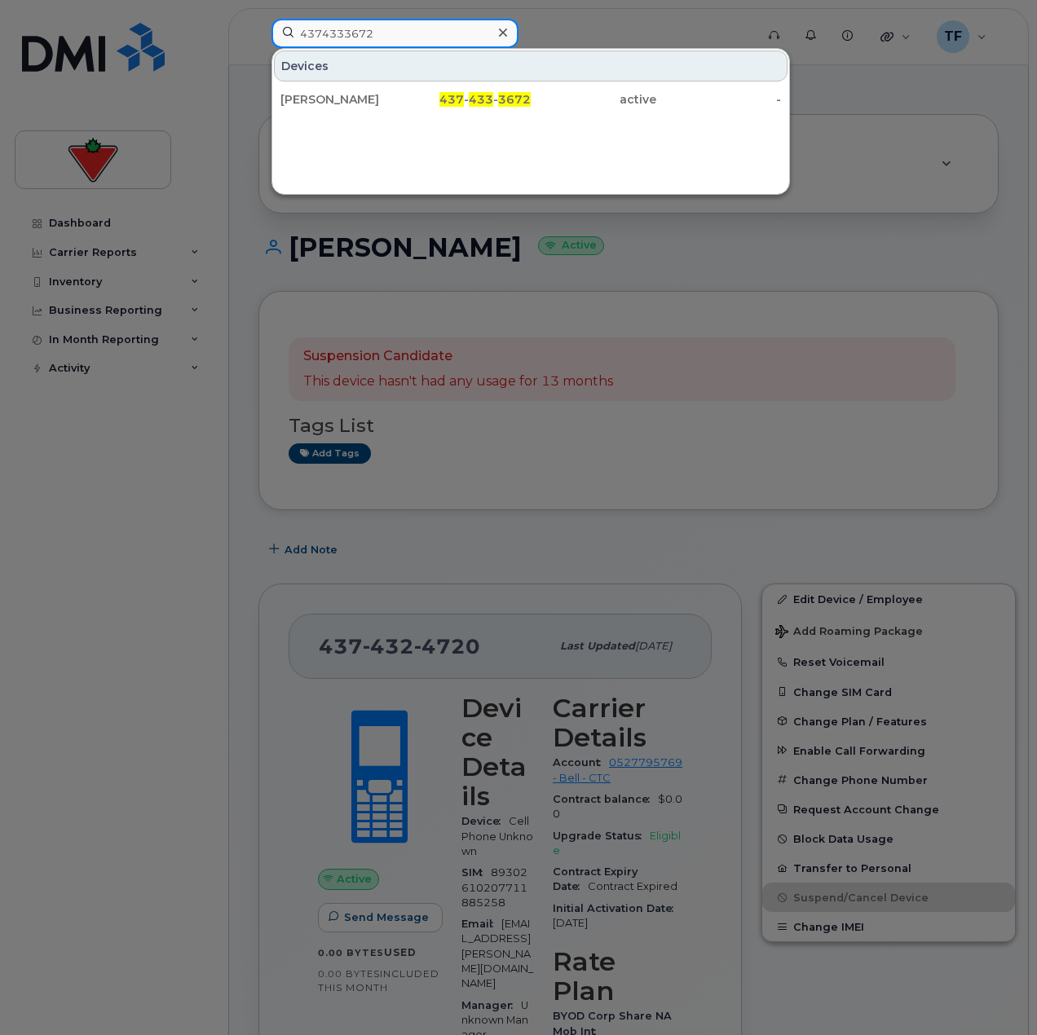
type input "4374333672"
click at [396, 104] on div "[PERSON_NAME]" at bounding box center [343, 99] width 126 height 16
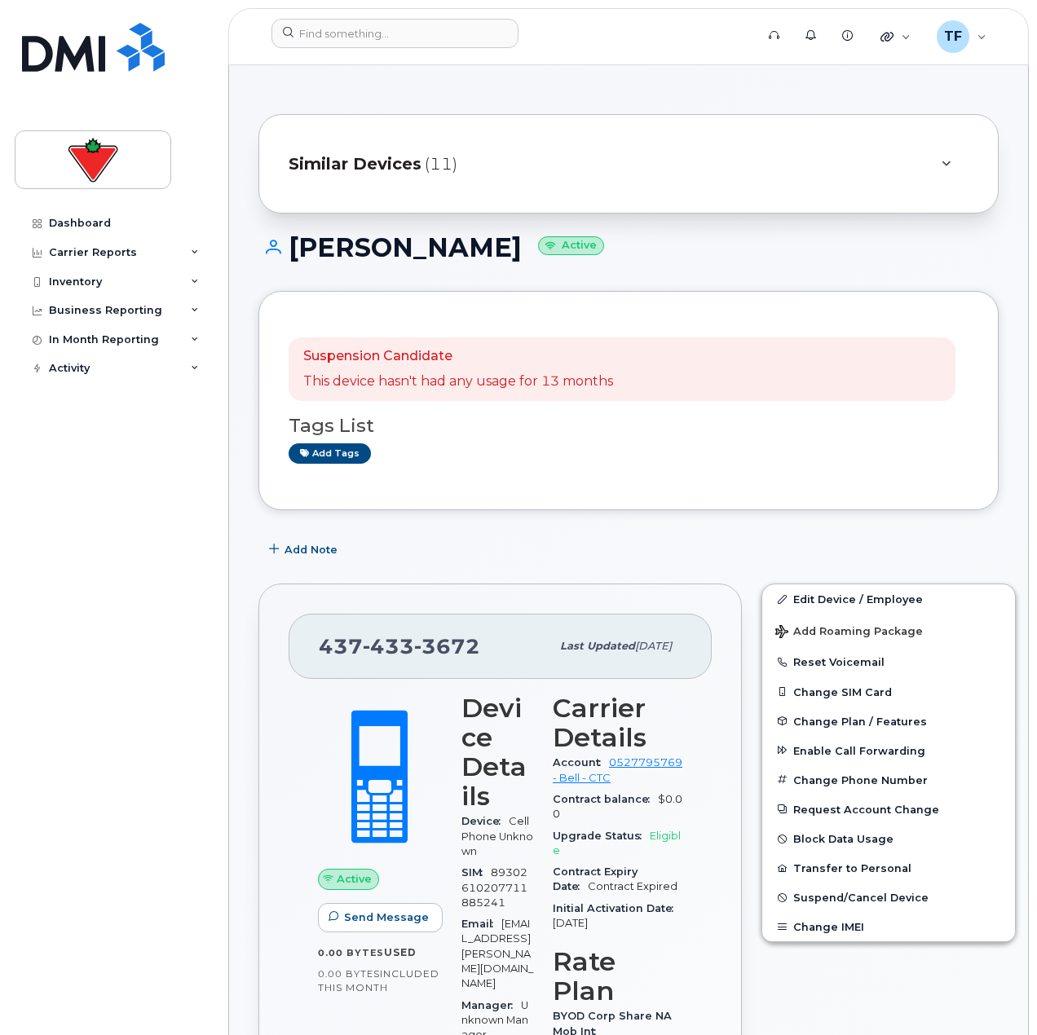
click at [470, 275] on div "[PERSON_NAME] Active" at bounding box center [628, 262] width 740 height 58
drag, startPoint x: 464, startPoint y: 252, endPoint x: 294, endPoint y: 258, distance: 170.5
click at [294, 258] on h1 "Eilish Mcleod Active" at bounding box center [628, 247] width 740 height 29
copy h1 "[PERSON_NAME]"
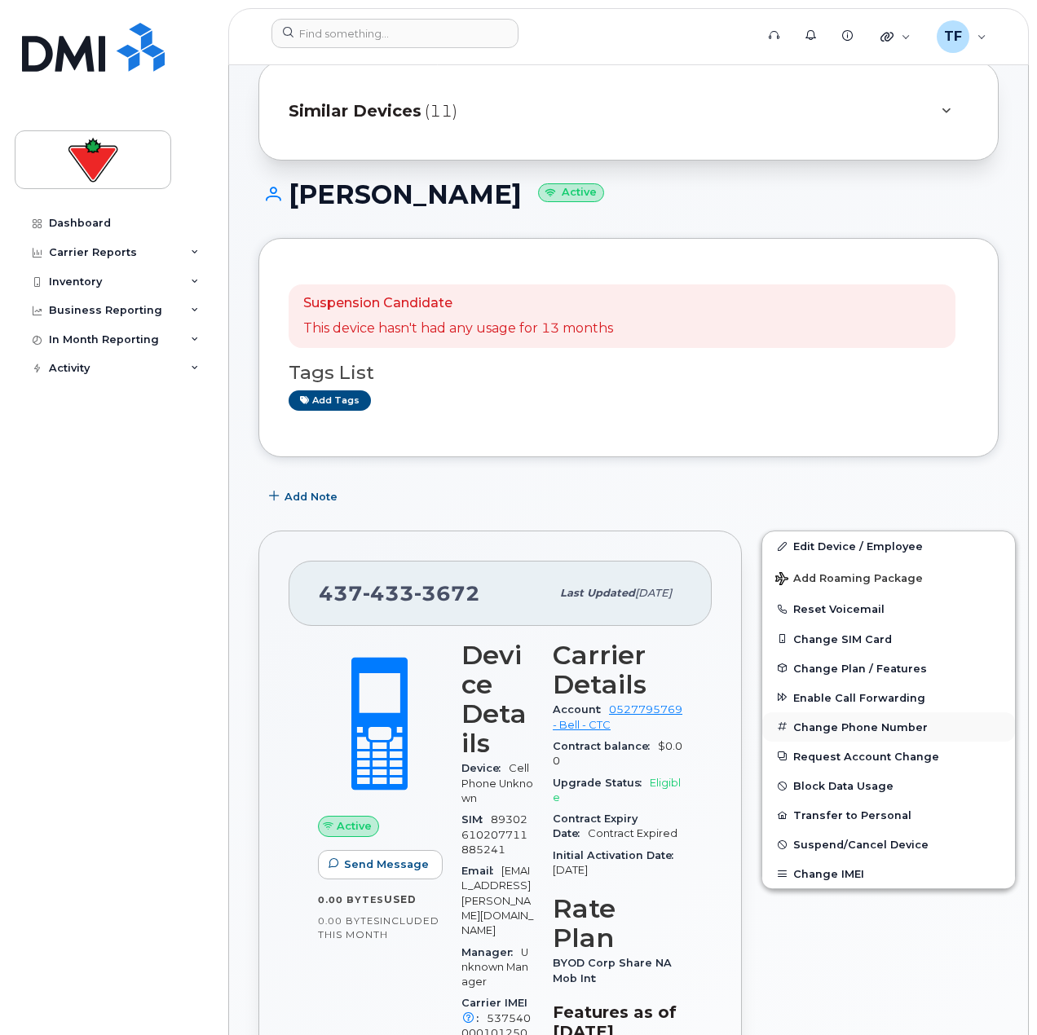
scroll to position [82, 0]
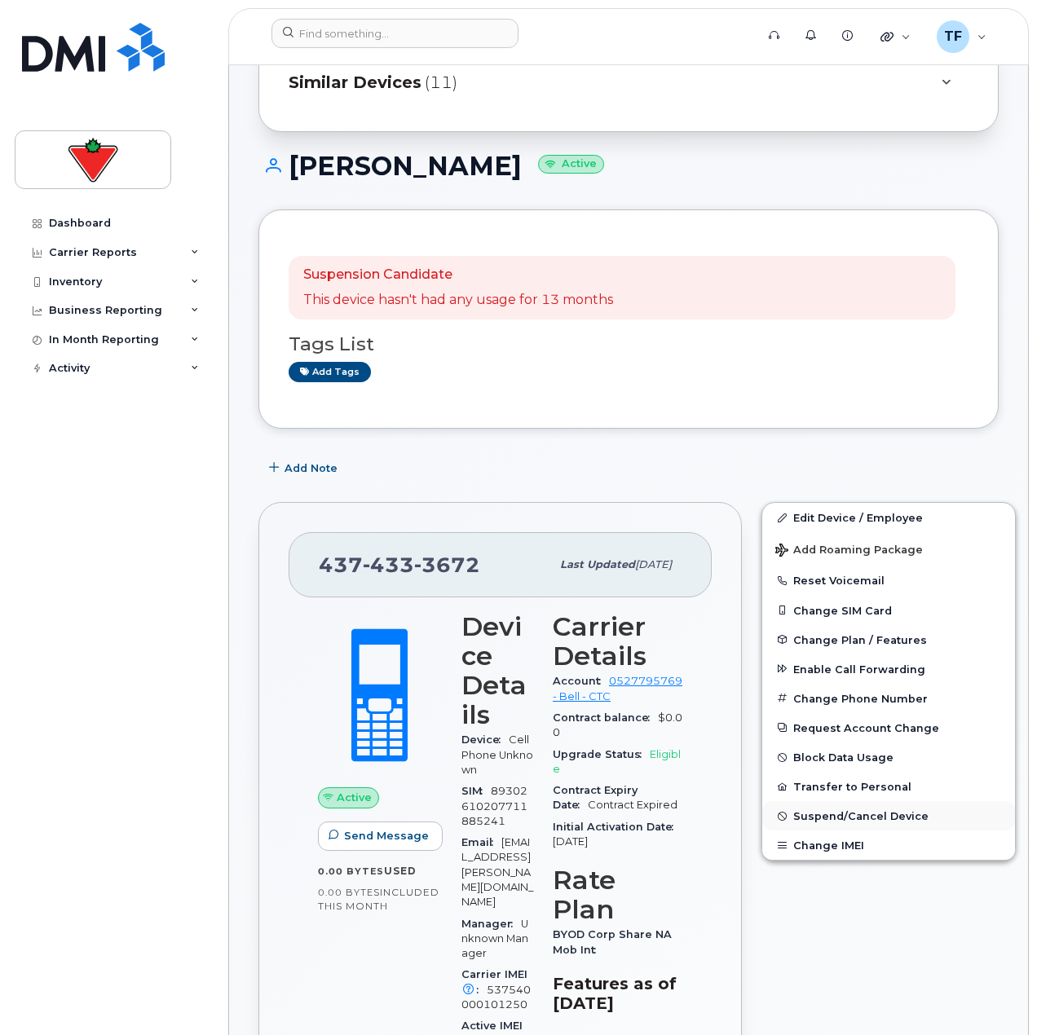
click at [849, 807] on button "Suspend/Cancel Device" at bounding box center [888, 815] width 253 height 29
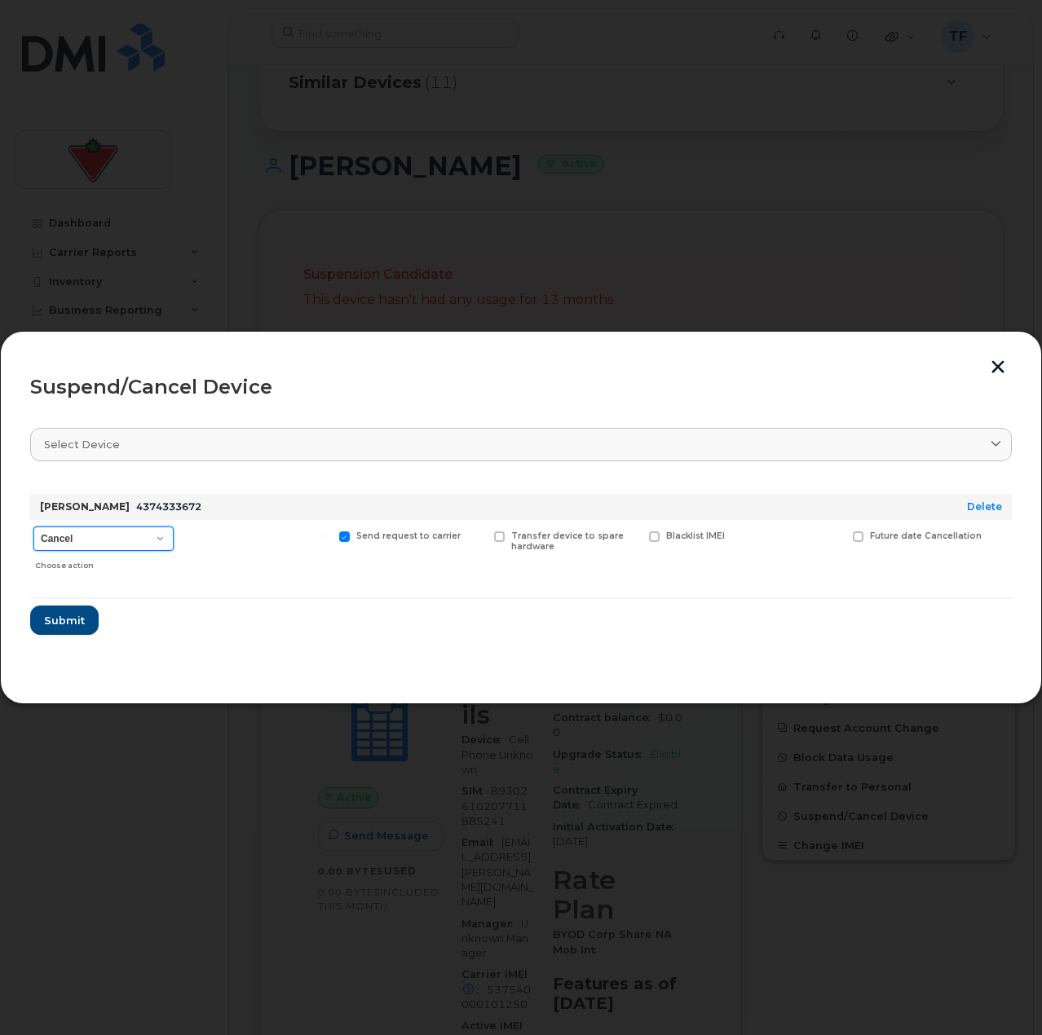
click at [119, 546] on select "Cancel Suspend - Extend Suspension Suspend - Reduced Rate Suspend - Full Rate S…" at bounding box center [103, 539] width 140 height 24
drag, startPoint x: 110, startPoint y: 533, endPoint x: 111, endPoint y: 546, distance: 13.1
click at [110, 533] on select "Cancel Suspend - Extend Suspension Suspend - Reduced Rate Suspend - Full Rate S…" at bounding box center [103, 539] width 140 height 24
select select "[object Object]"
click at [33, 527] on select "Cancel Suspend - Extend Suspension Suspend - Reduced Rate Suspend - Full Rate S…" at bounding box center [103, 539] width 140 height 24
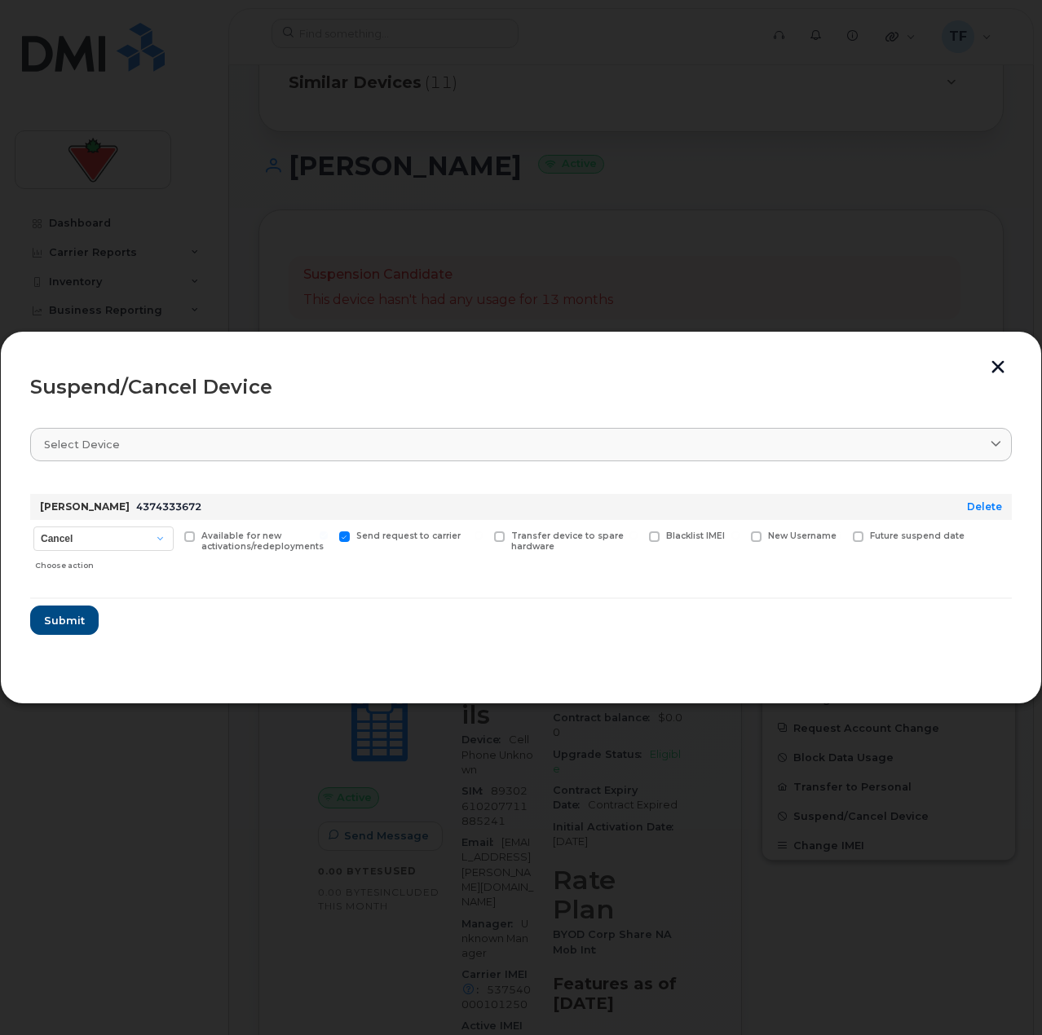
click at [338, 622] on form "Eilish Mcleod 4374333672 Delete Cancel Suspend - Extend Suspension Suspend - Re…" at bounding box center [521, 558] width 982 height 154
click at [60, 616] on span "Submit" at bounding box center [63, 620] width 41 height 15
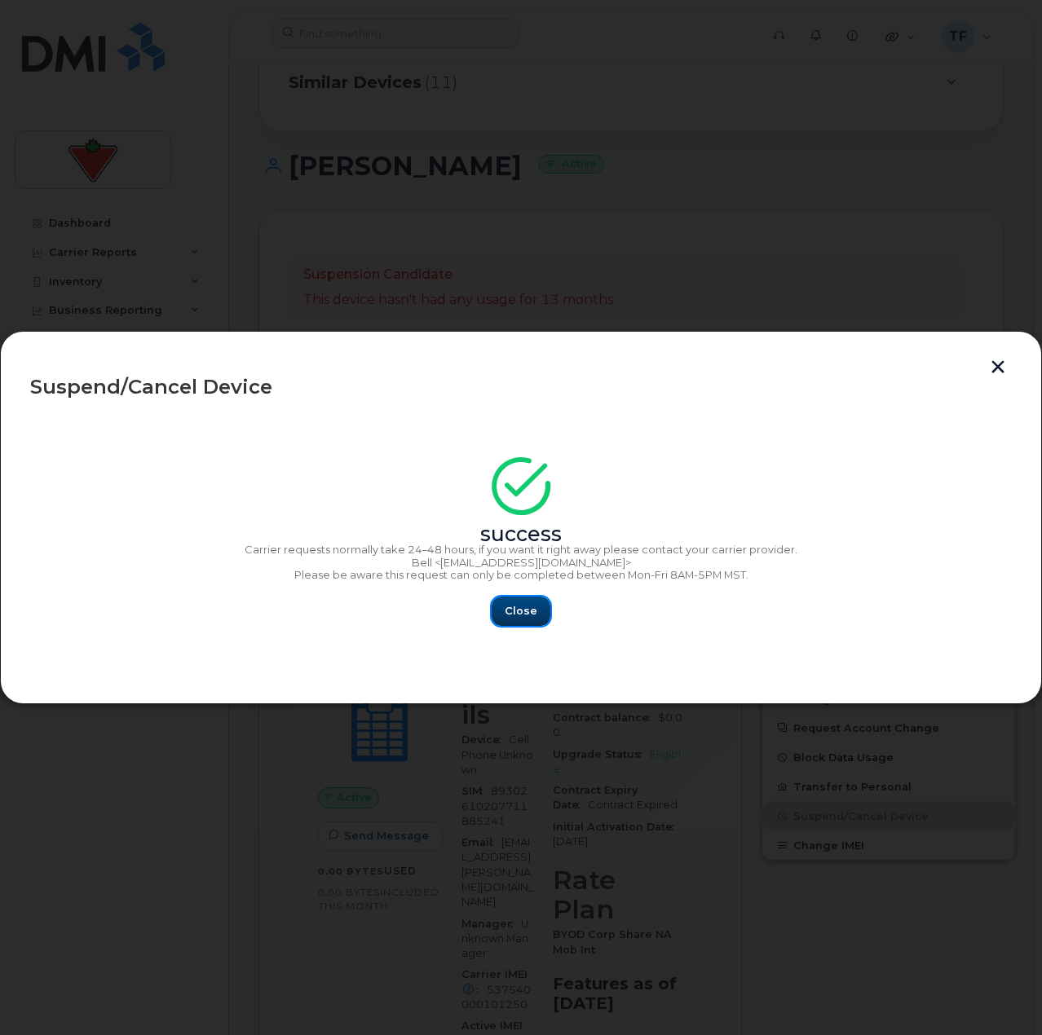
click at [532, 611] on span "Close" at bounding box center [521, 610] width 33 height 15
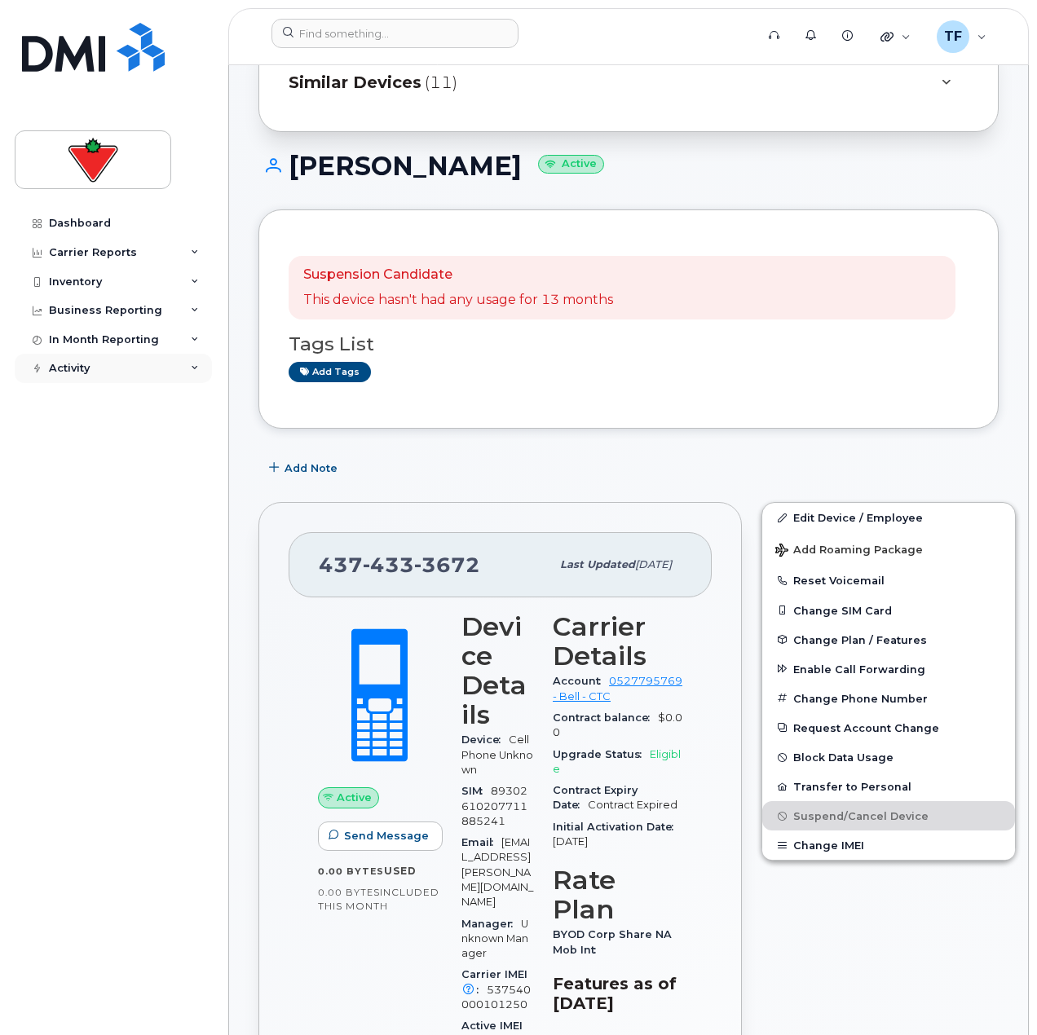
click at [77, 366] on div "Activity" at bounding box center [69, 368] width 41 height 13
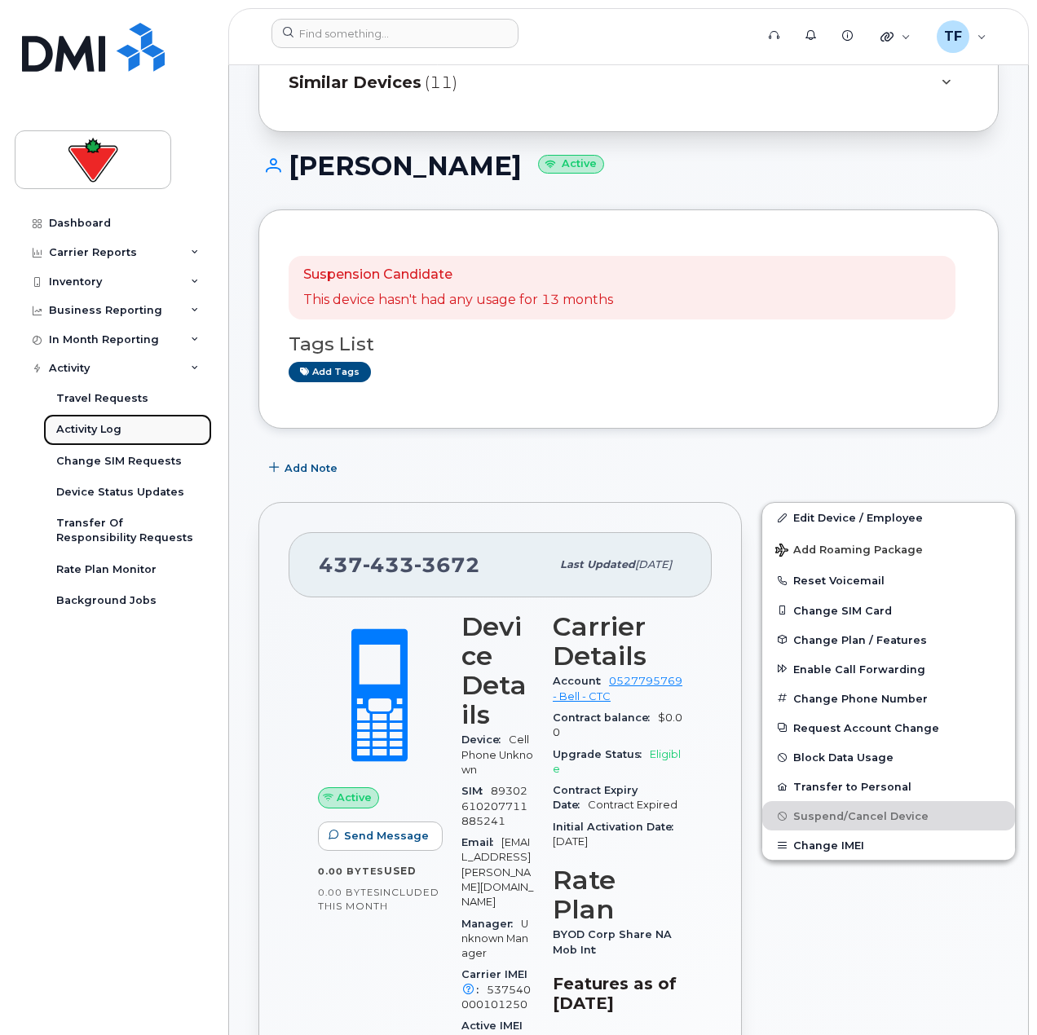
click at [122, 423] on link "Activity Log" at bounding box center [127, 429] width 169 height 31
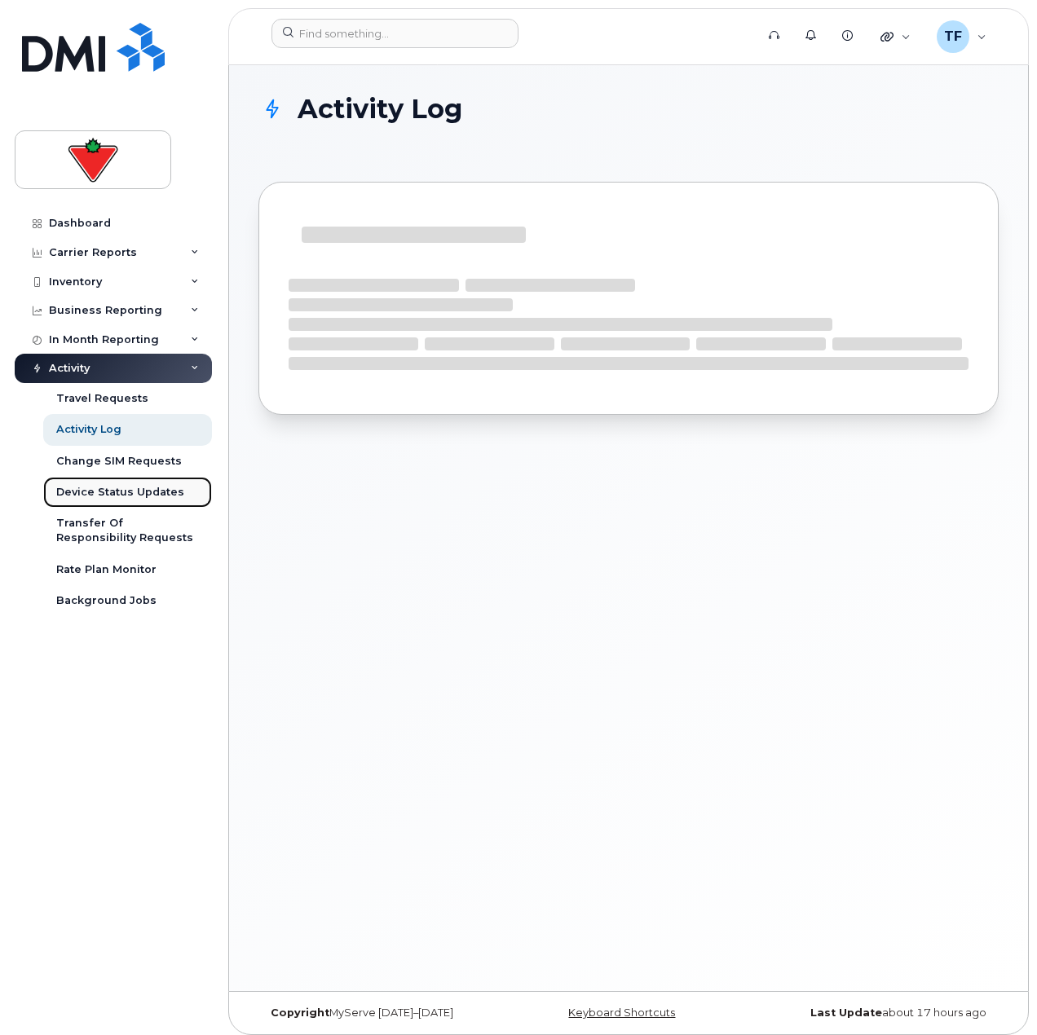
click at [131, 485] on div "Device Status Updates" at bounding box center [120, 492] width 128 height 15
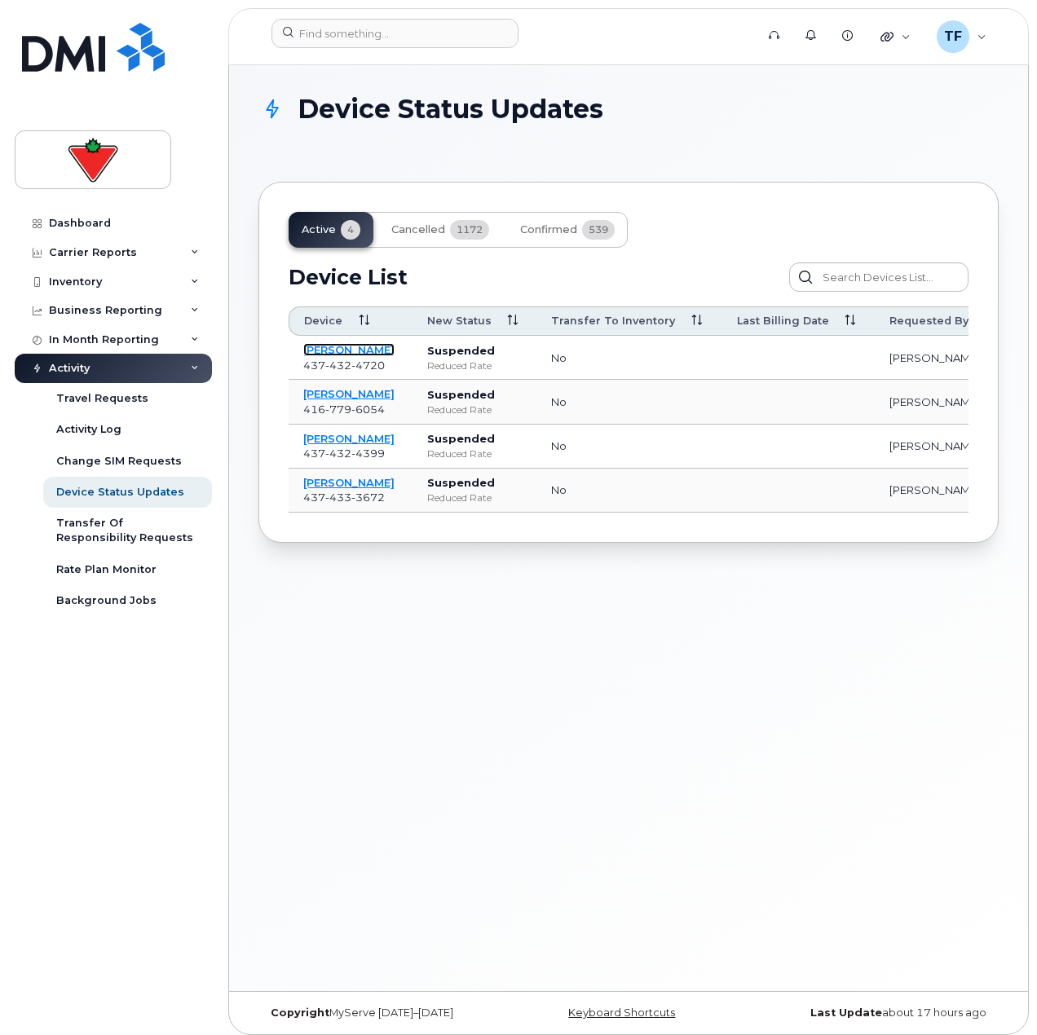
click at [341, 355] on link "[PERSON_NAME]" at bounding box center [348, 349] width 91 height 13
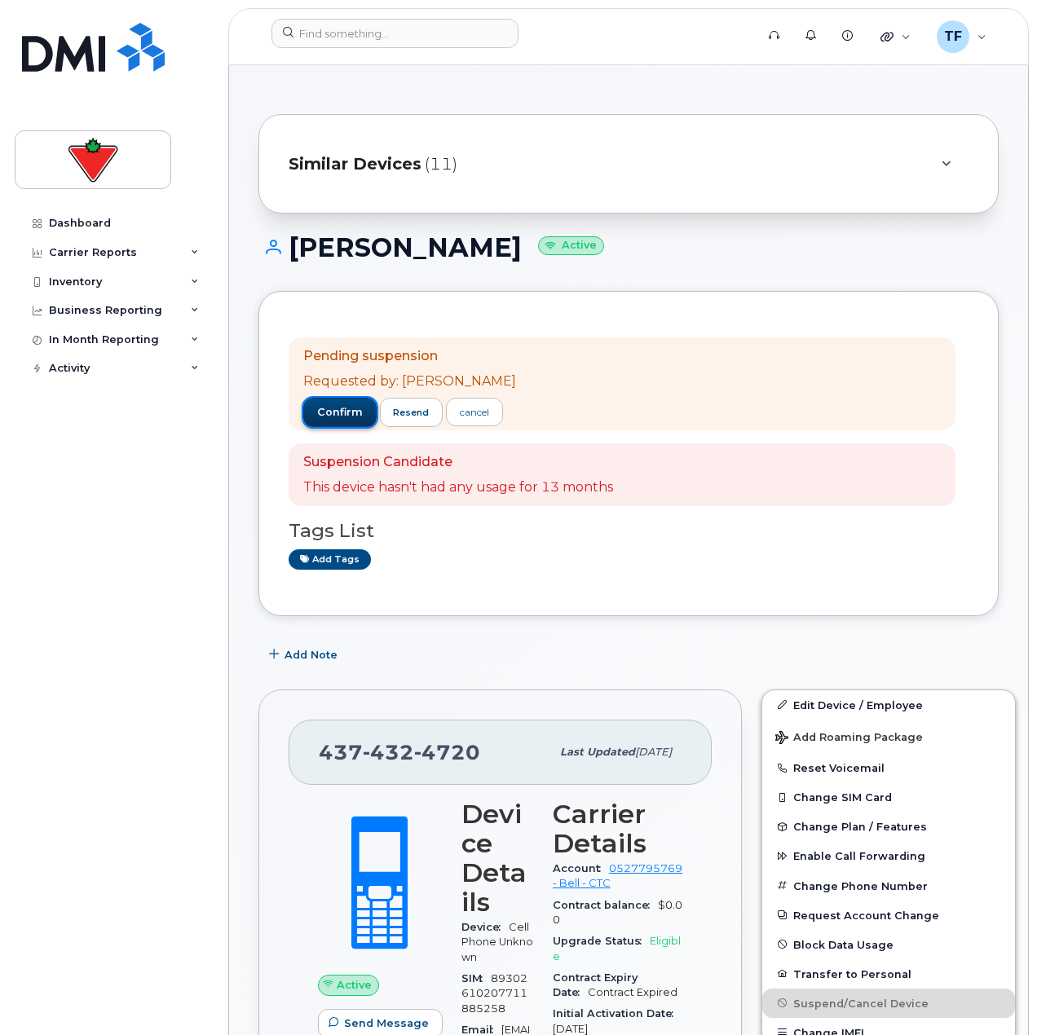
click at [352, 409] on span "confirm" at bounding box center [340, 412] width 46 height 15
click at [391, 182] on div "Similar Devices (11)" at bounding box center [606, 163] width 634 height 39
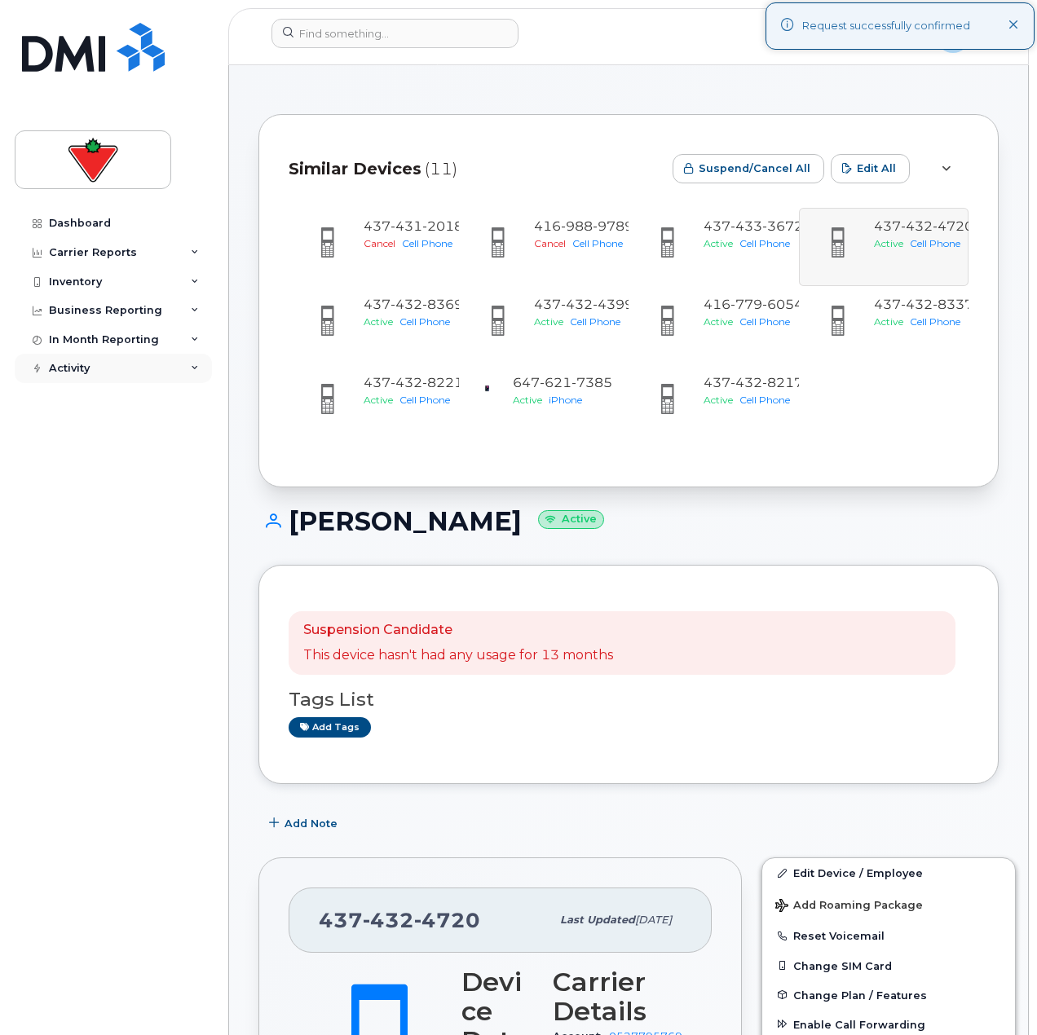
click at [77, 370] on div "Activity" at bounding box center [69, 368] width 41 height 13
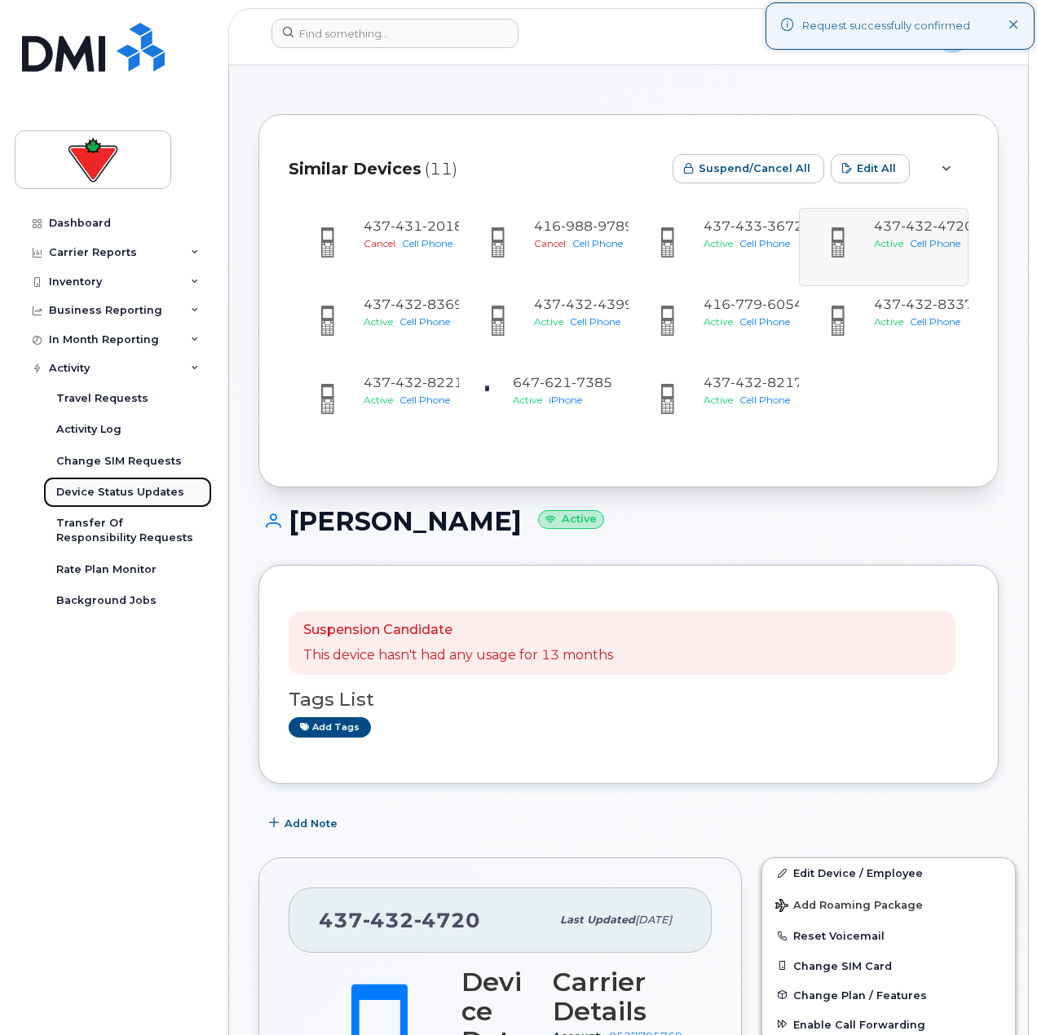
click at [130, 497] on div "Device Status Updates" at bounding box center [120, 492] width 128 height 15
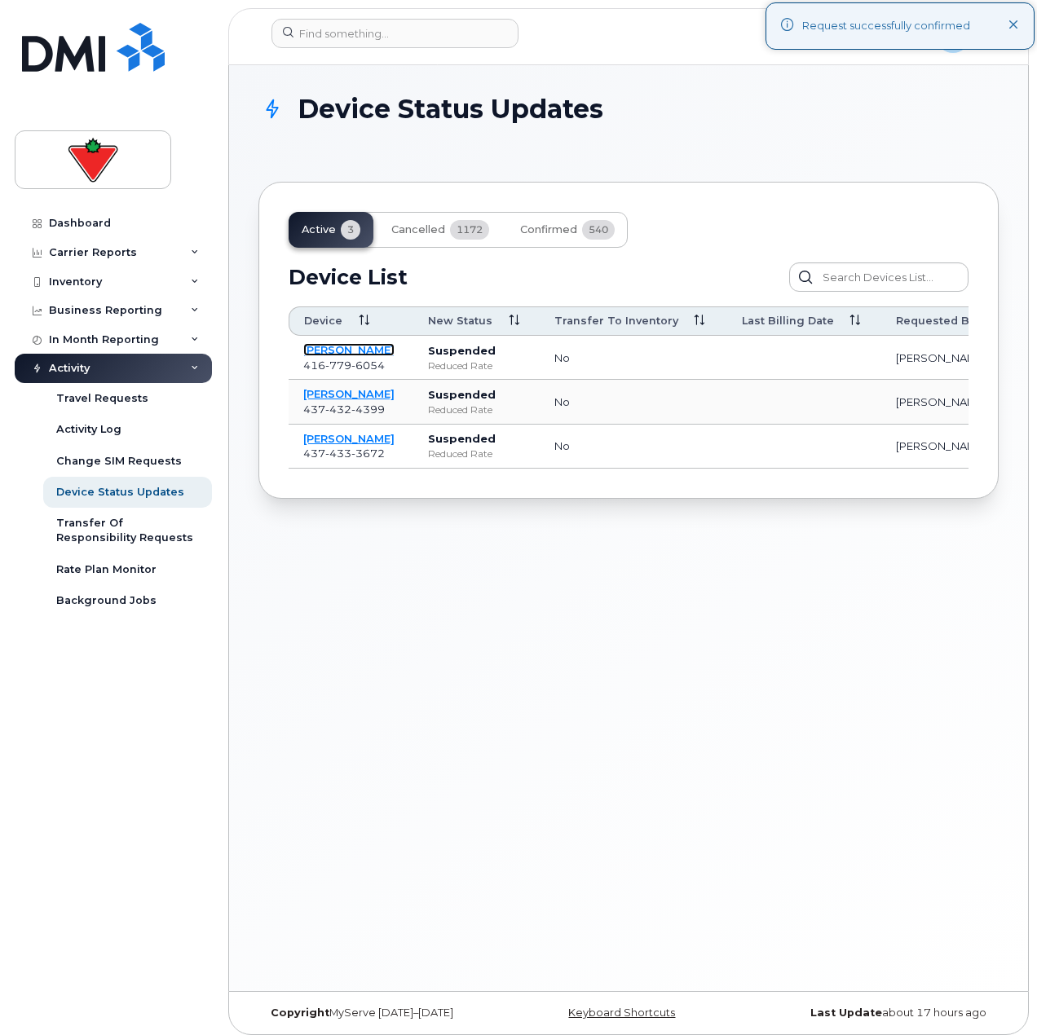
click at [321, 347] on link "Eilish Mcleod" at bounding box center [348, 349] width 91 height 13
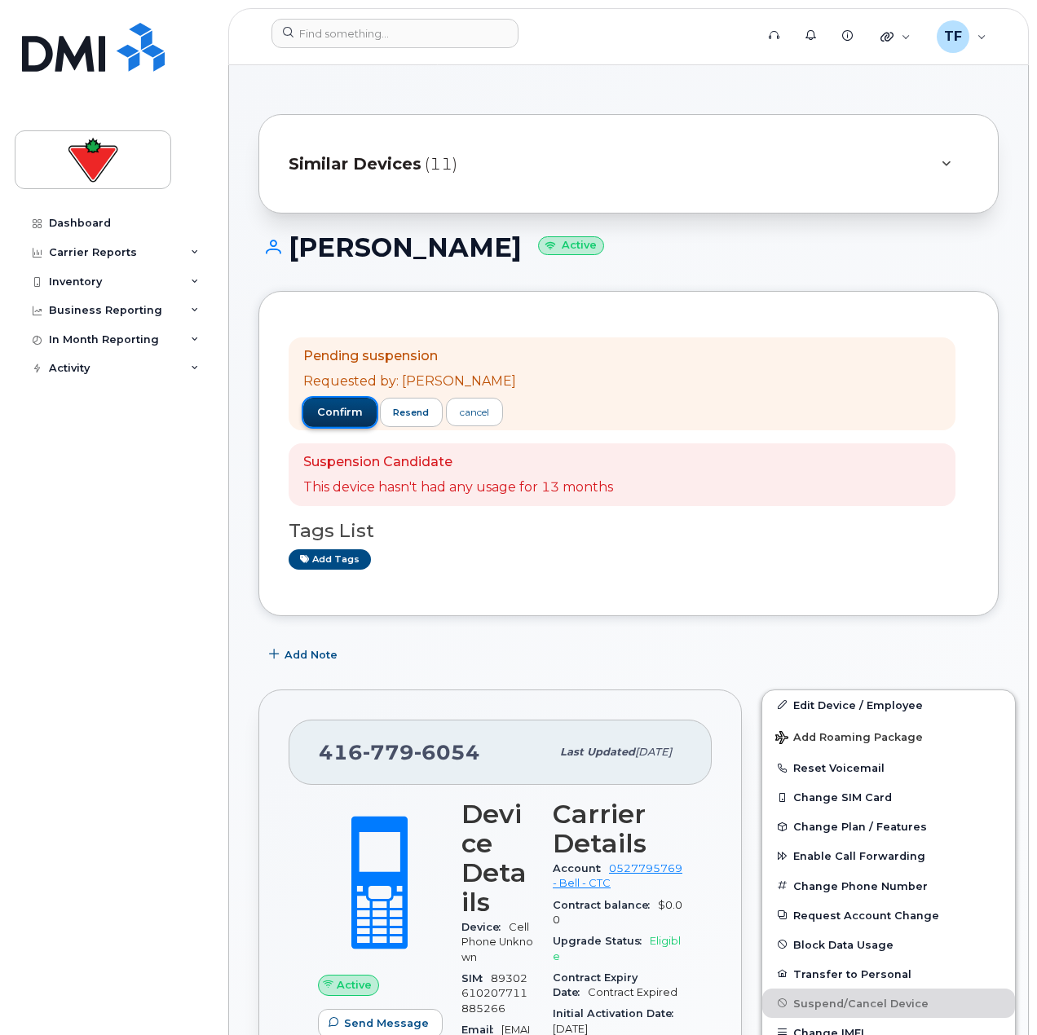
click at [326, 408] on span "confirm" at bounding box center [340, 412] width 46 height 15
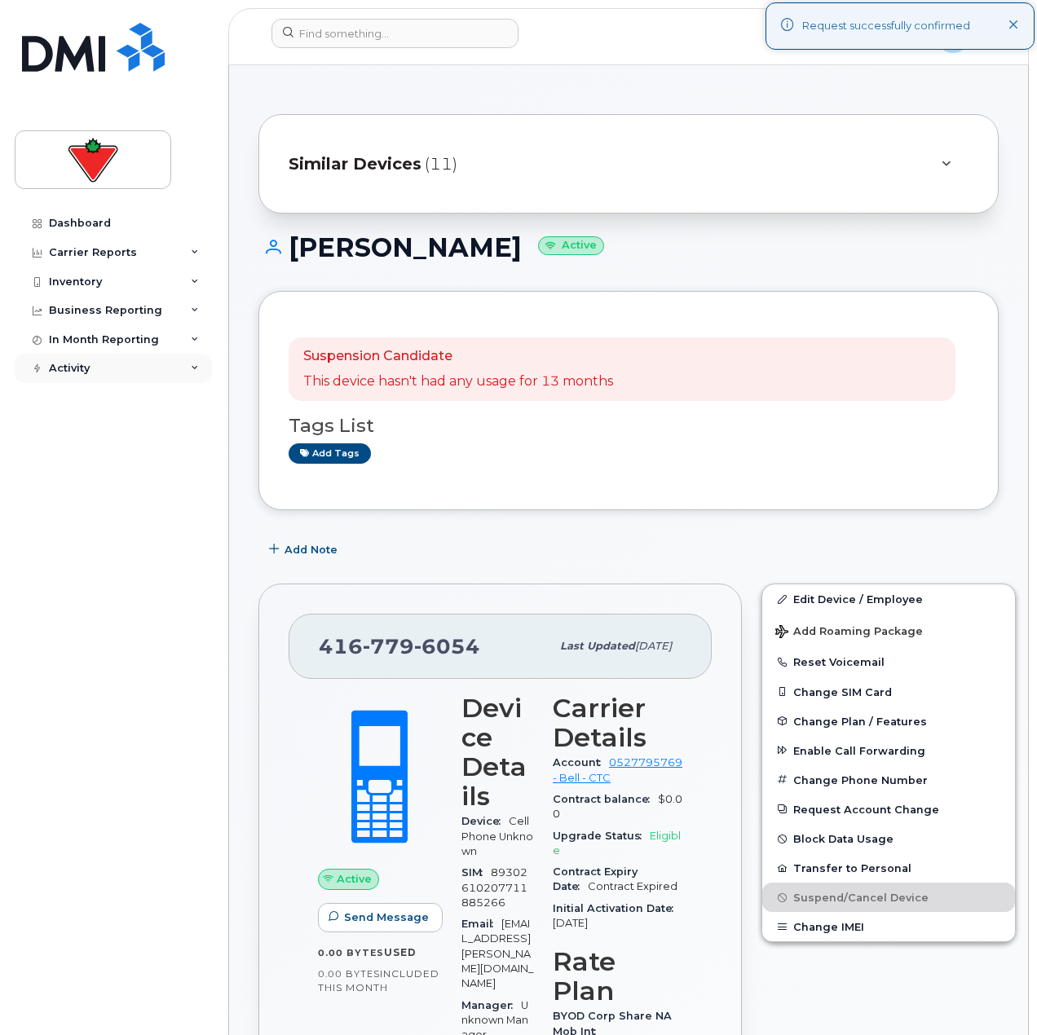
click at [75, 371] on div "Activity" at bounding box center [69, 368] width 41 height 13
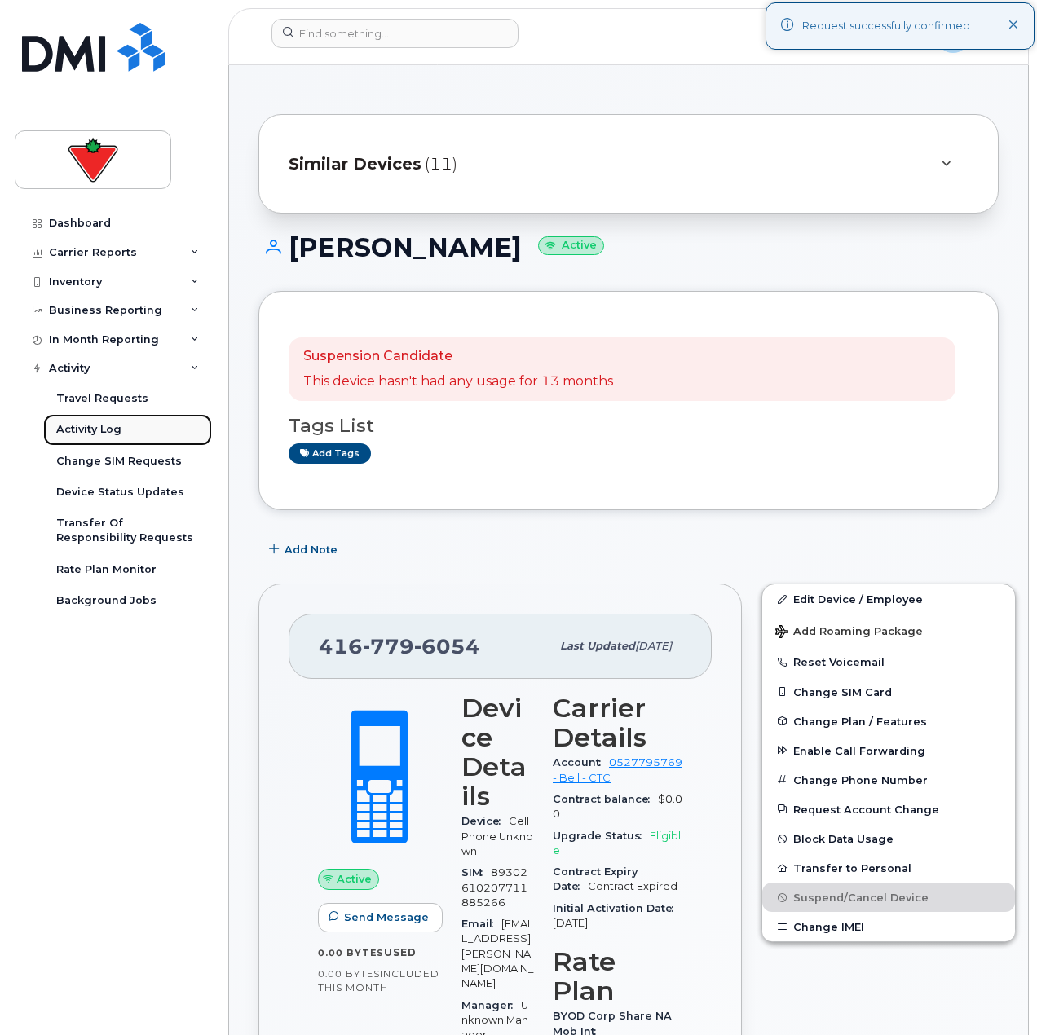
click at [110, 430] on div "Activity Log" at bounding box center [88, 429] width 65 height 15
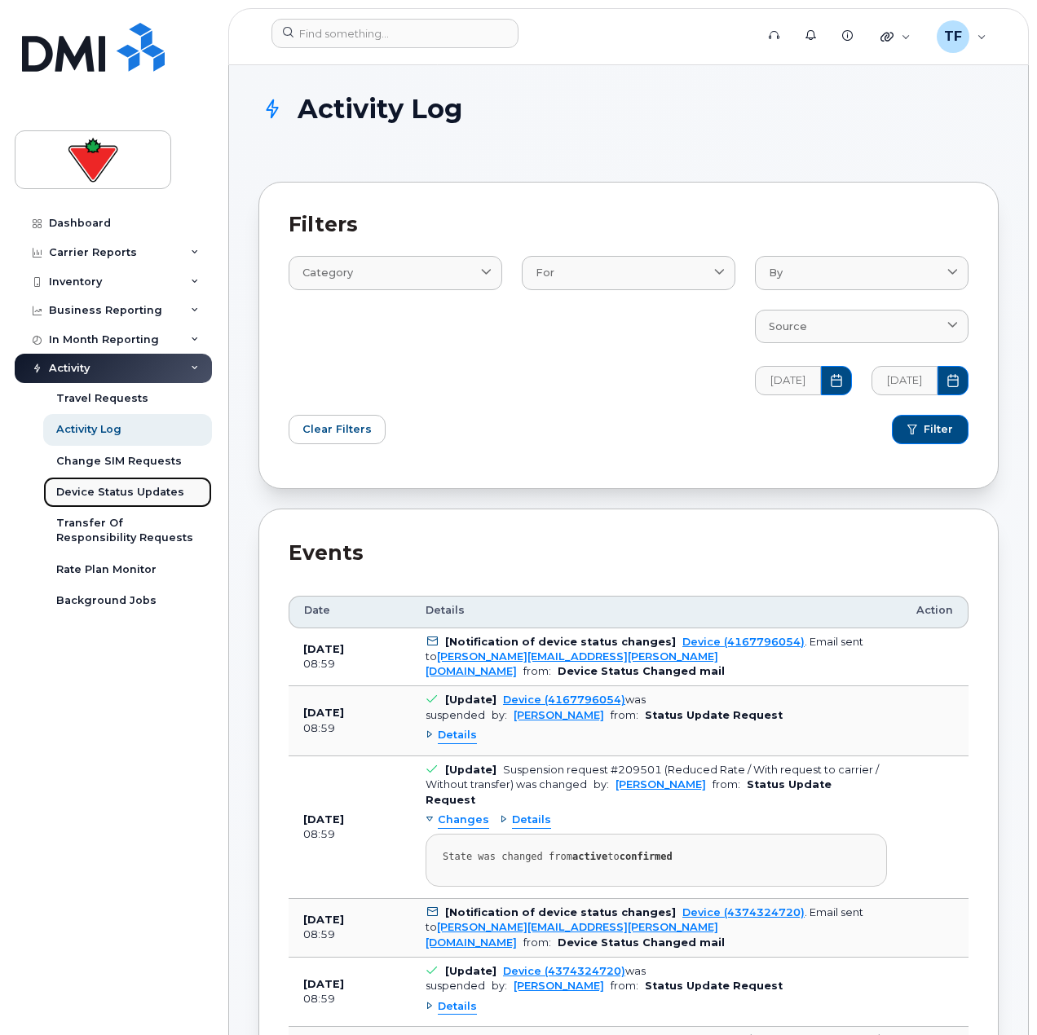
click at [113, 493] on div "Device Status Updates" at bounding box center [120, 492] width 128 height 15
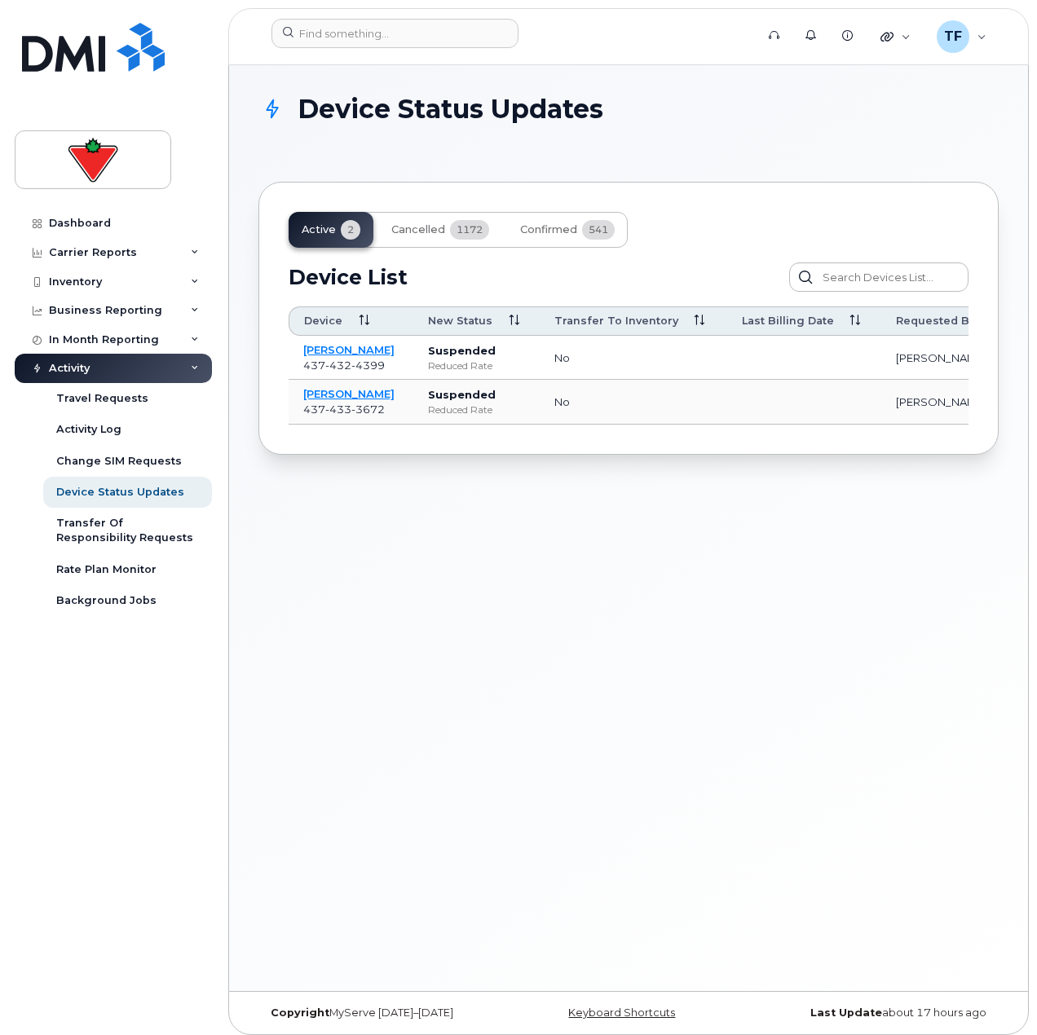
click at [358, 360] on span "4399" at bounding box center [367, 365] width 33 height 13
click at [357, 355] on link "[PERSON_NAME]" at bounding box center [348, 349] width 91 height 13
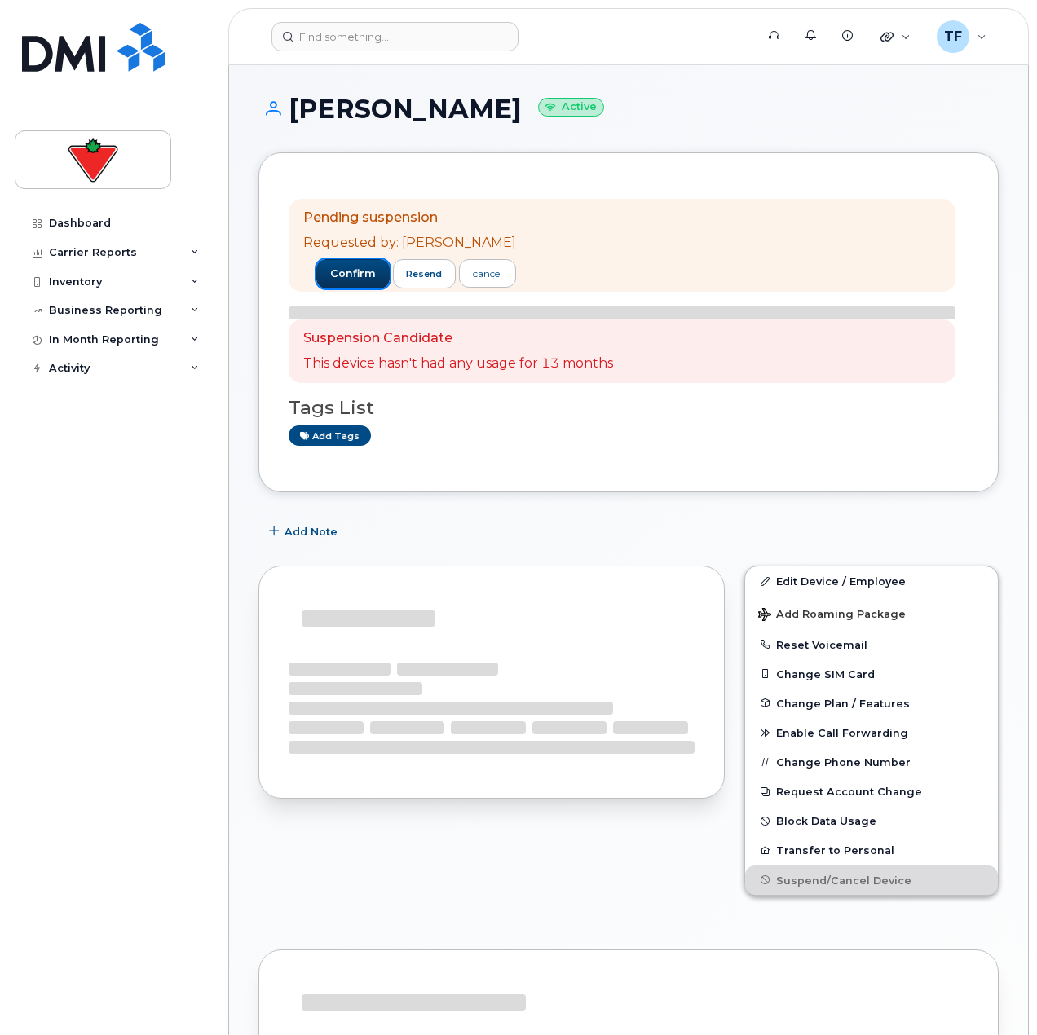
click at [347, 275] on span "confirm" at bounding box center [353, 274] width 46 height 15
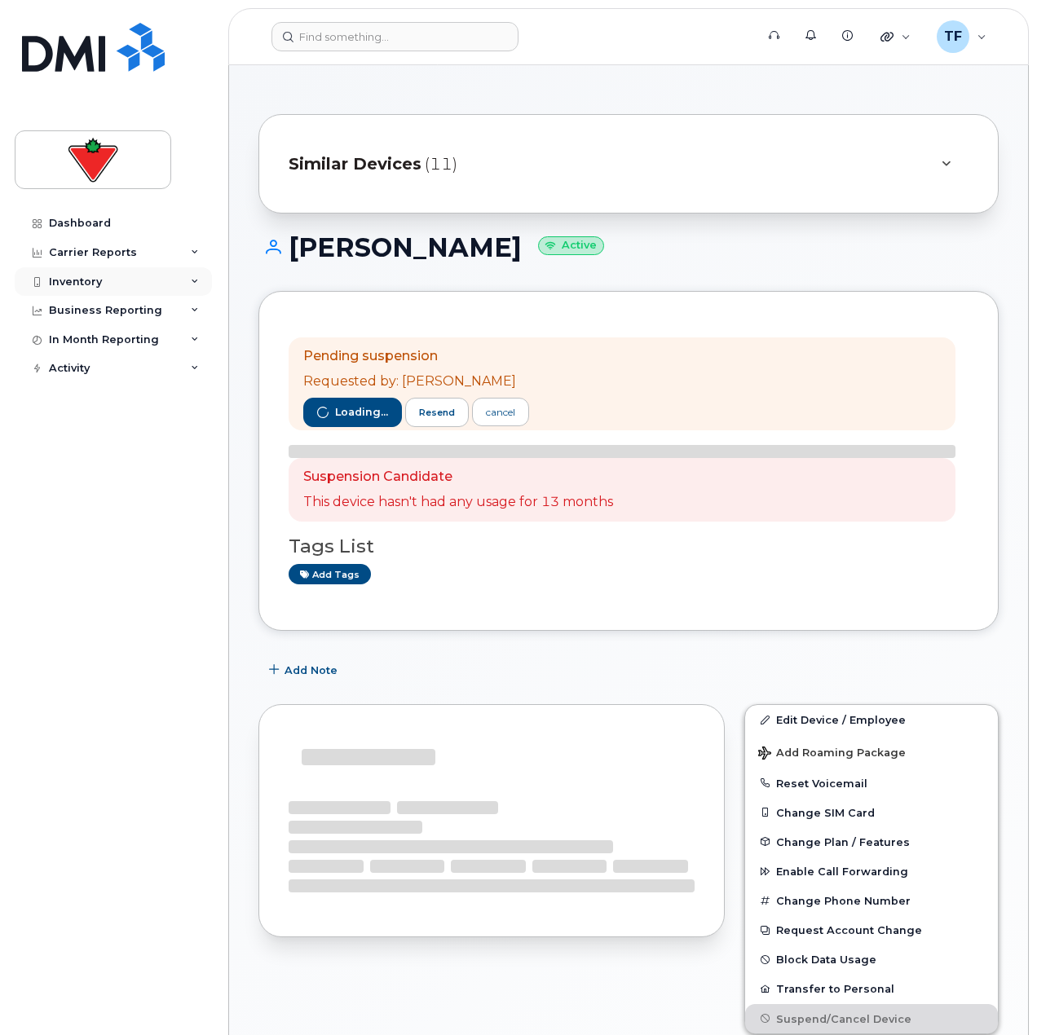
click at [120, 289] on div "Inventory" at bounding box center [113, 281] width 197 height 29
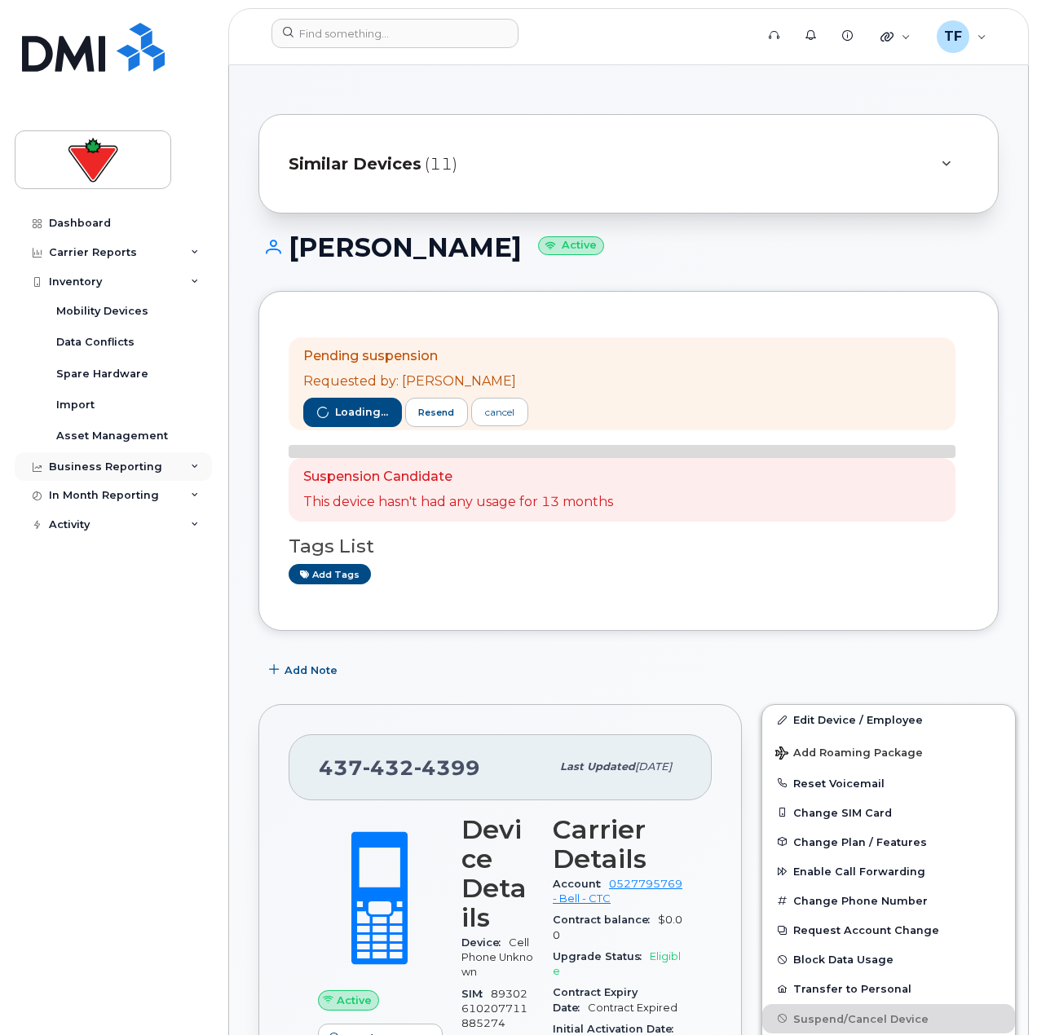
click at [106, 477] on div "Business Reporting" at bounding box center [113, 467] width 197 height 29
click at [117, 619] on div "In Month Reporting" at bounding box center [104, 620] width 110 height 13
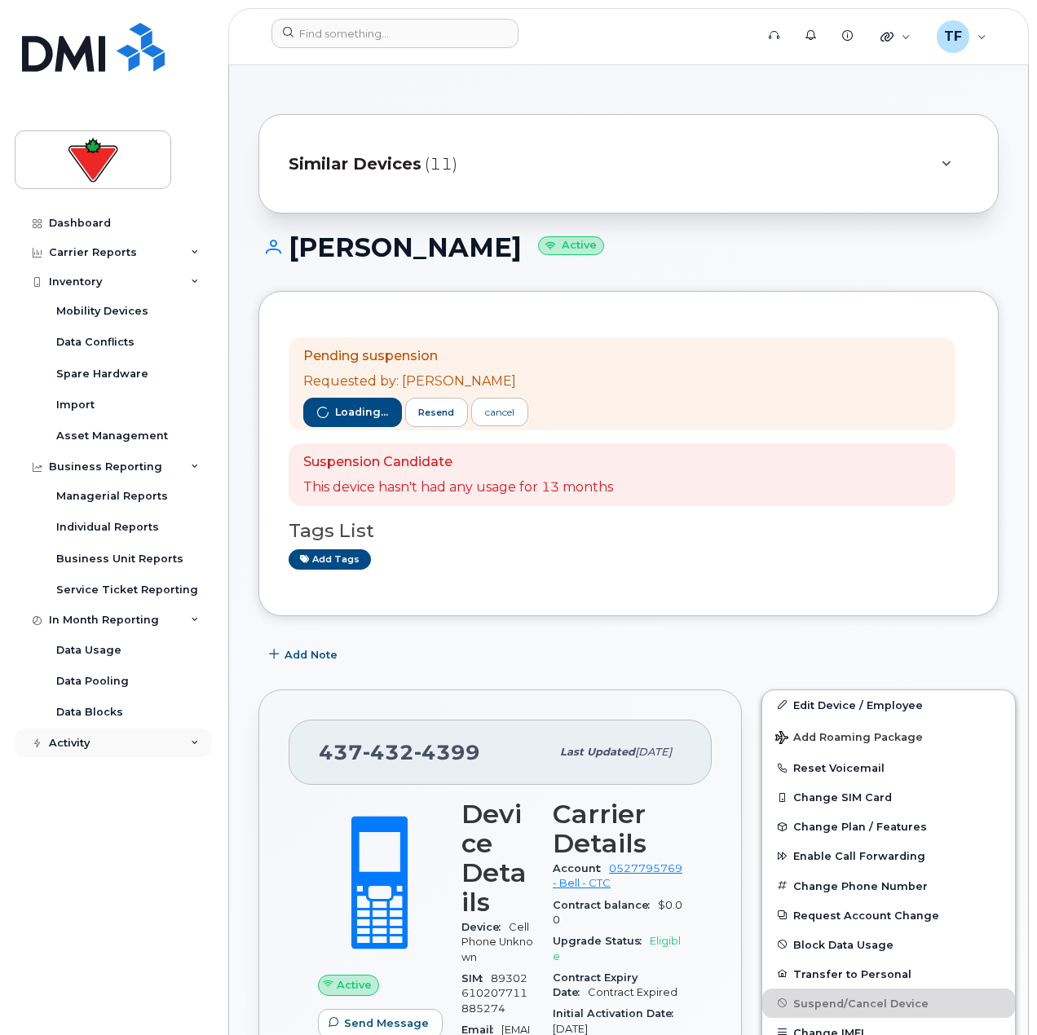
click at [117, 732] on div "Activity" at bounding box center [113, 743] width 197 height 29
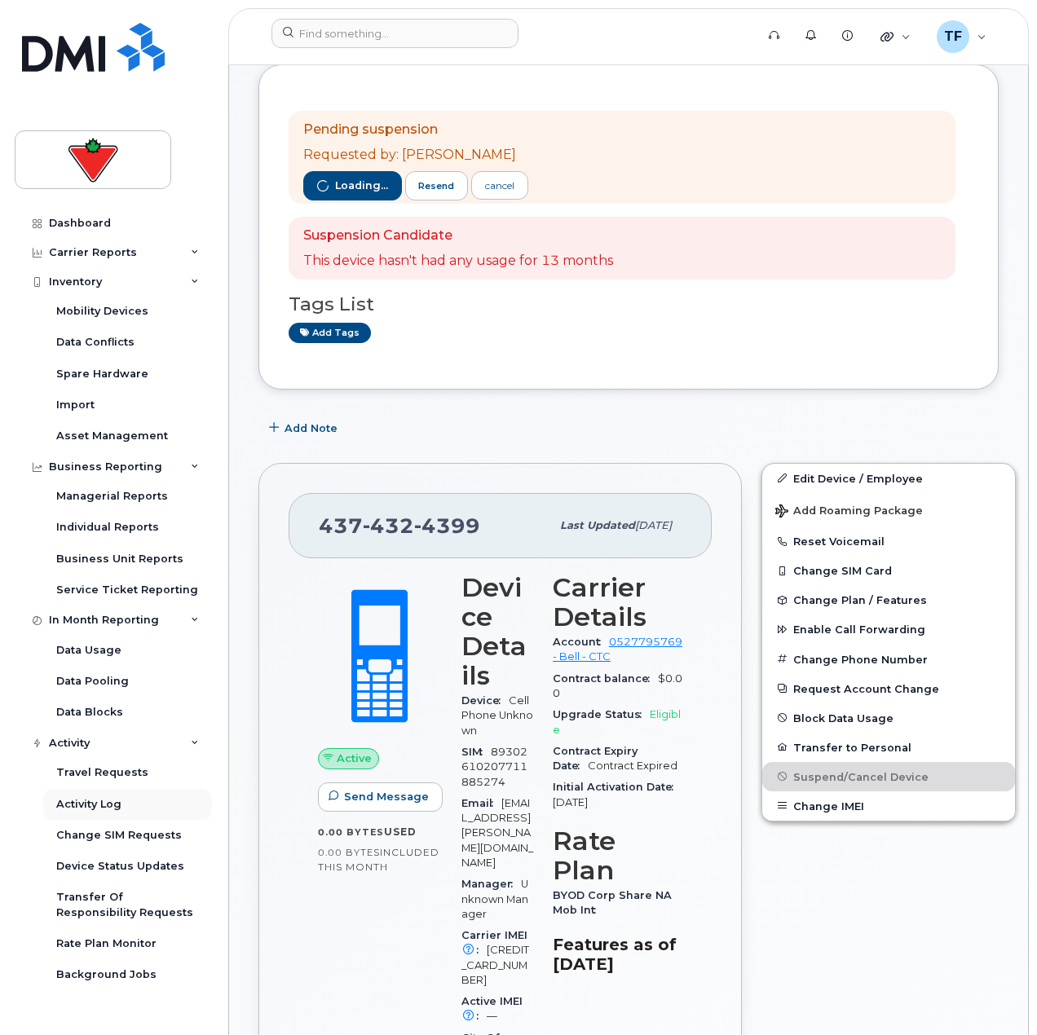
scroll to position [245, 0]
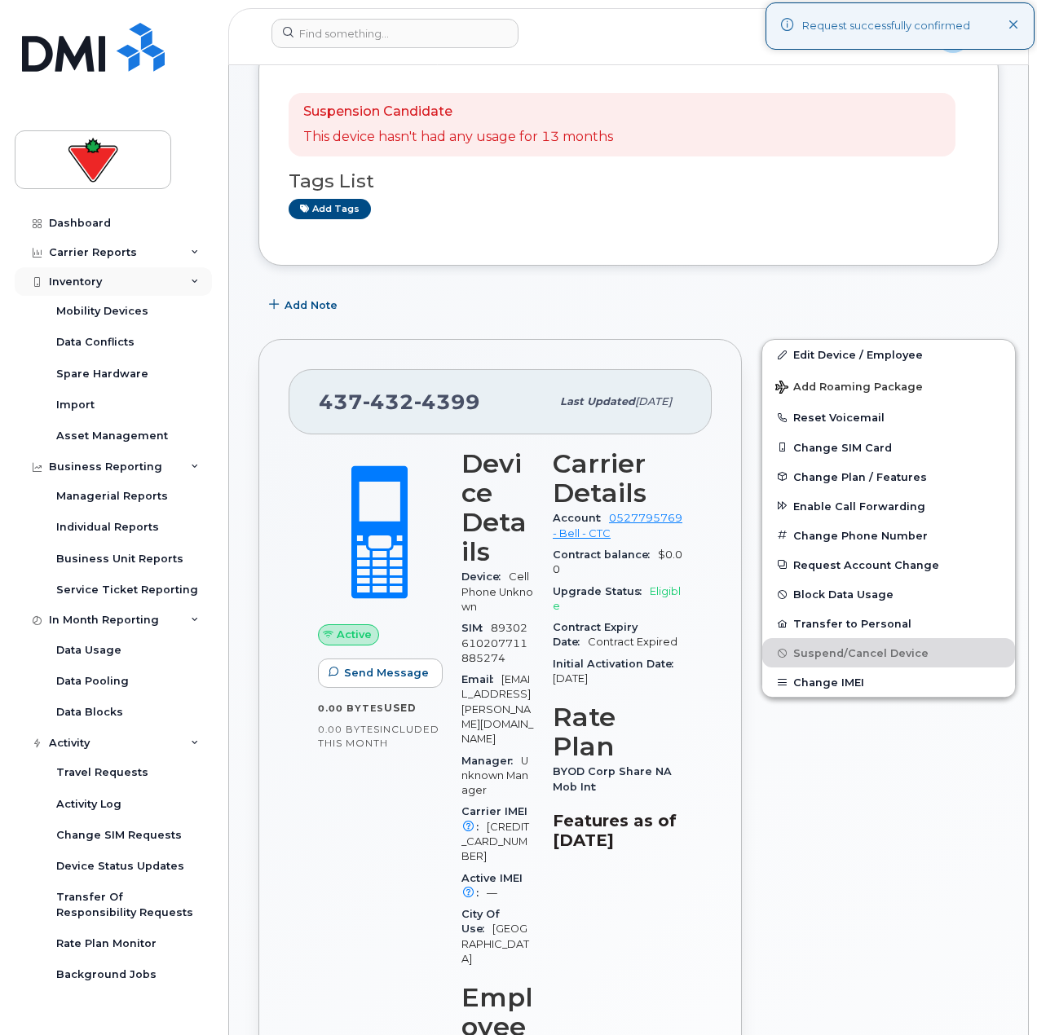
click at [110, 288] on div "Inventory" at bounding box center [113, 281] width 197 height 29
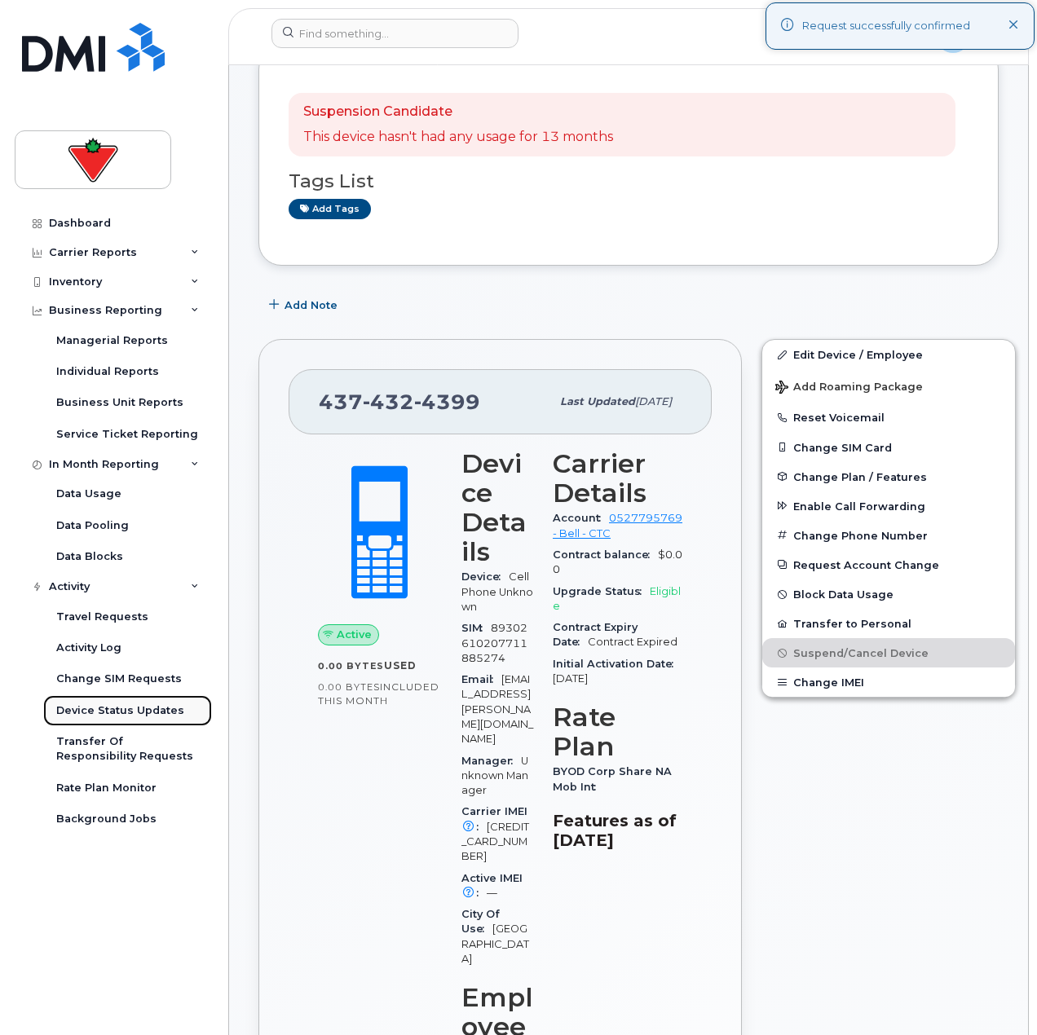
click at [130, 719] on link "Device Status Updates" at bounding box center [127, 710] width 169 height 31
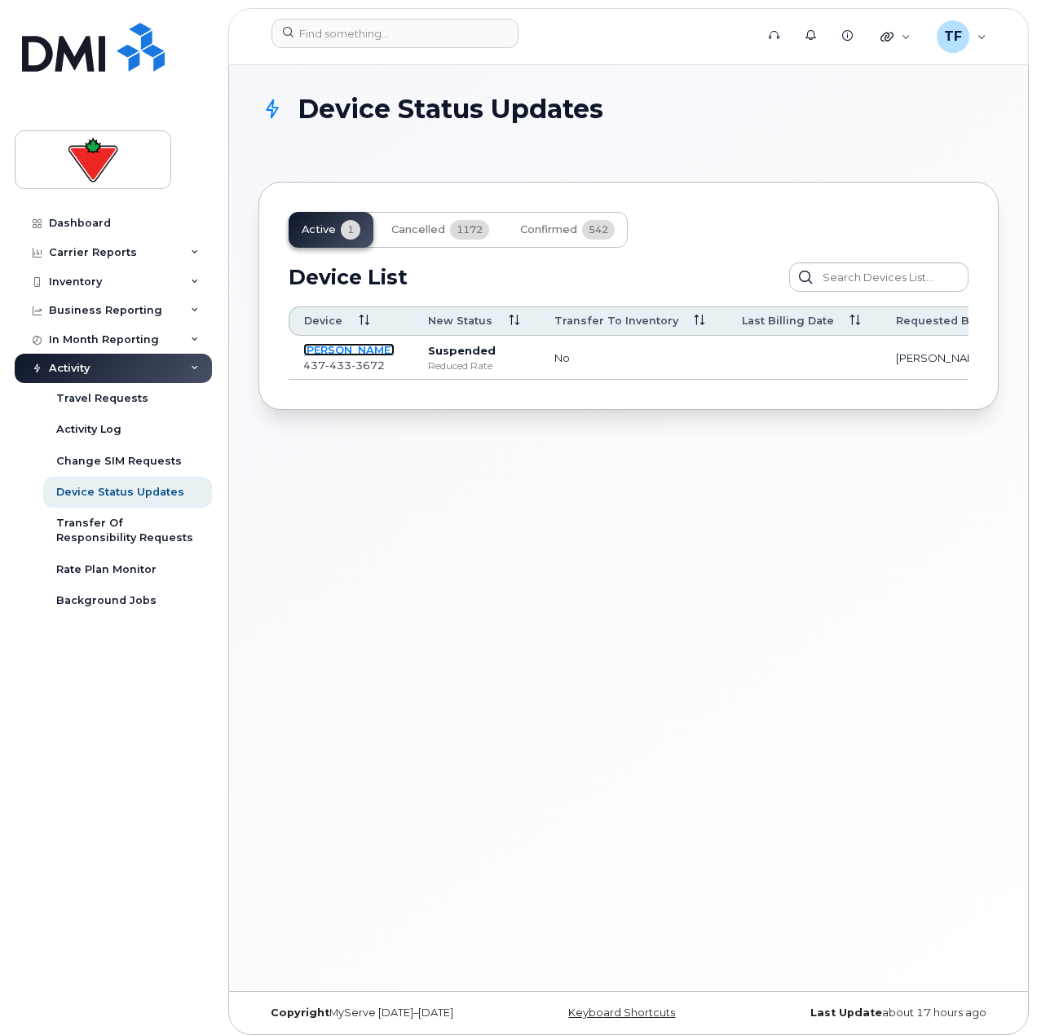
click at [364, 347] on link "Eilish Mcleod" at bounding box center [348, 349] width 91 height 13
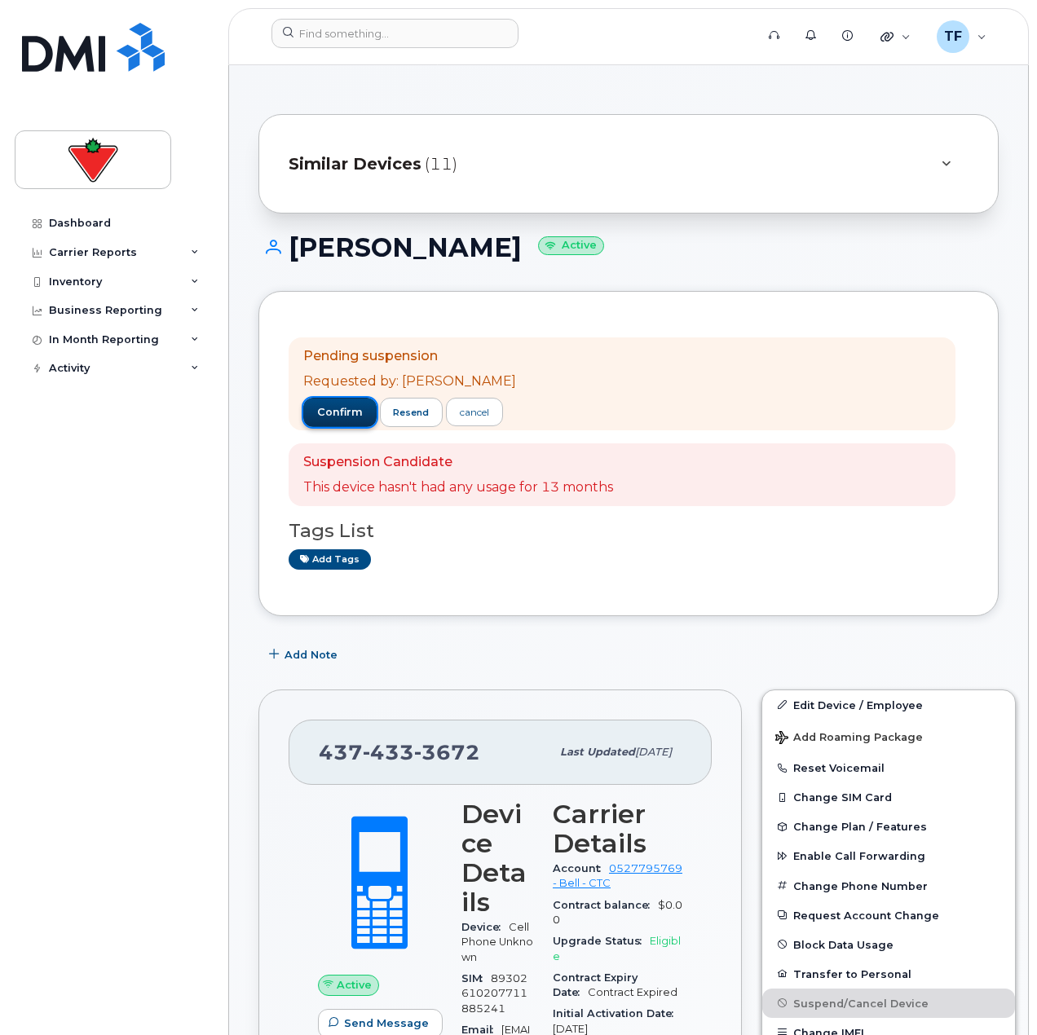
click at [323, 409] on span "confirm" at bounding box center [340, 412] width 46 height 15
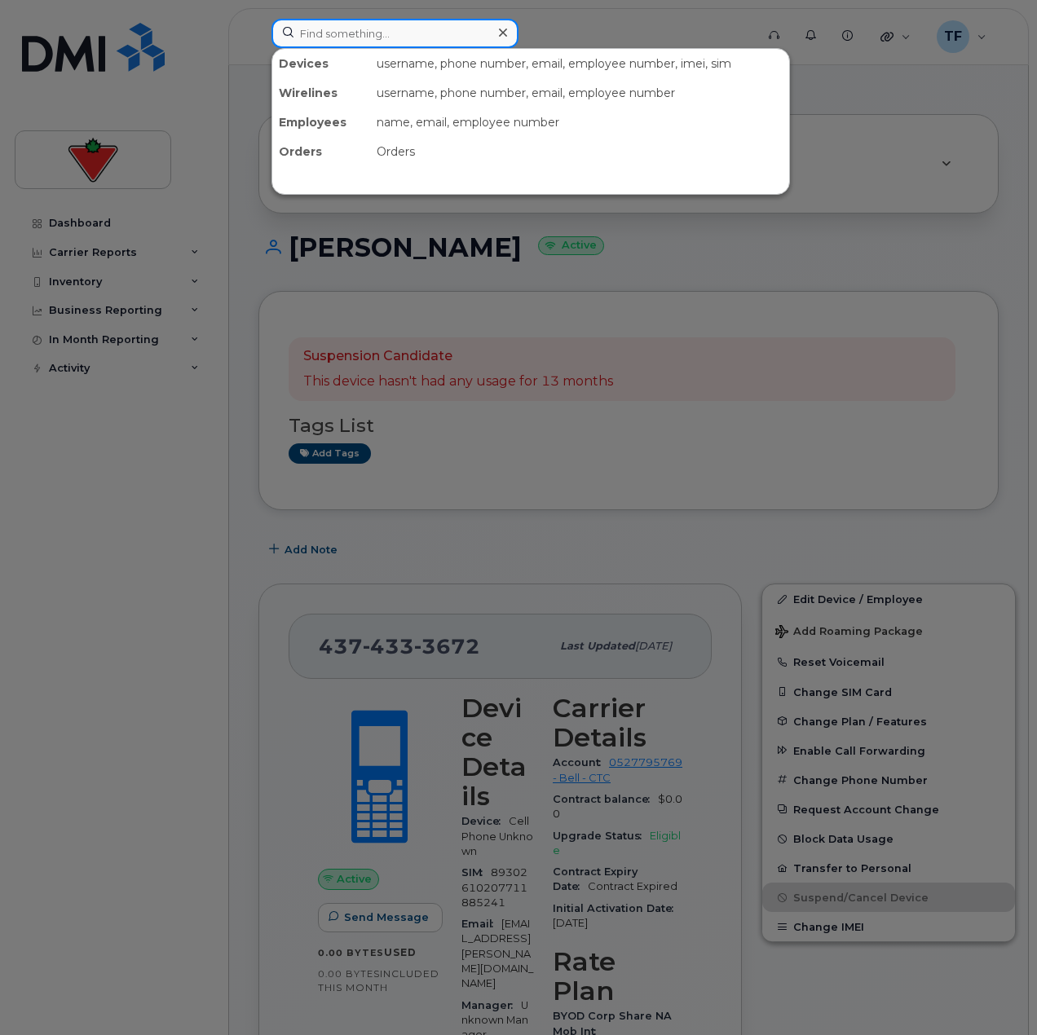
click at [338, 27] on input at bounding box center [395, 33] width 247 height 29
click at [427, 35] on input at bounding box center [395, 33] width 247 height 29
paste input "[PHONE_NUMBER]"
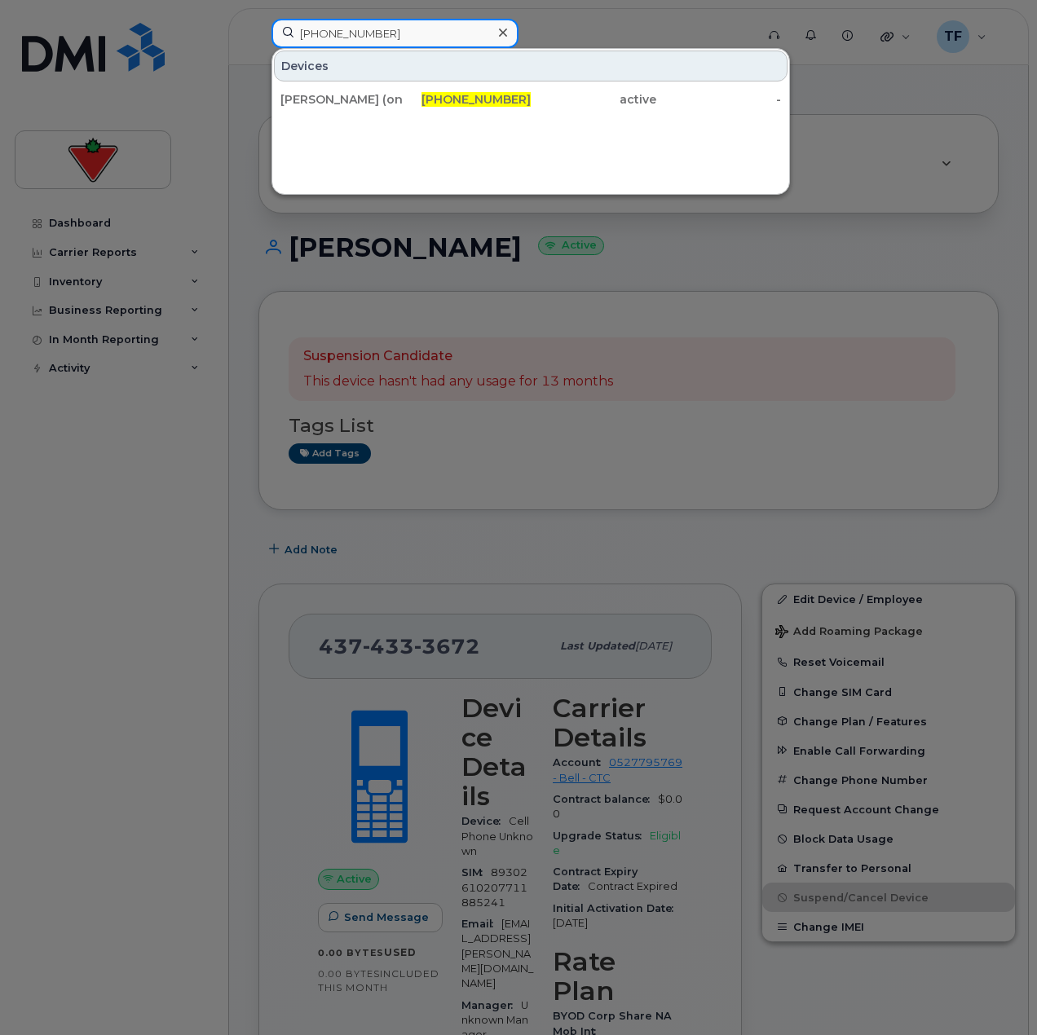
type input "[PHONE_NUMBER]"
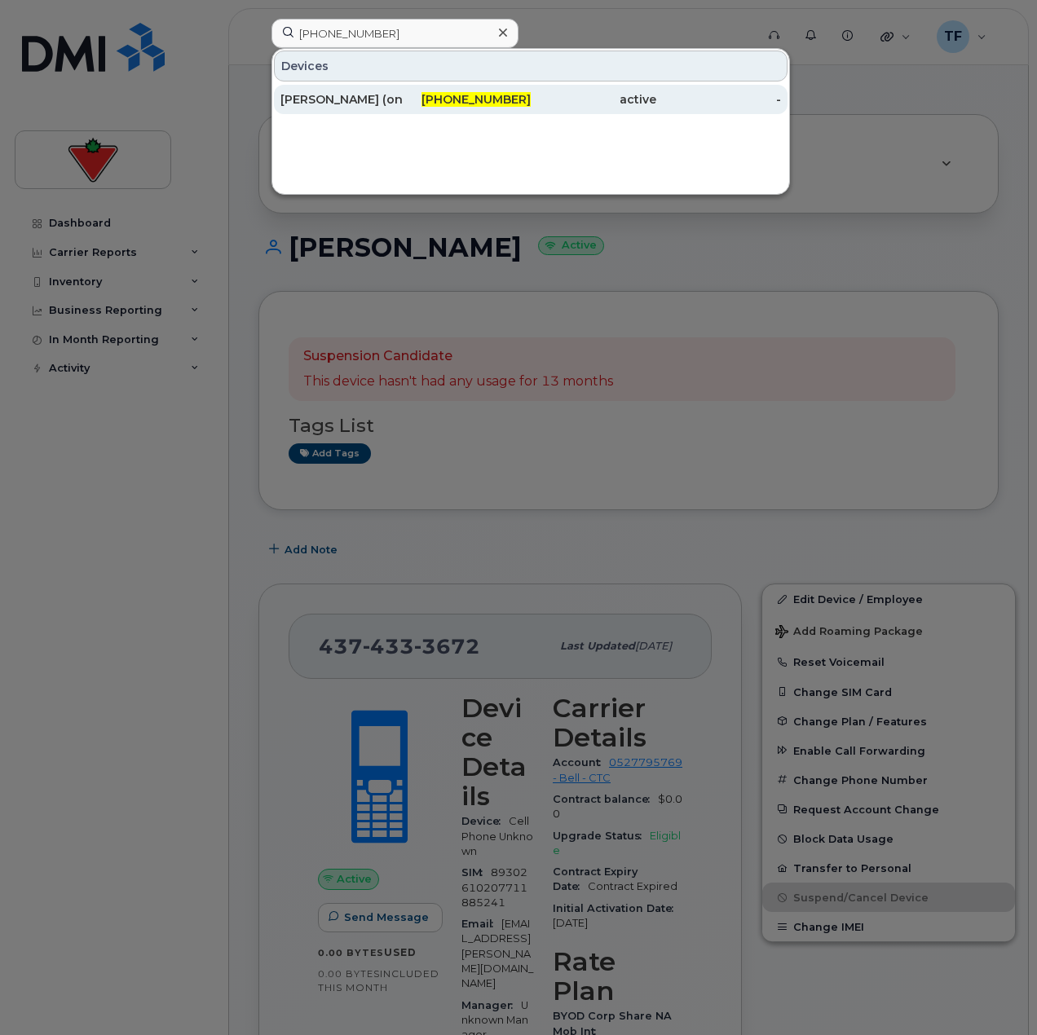
click at [432, 103] on div "[PHONE_NUMBER]" at bounding box center [469, 99] width 126 height 16
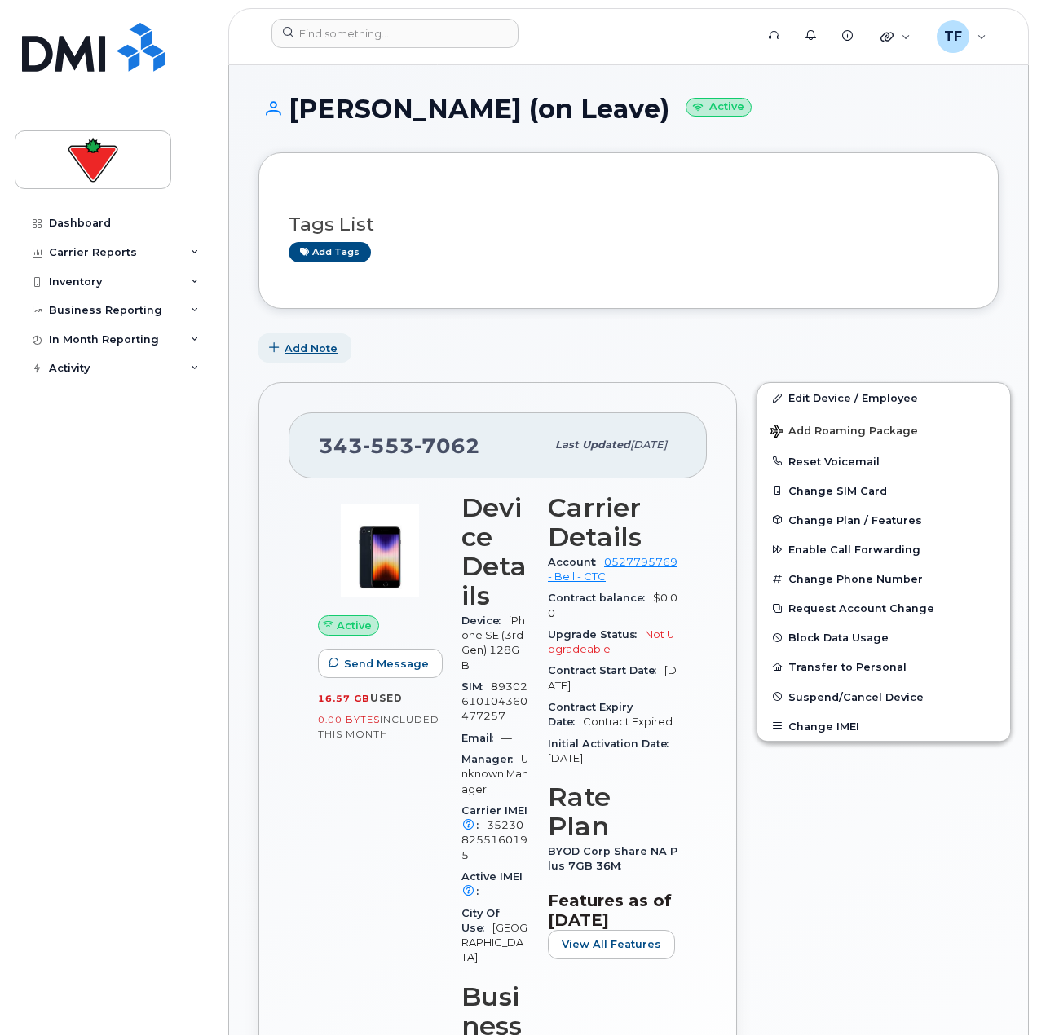
click at [324, 358] on button "Add Note" at bounding box center [304, 347] width 93 height 29
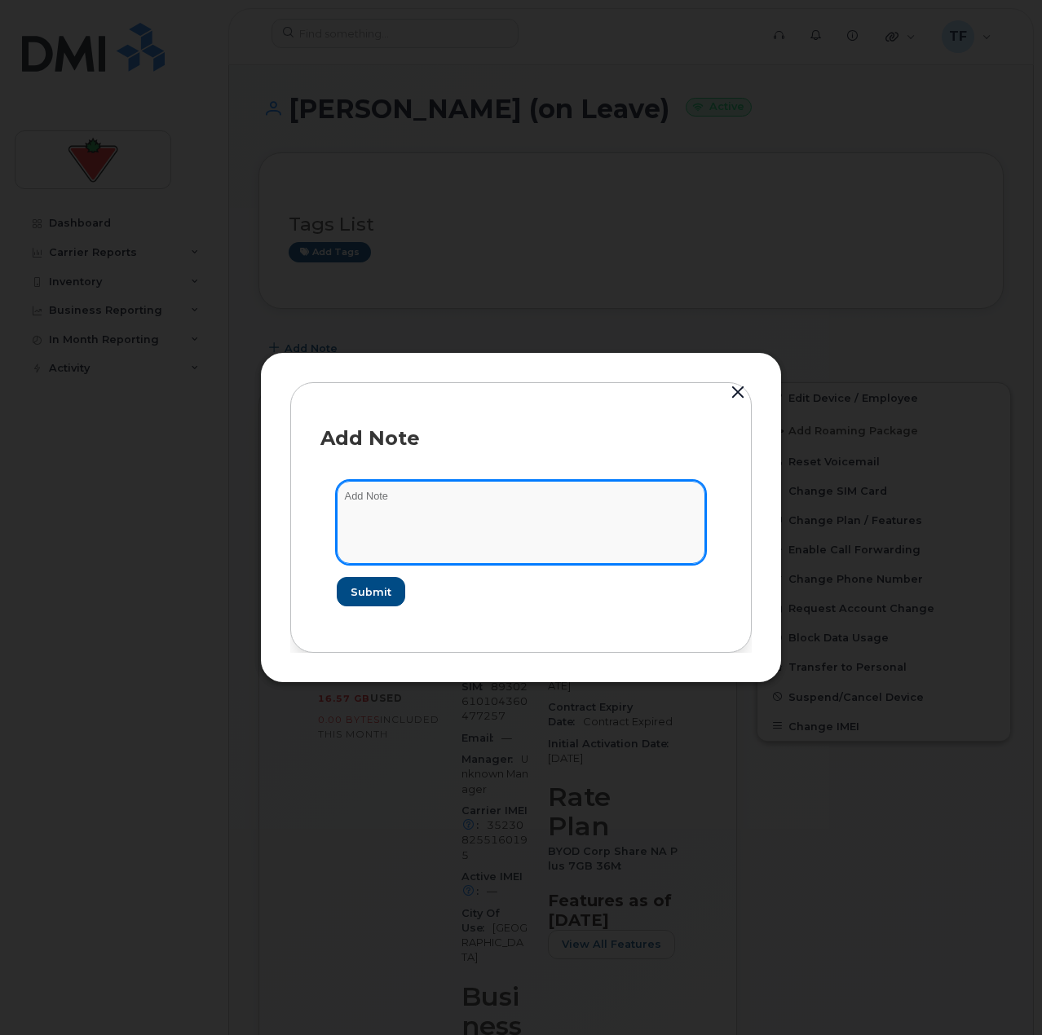
click at [449, 550] on textarea at bounding box center [521, 522] width 369 height 83
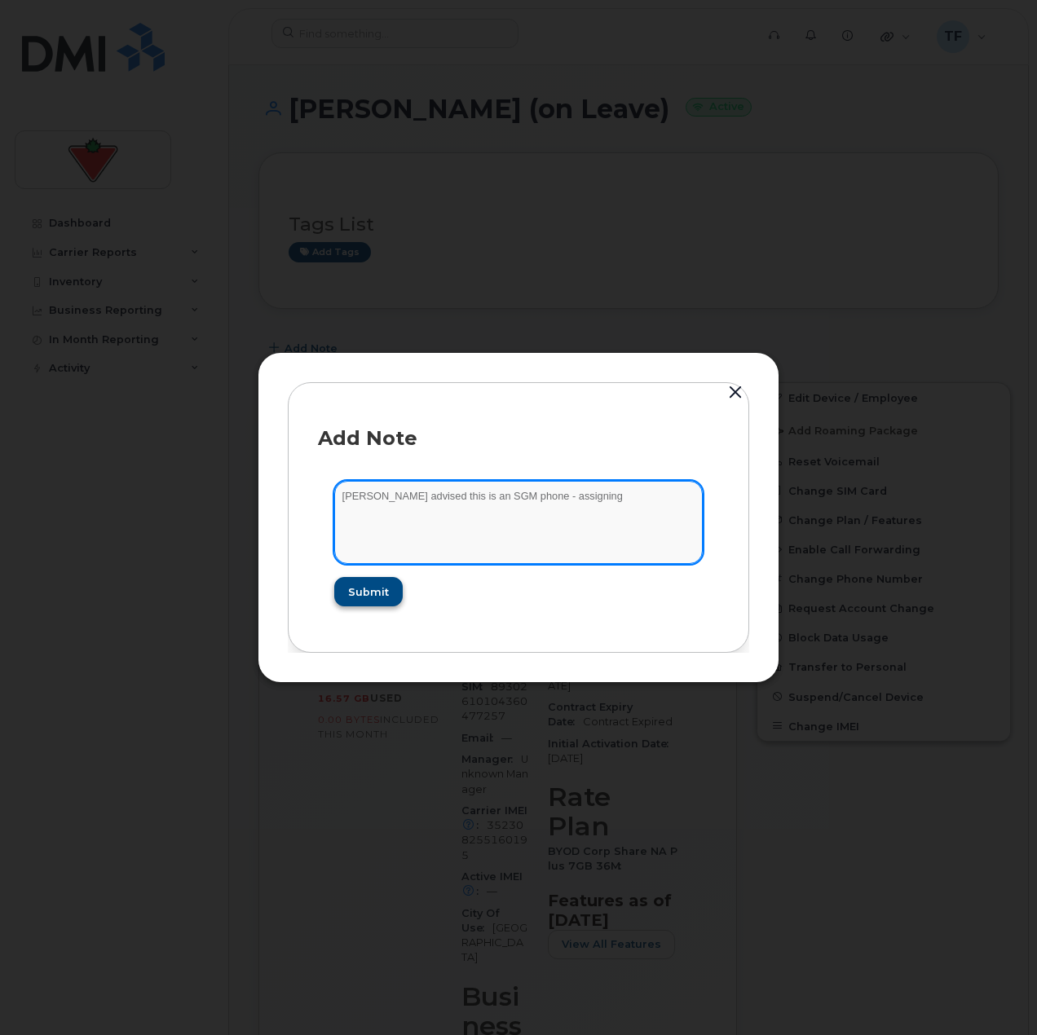
type textarea "[PERSON_NAME] advised this is an SGM phone - assigning"
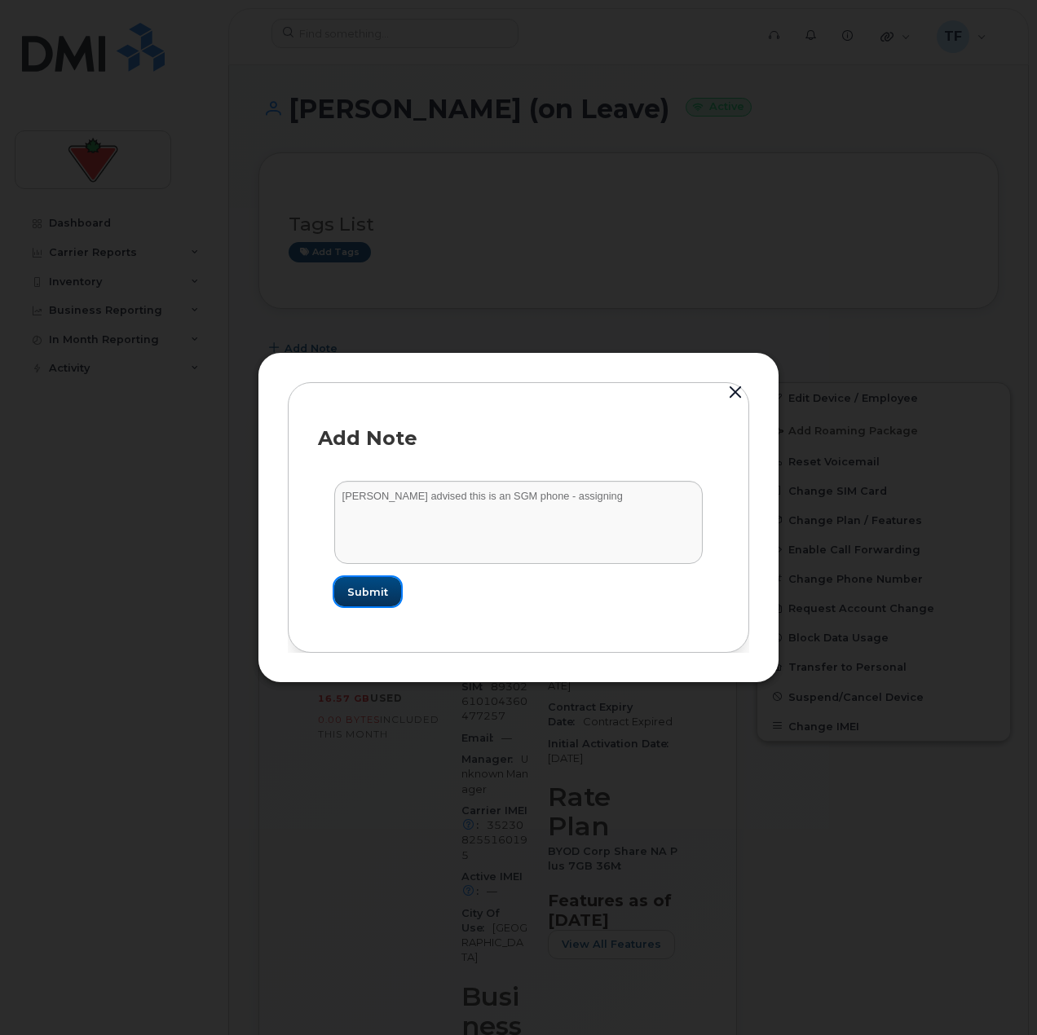
click at [368, 591] on span "Submit" at bounding box center [367, 592] width 41 height 15
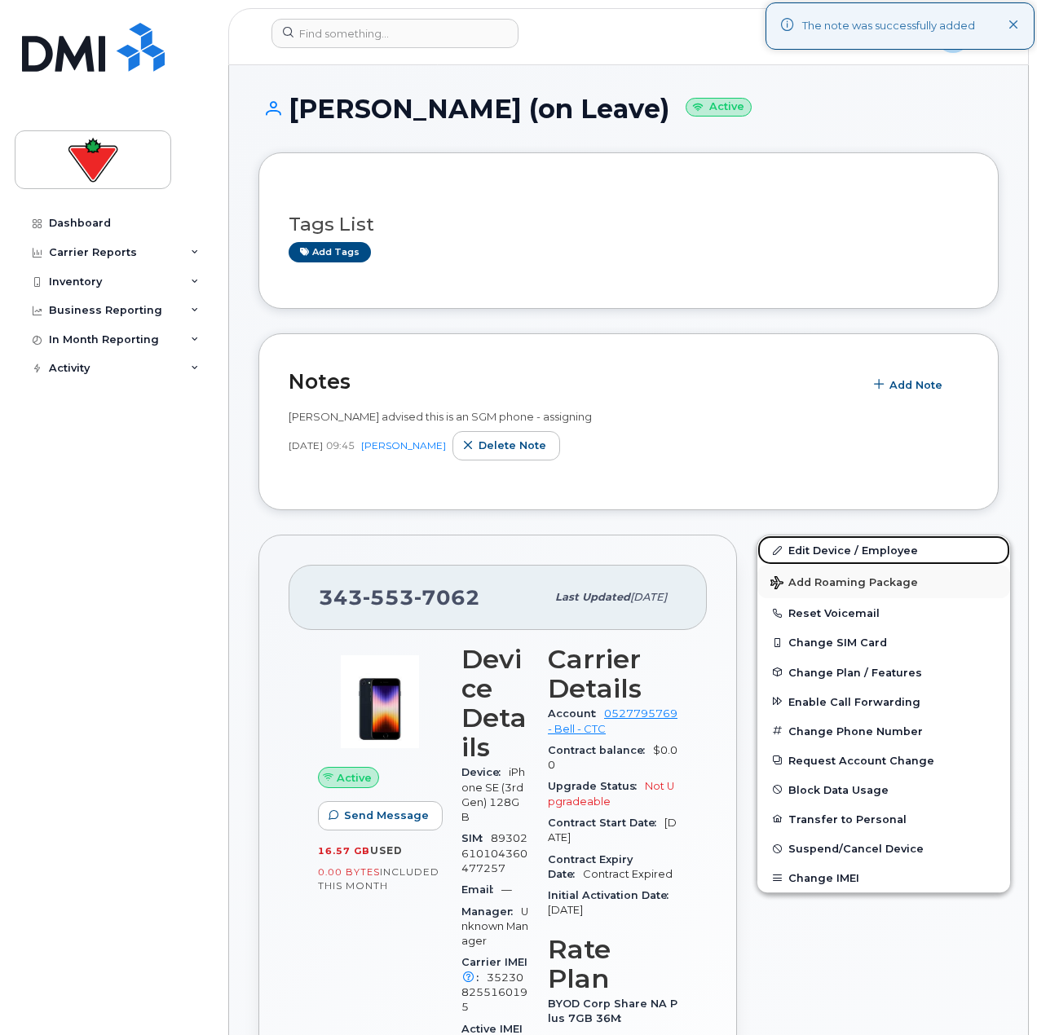
drag, startPoint x: 815, startPoint y: 552, endPoint x: 864, endPoint y: 581, distance: 57.3
click at [815, 552] on link "Edit Device / Employee" at bounding box center [883, 550] width 253 height 29
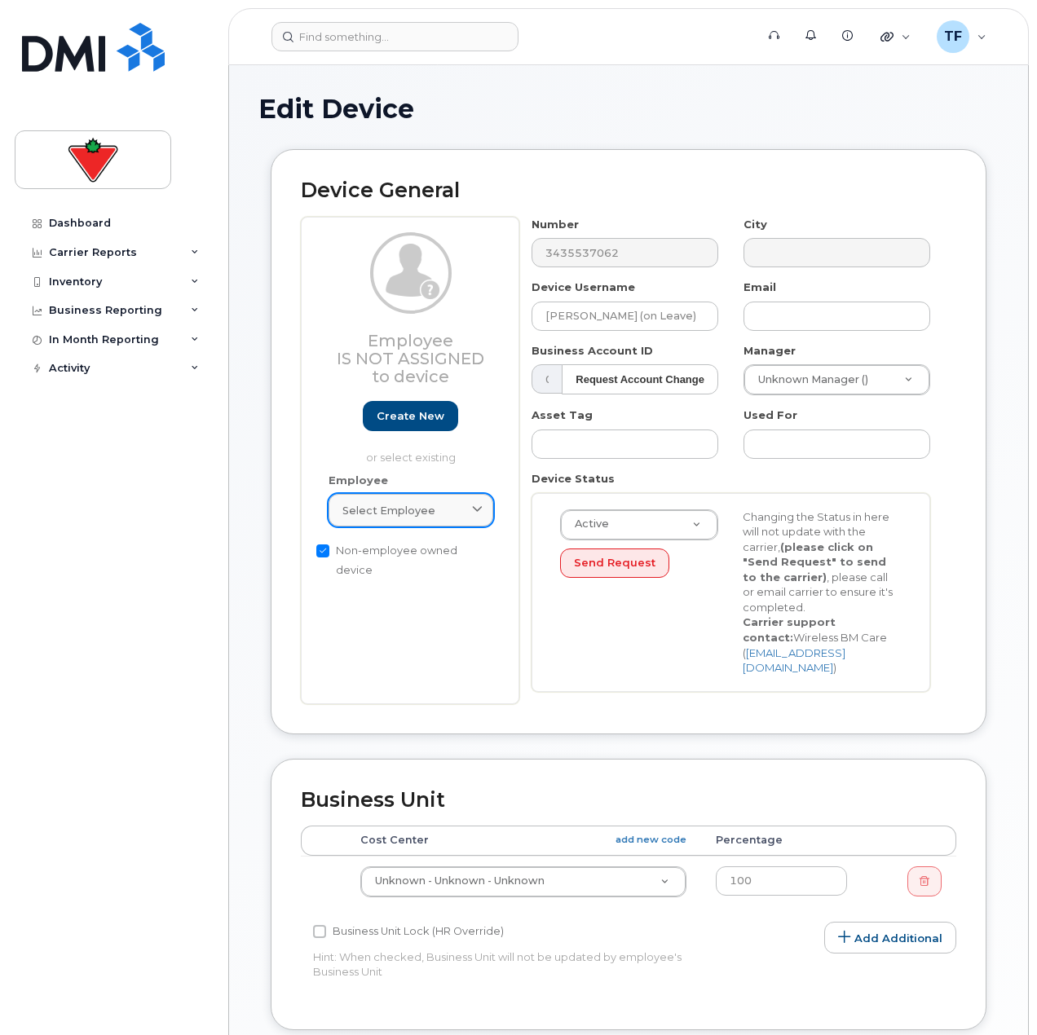
click at [442, 514] on div "Select employee" at bounding box center [410, 510] width 137 height 15
click at [442, 551] on input "text" at bounding box center [410, 550] width 143 height 26
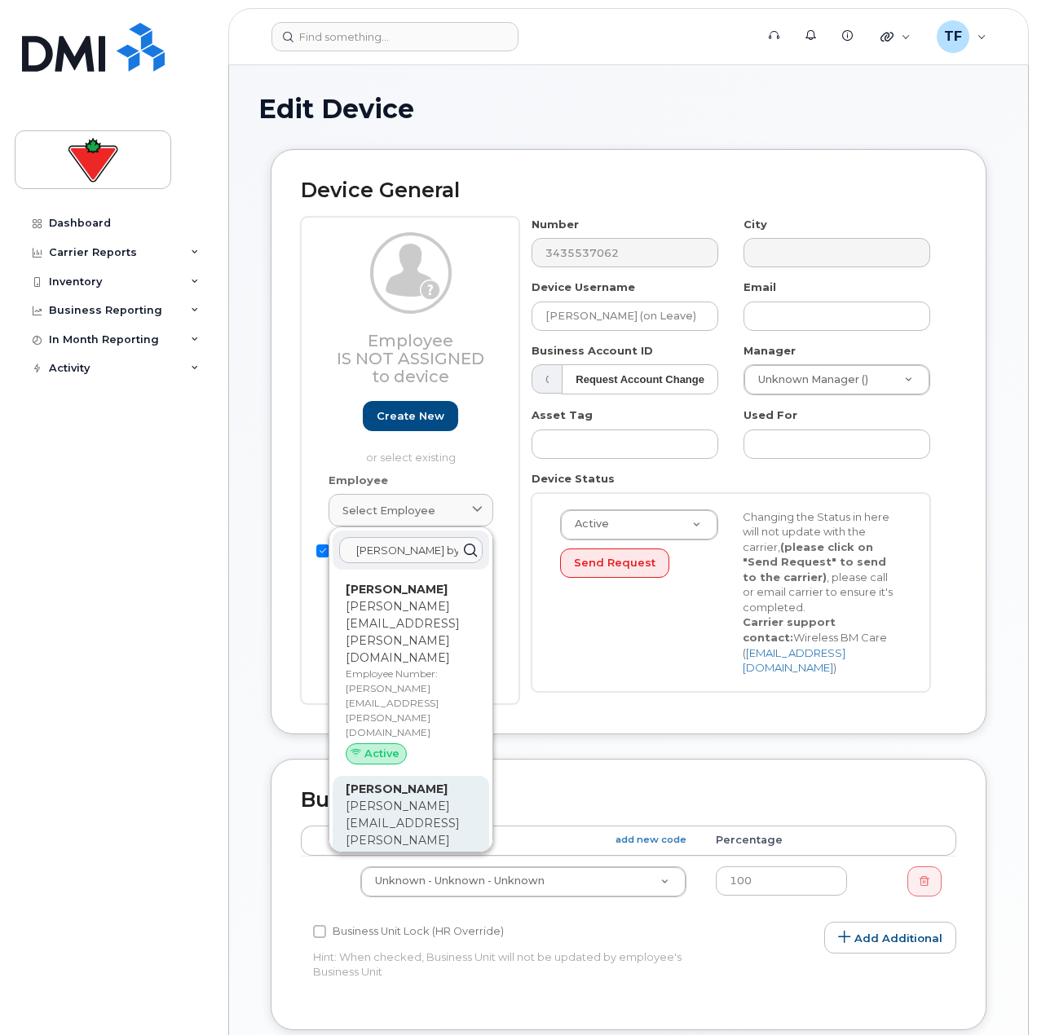
type input "michelle by"
click at [408, 867] on p "Employee Number: michelle.byrd@prohockeylife.ca" at bounding box center [411, 903] width 130 height 73
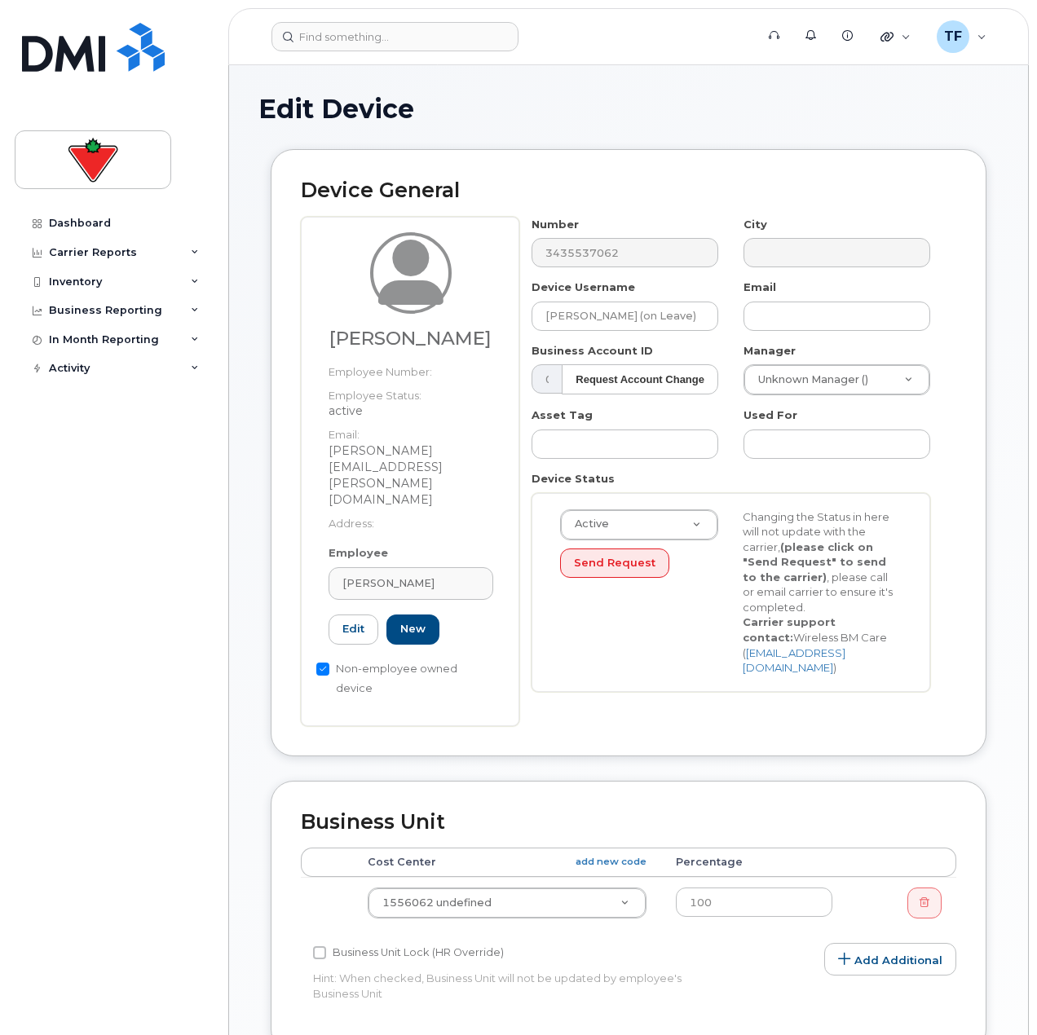
type input "michelle.byrd@prohockeylife.ca"
type input "Michelle Byrd"
type input "michelle.byrd@prohockeylife.ca"
type input "626239"
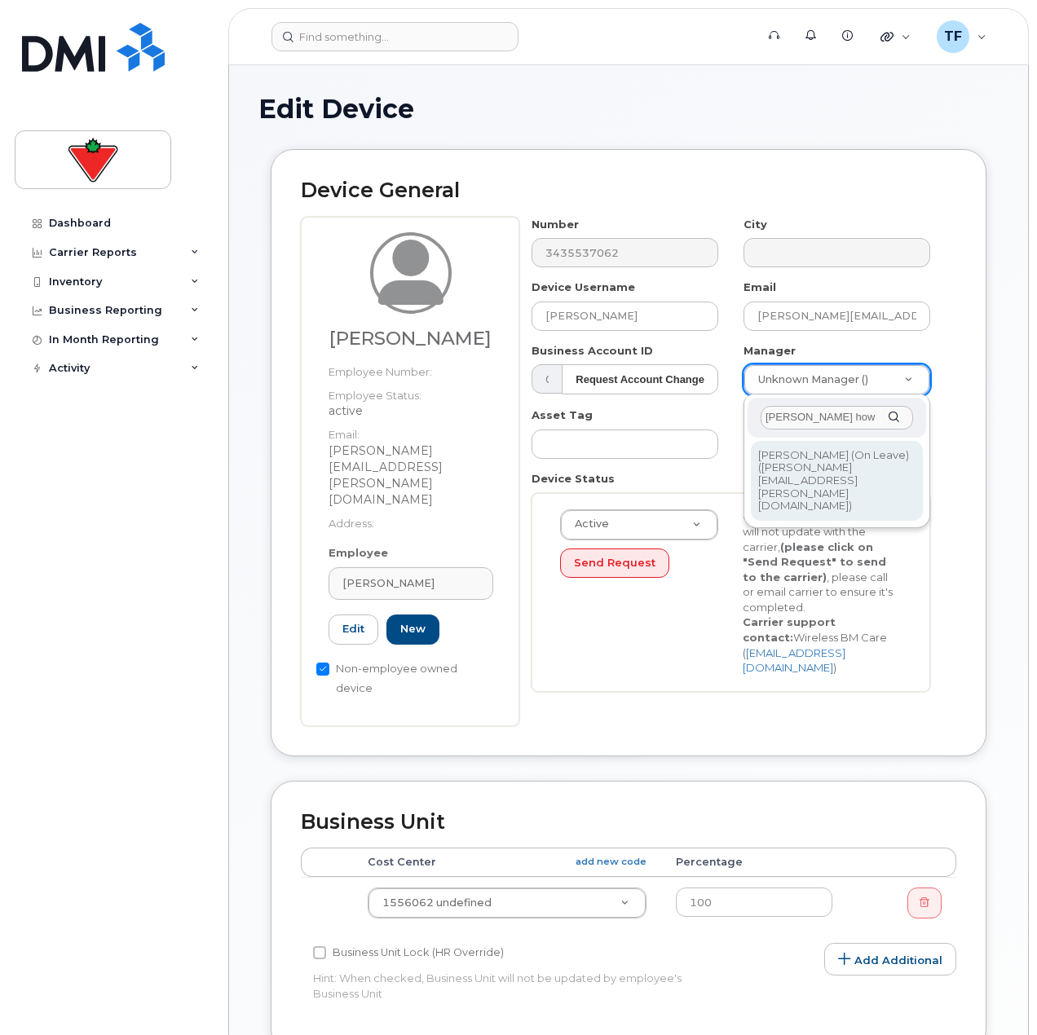
type input "nicole how"
type input "1014027"
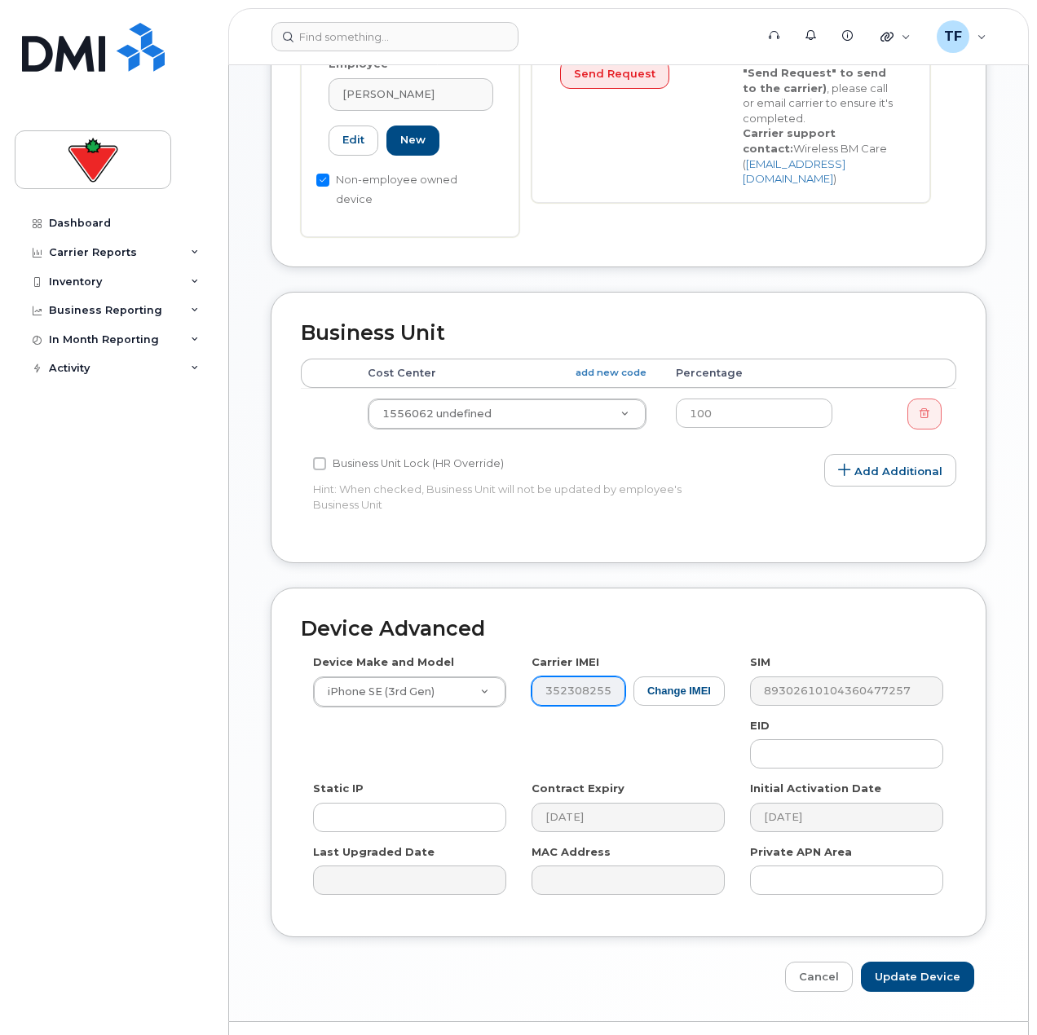
scroll to position [491, 0]
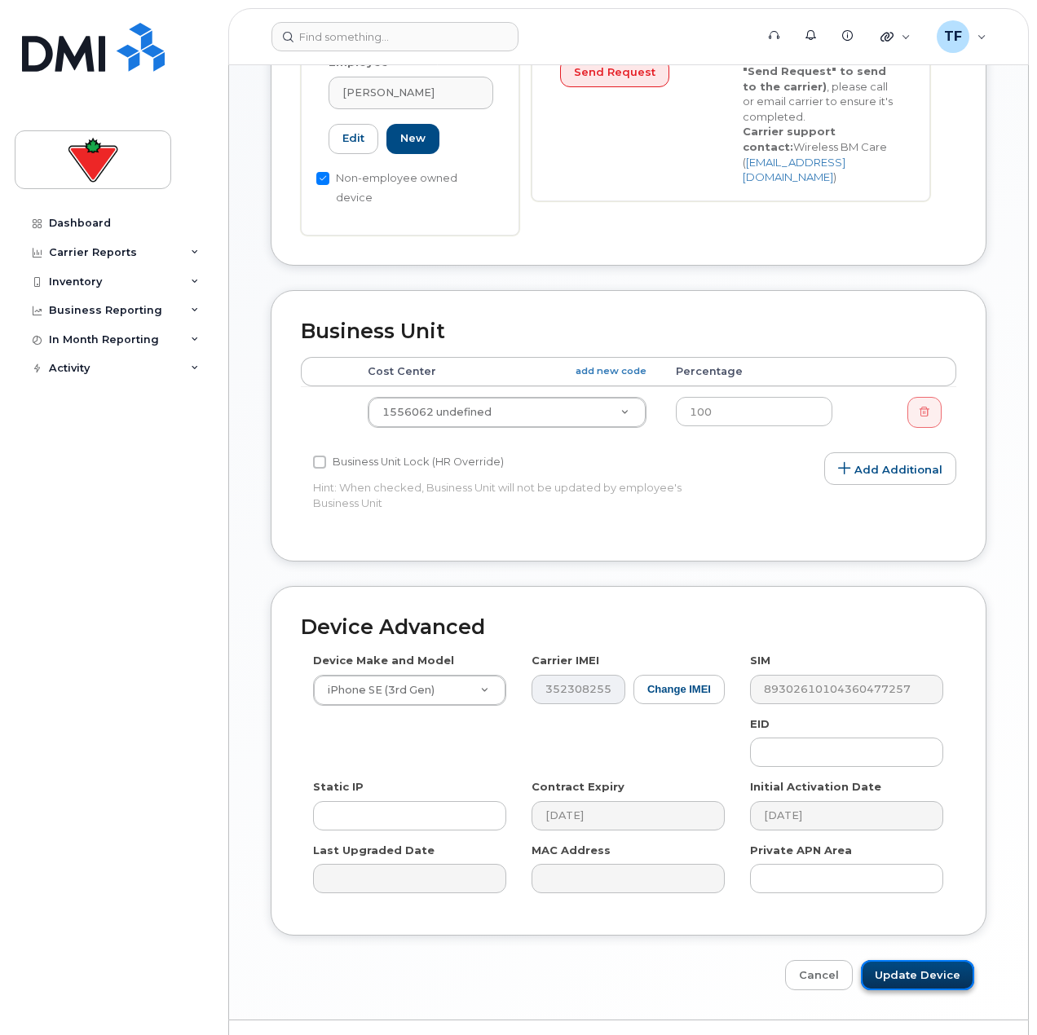
click at [887, 960] on input "Update Device" at bounding box center [917, 975] width 113 height 30
type input "Saving..."
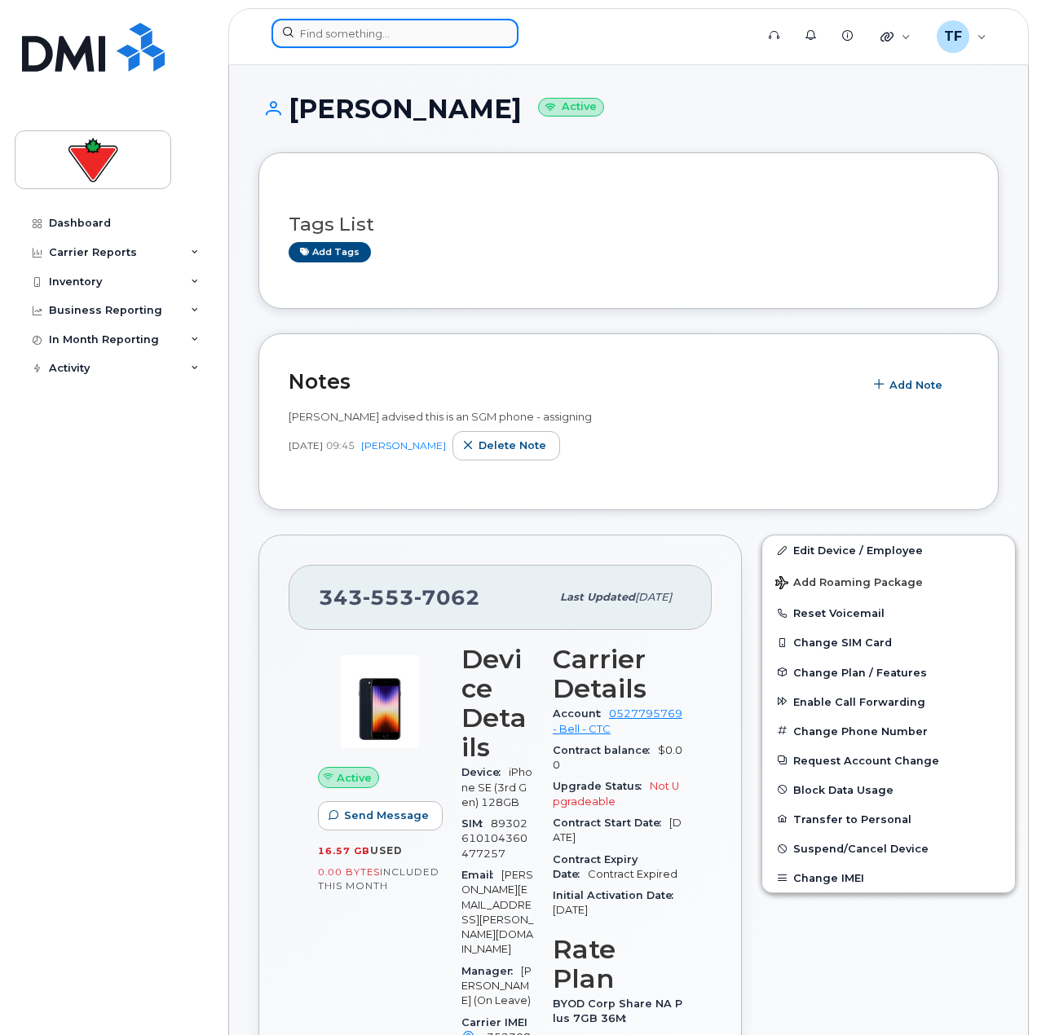
drag, startPoint x: 302, startPoint y: 24, endPoint x: 319, endPoint y: 27, distance: 17.3
click at [308, 24] on input at bounding box center [395, 33] width 247 height 29
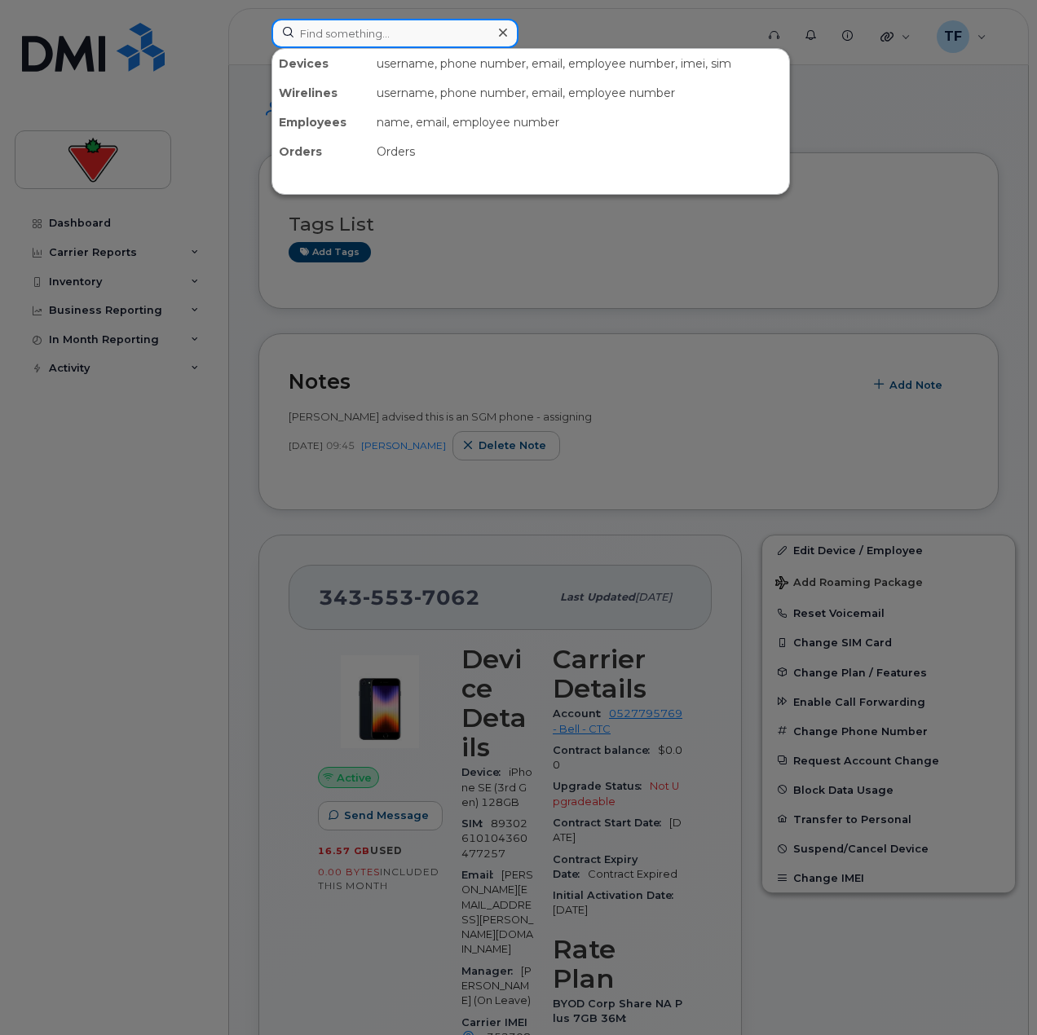
paste input "Evander Parker"
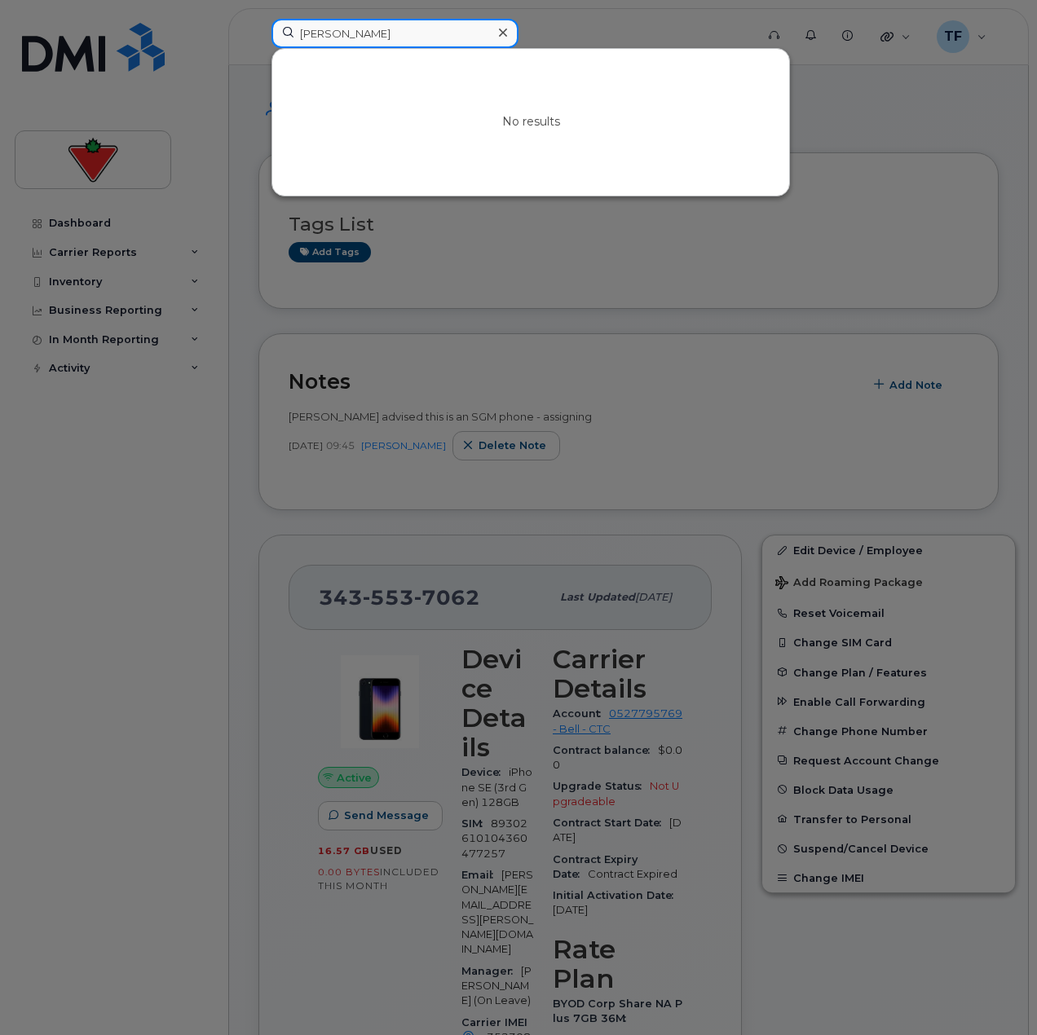
type input "Evander Parke"
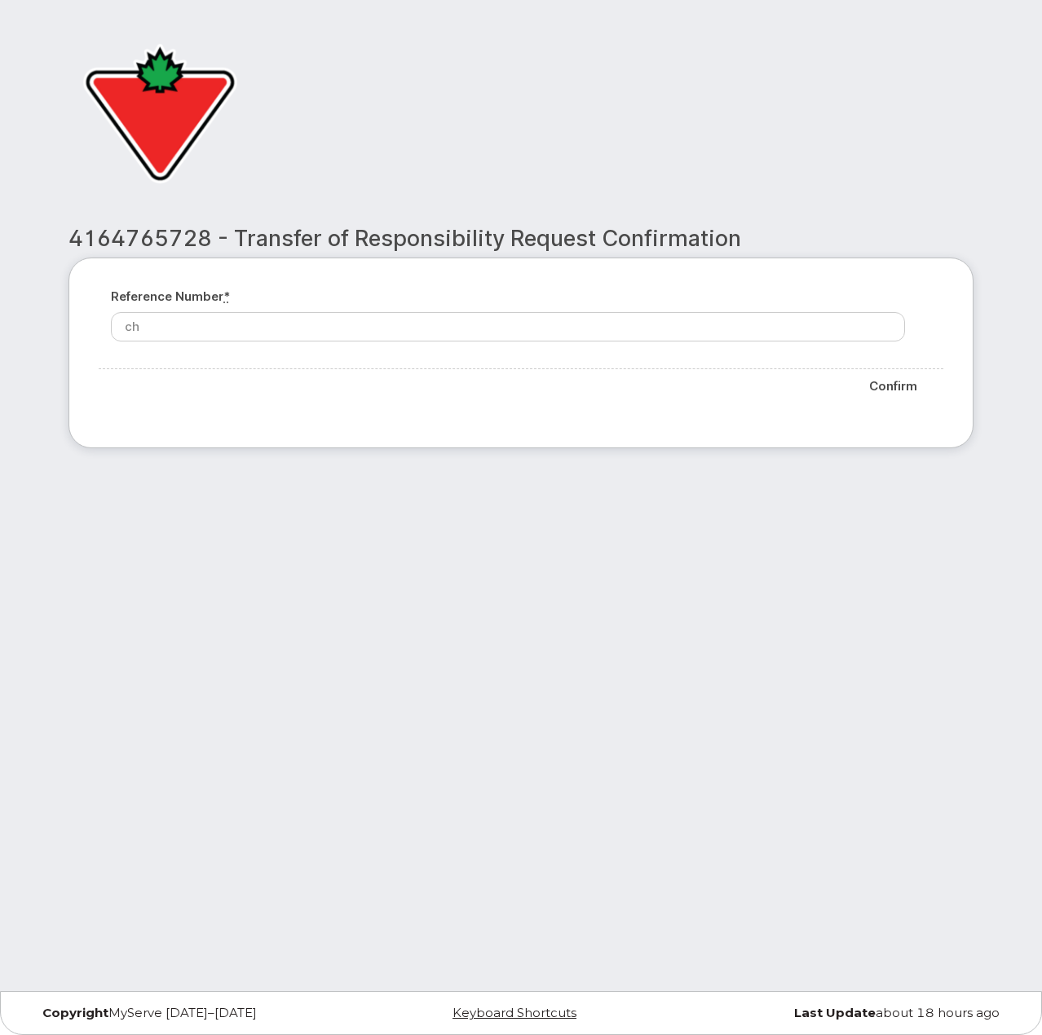
type input "c"
type input "confirmed"
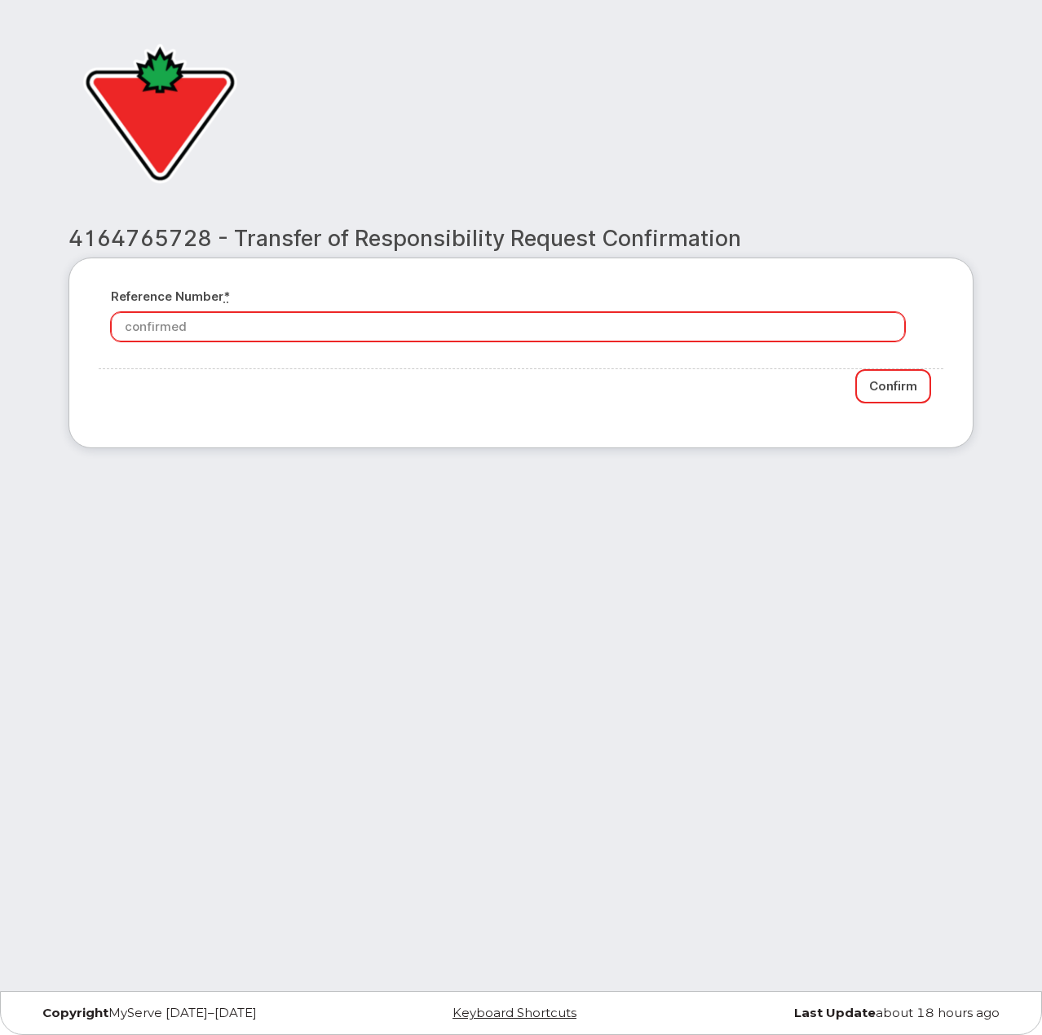
drag, startPoint x: 907, startPoint y: 384, endPoint x: 679, endPoint y: 331, distance: 233.6
click at [906, 384] on input "Confirm" at bounding box center [893, 386] width 76 height 35
type input "Please wait..."
